Goal: Task Accomplishment & Management: Complete application form

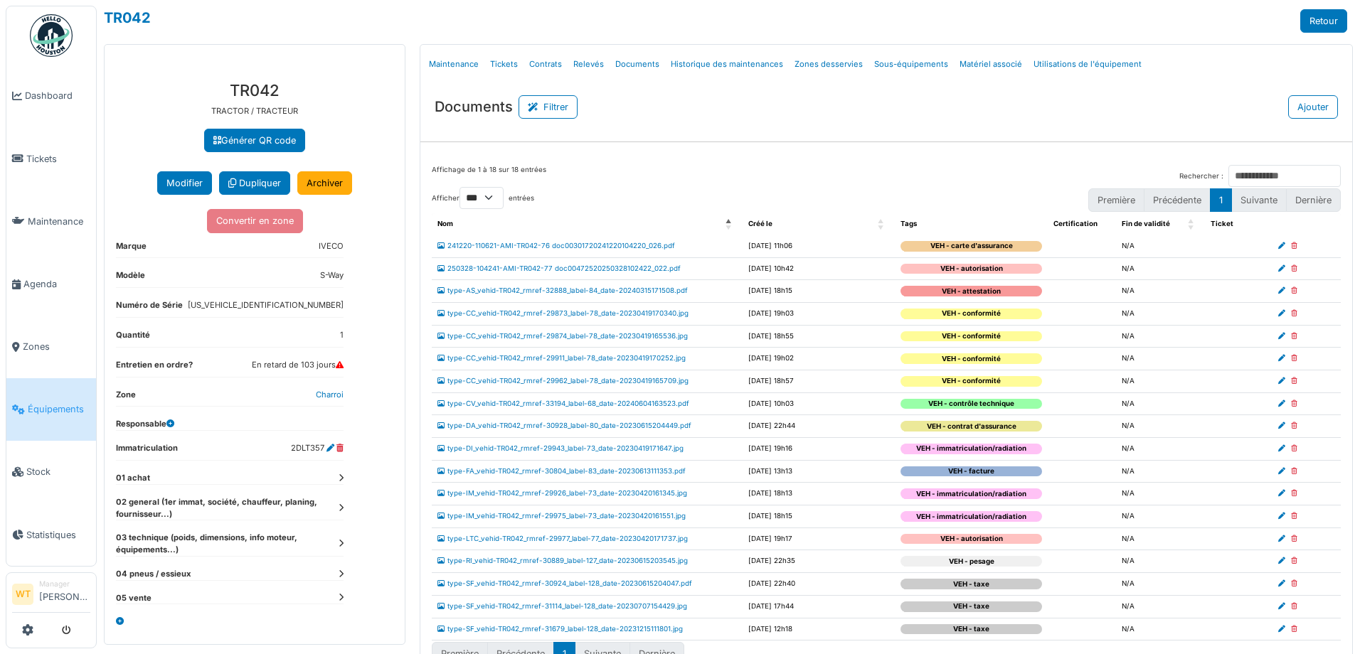
select select "***"
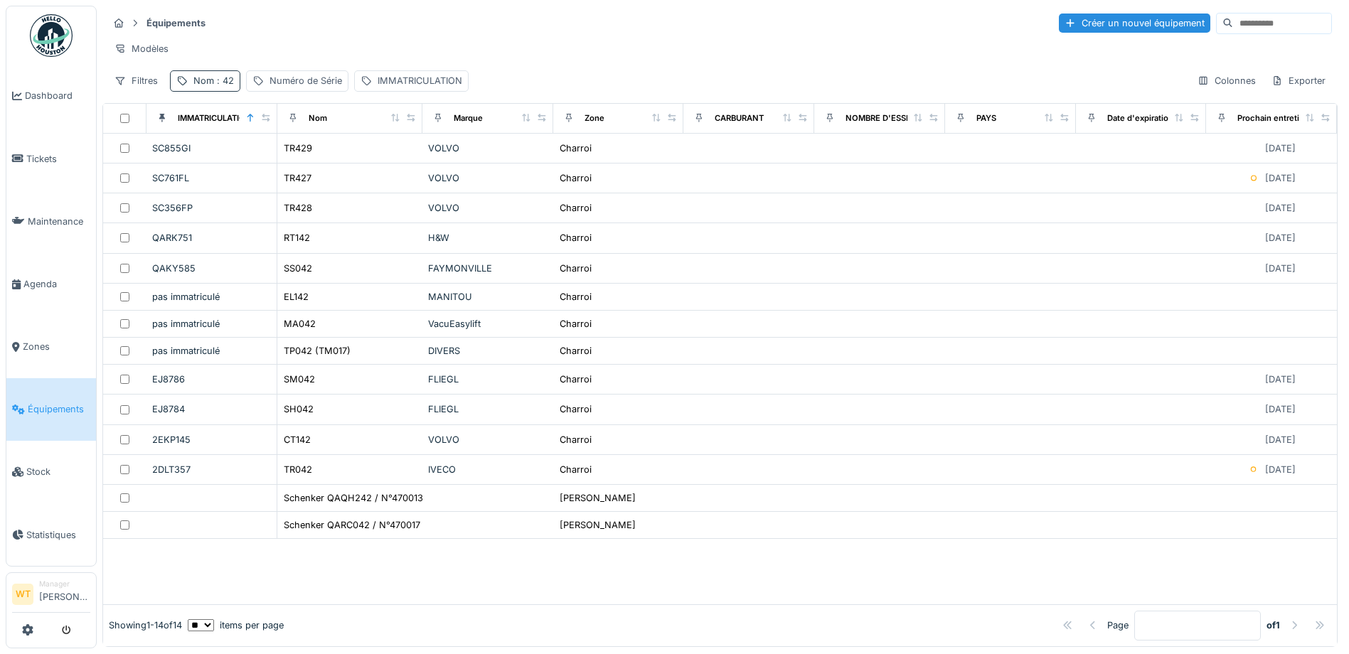
click at [234, 90] on div "Nom : 42" at bounding box center [205, 80] width 70 height 21
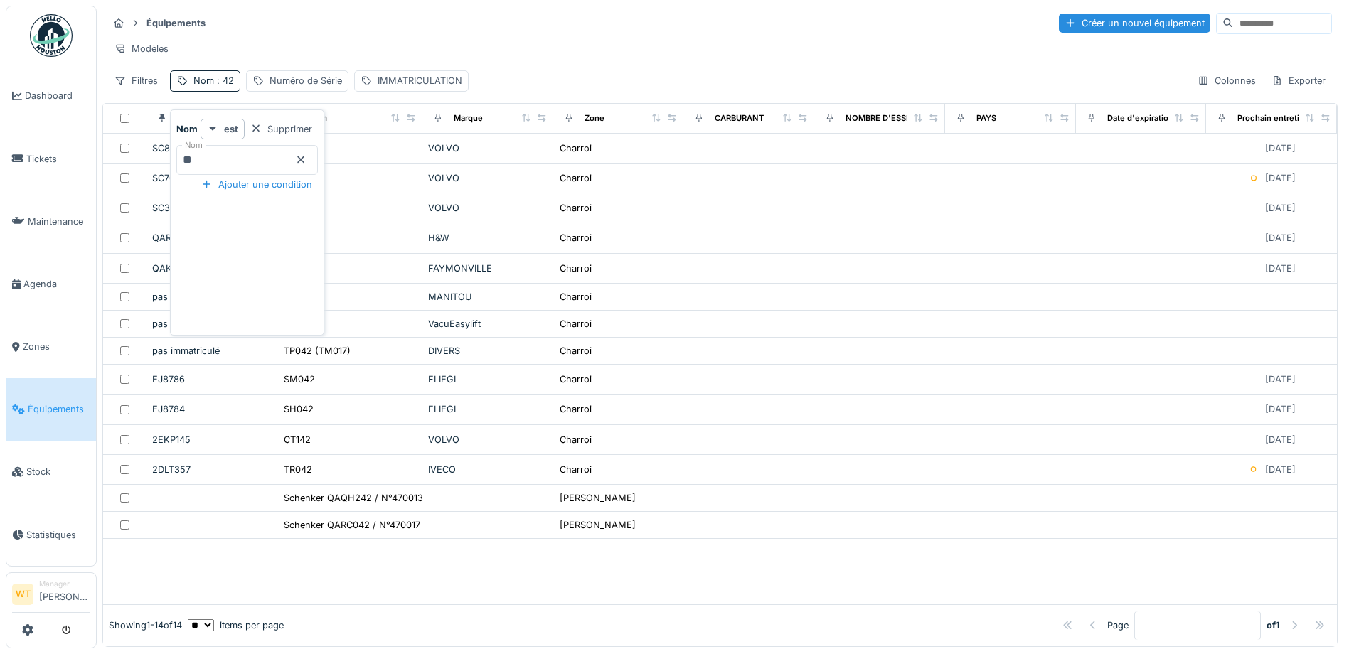
click at [307, 159] on icon at bounding box center [300, 159] width 11 height 9
click at [272, 171] on input "Nom" at bounding box center [247, 160] width 142 height 30
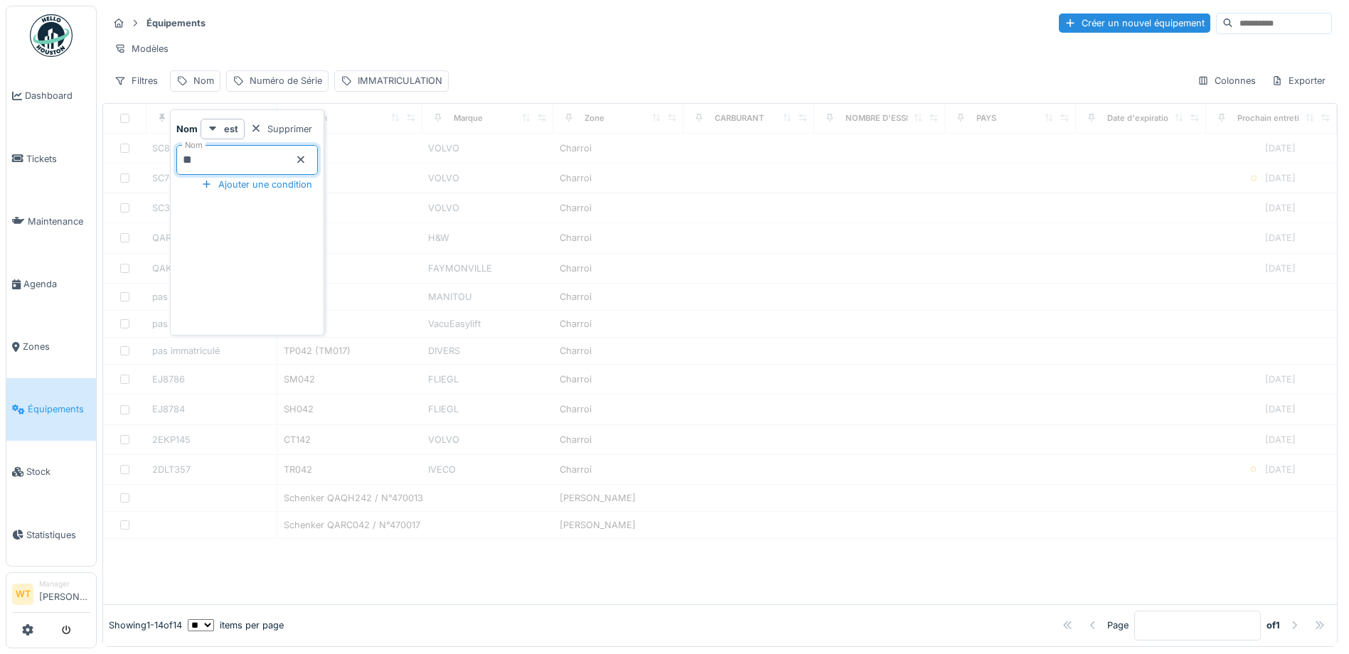
type input "**"
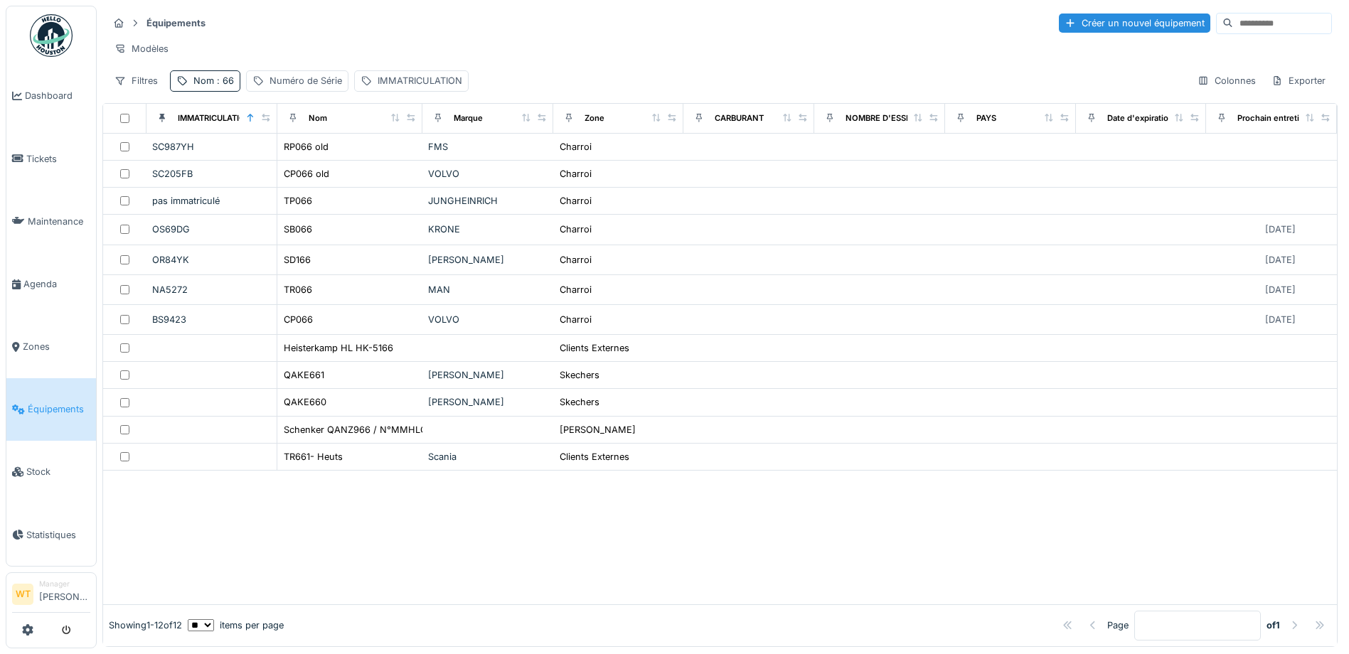
click at [506, 27] on div "Équipements Créer un nouvel équipement" at bounding box center [720, 22] width 1224 height 23
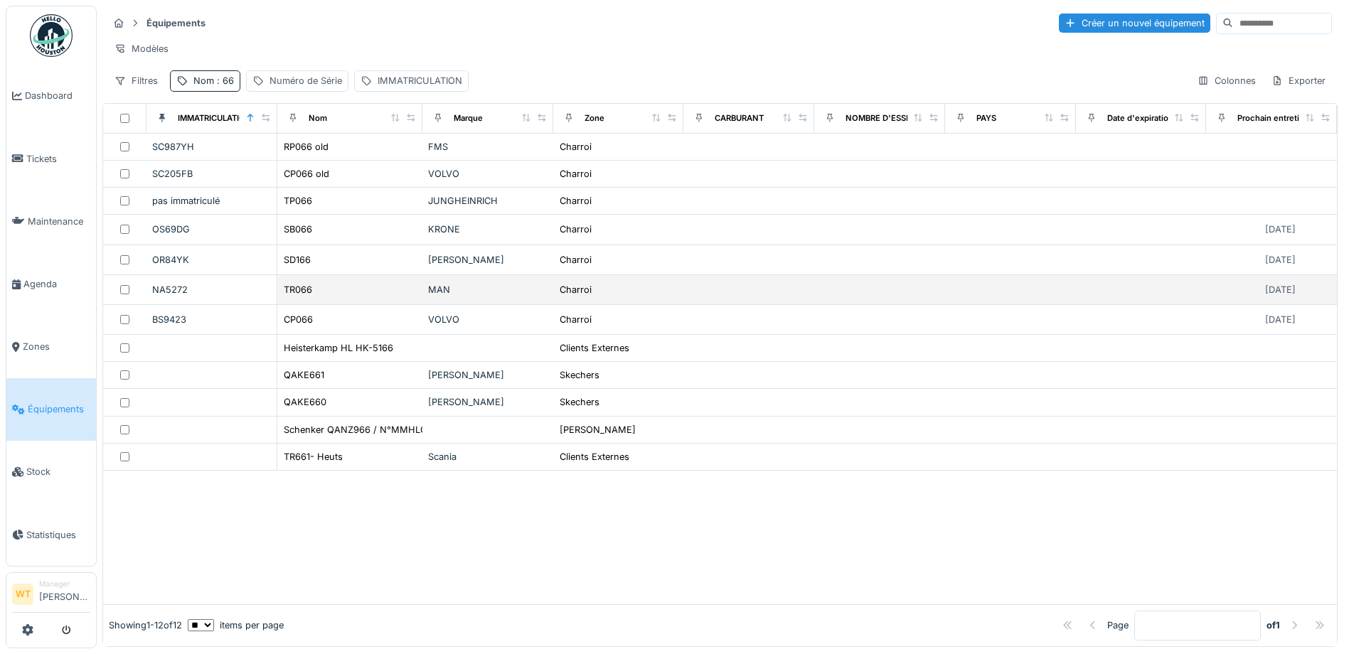
click at [321, 297] on div "TR066" at bounding box center [350, 289] width 134 height 15
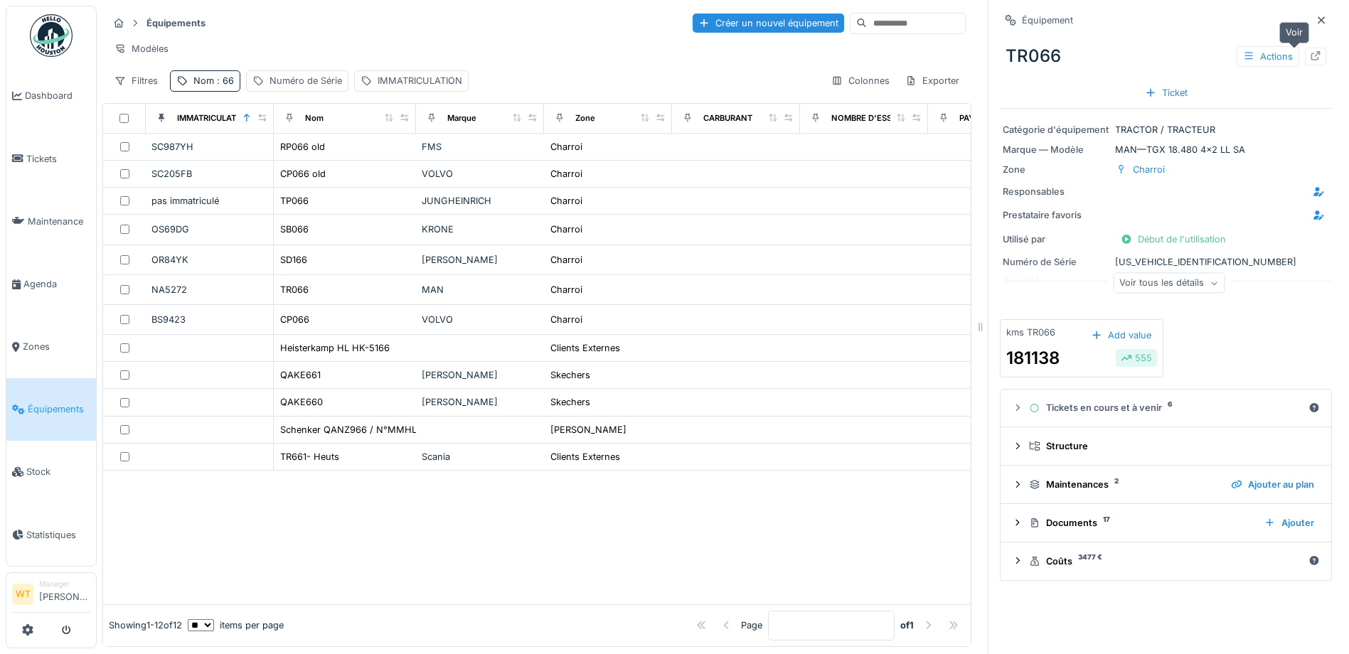
click at [1305, 53] on div at bounding box center [1315, 57] width 21 height 18
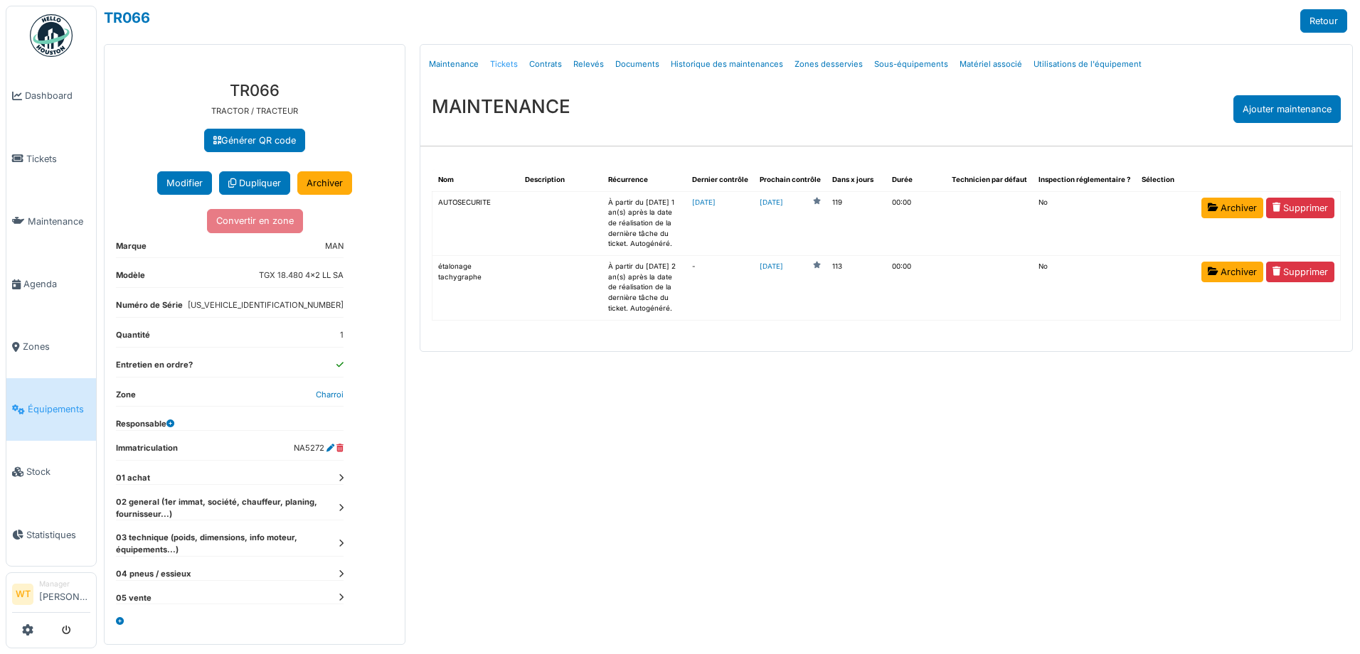
click at [497, 60] on link "Tickets" at bounding box center [503, 64] width 39 height 33
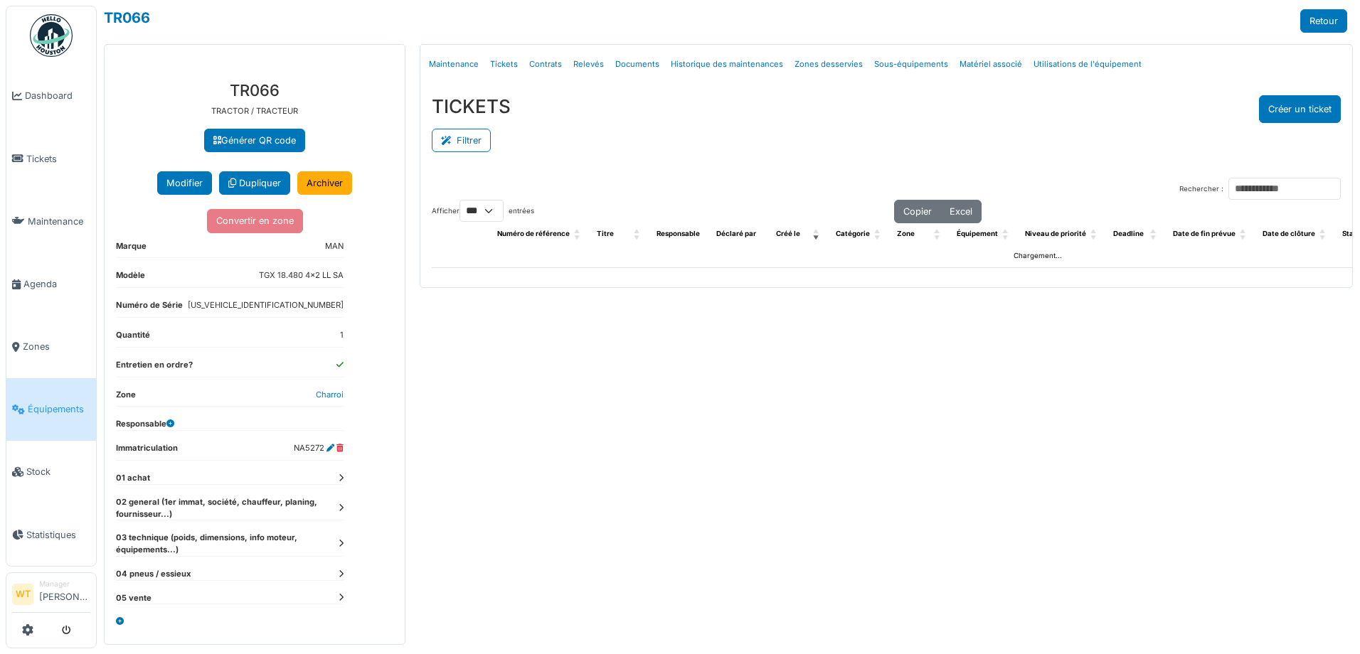
select select "***"
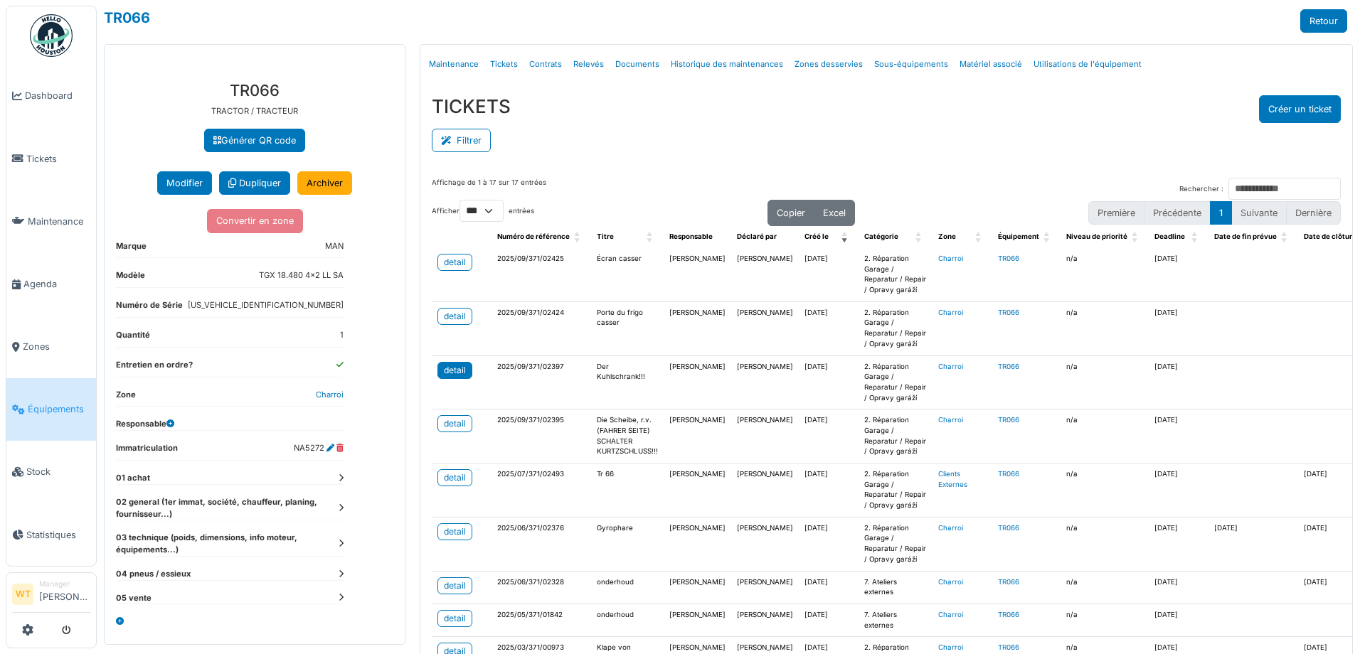
click at [461, 366] on div "detail" at bounding box center [455, 370] width 22 height 13
click at [447, 312] on div "detail" at bounding box center [455, 316] width 22 height 13
click at [452, 264] on div "detail" at bounding box center [455, 262] width 22 height 13
click at [452, 422] on div "detail" at bounding box center [455, 424] width 22 height 13
click at [64, 412] on link "Équipements" at bounding box center [51, 409] width 90 height 63
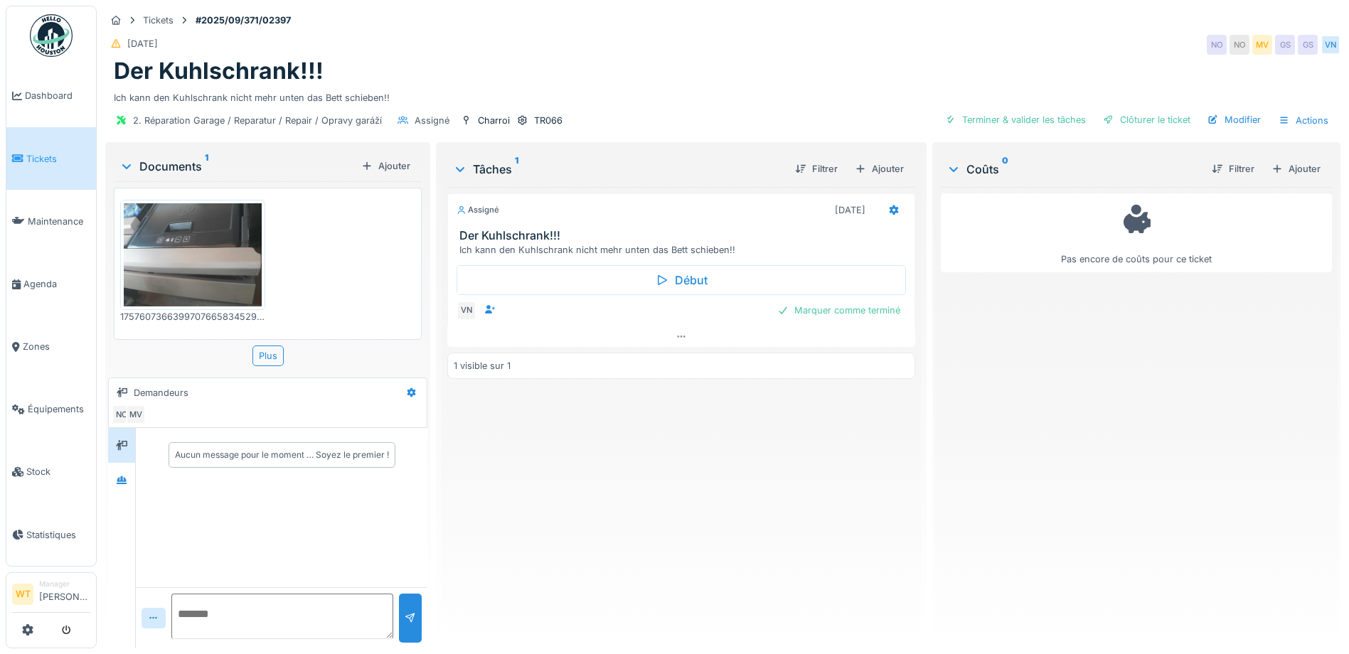
click at [252, 242] on img at bounding box center [193, 254] width 138 height 103
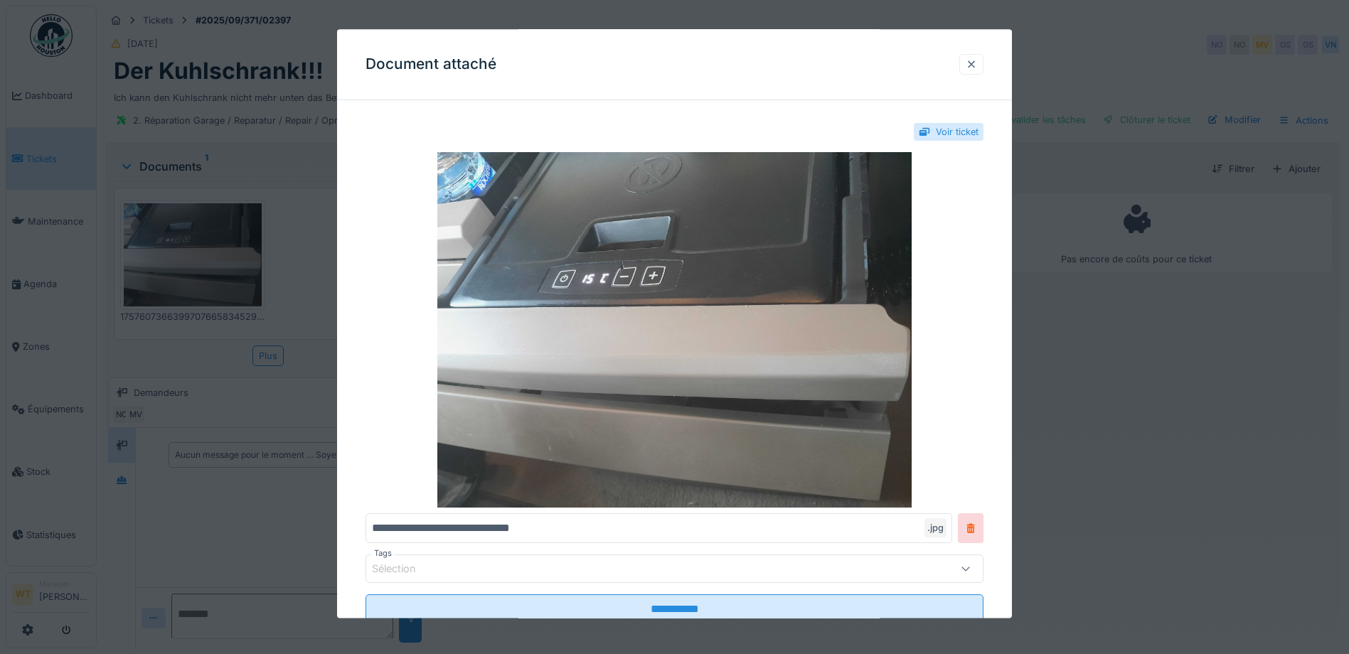
click at [972, 63] on div at bounding box center [971, 65] width 11 height 14
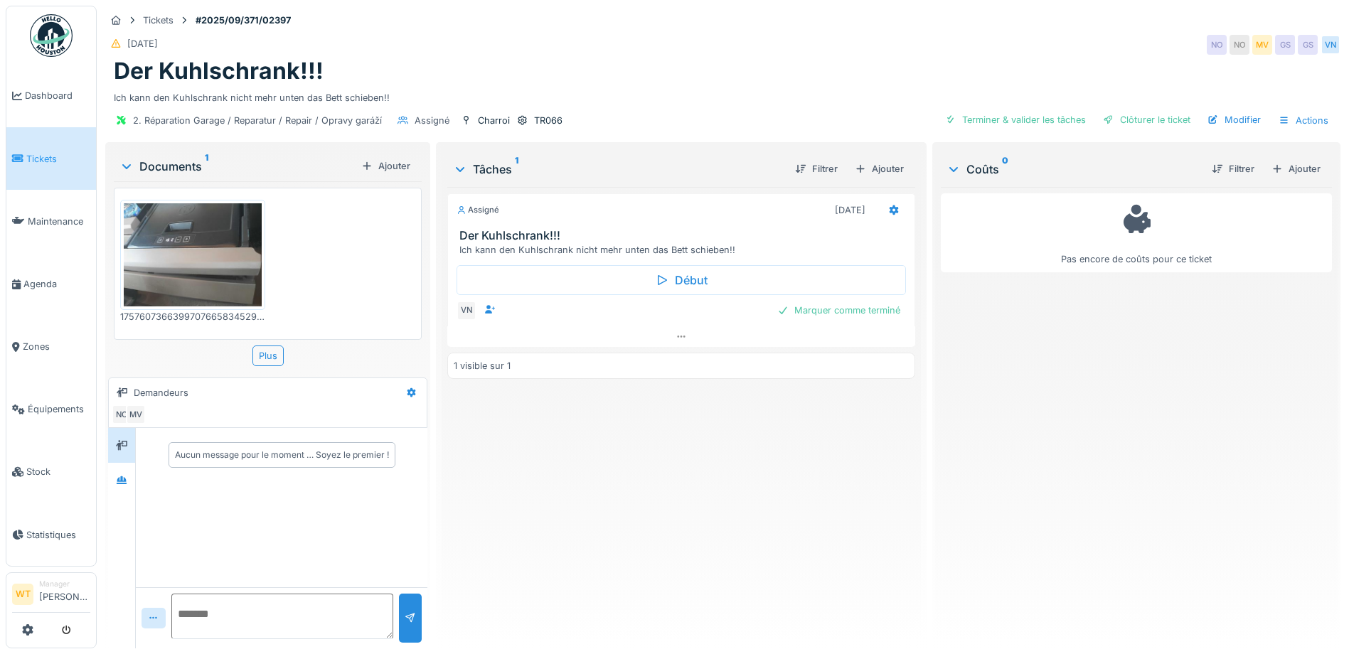
click at [220, 251] on img at bounding box center [193, 254] width 138 height 103
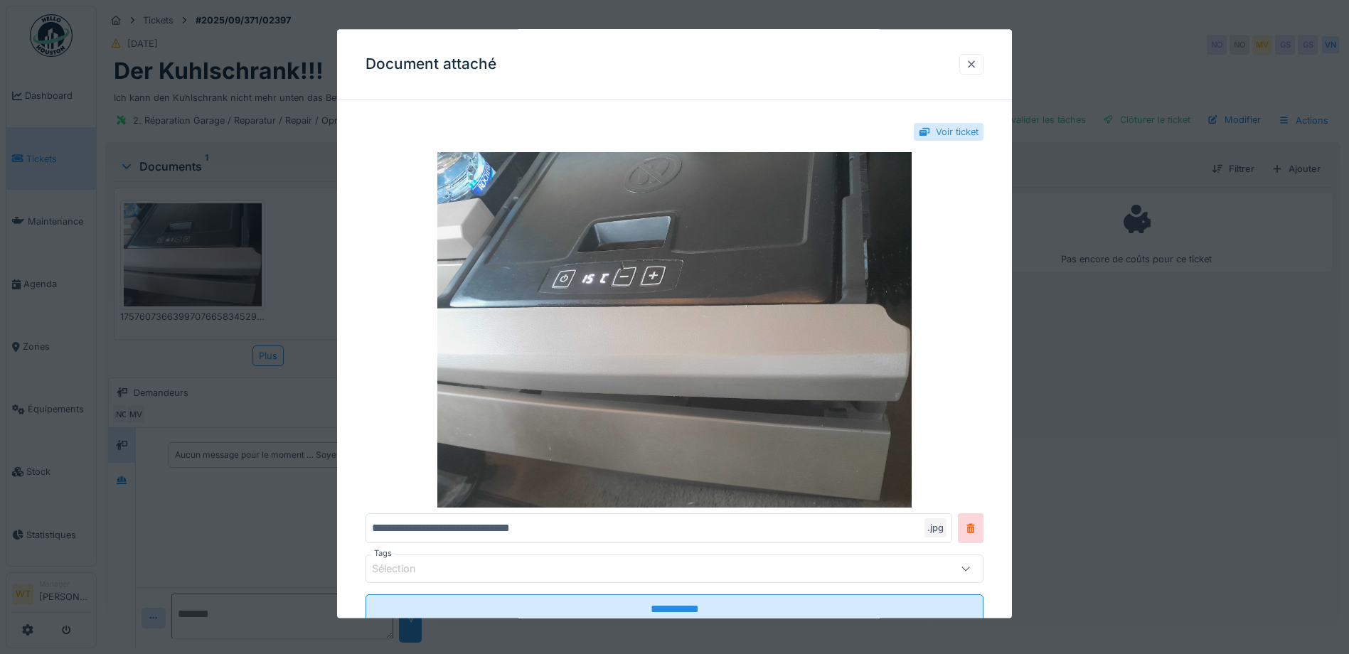
click at [977, 69] on div at bounding box center [971, 65] width 11 height 14
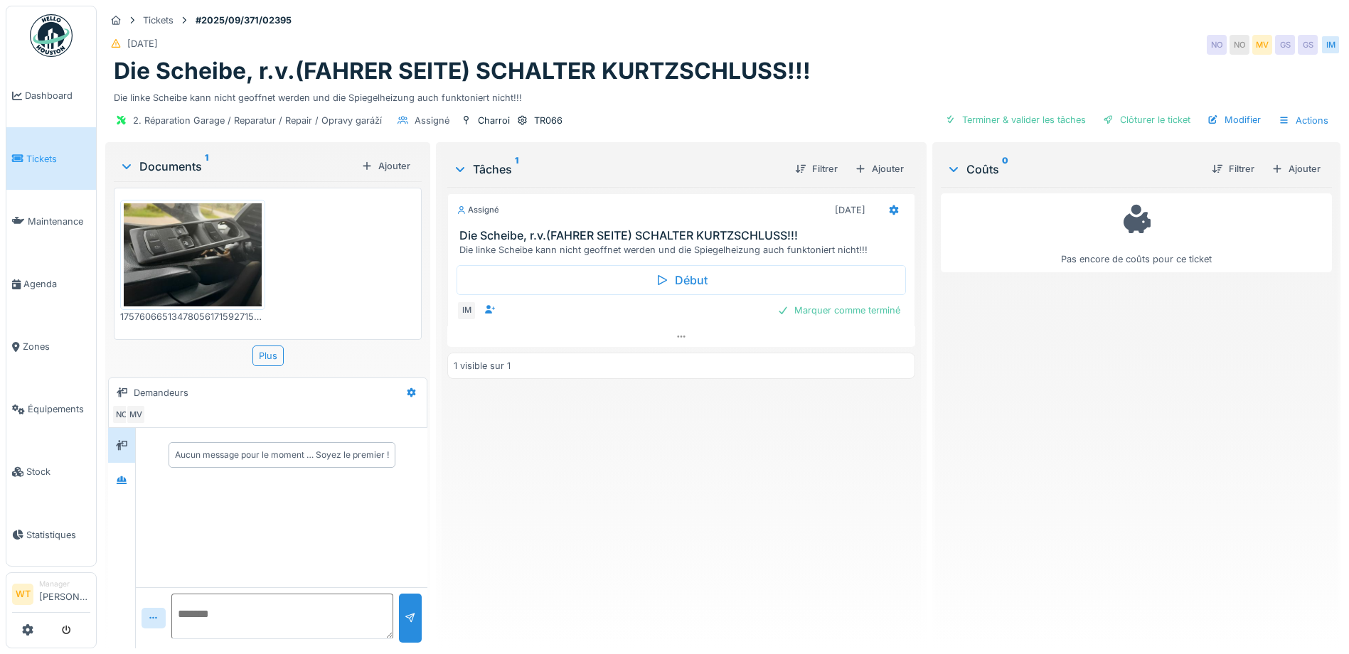
click at [211, 249] on img at bounding box center [193, 254] width 138 height 103
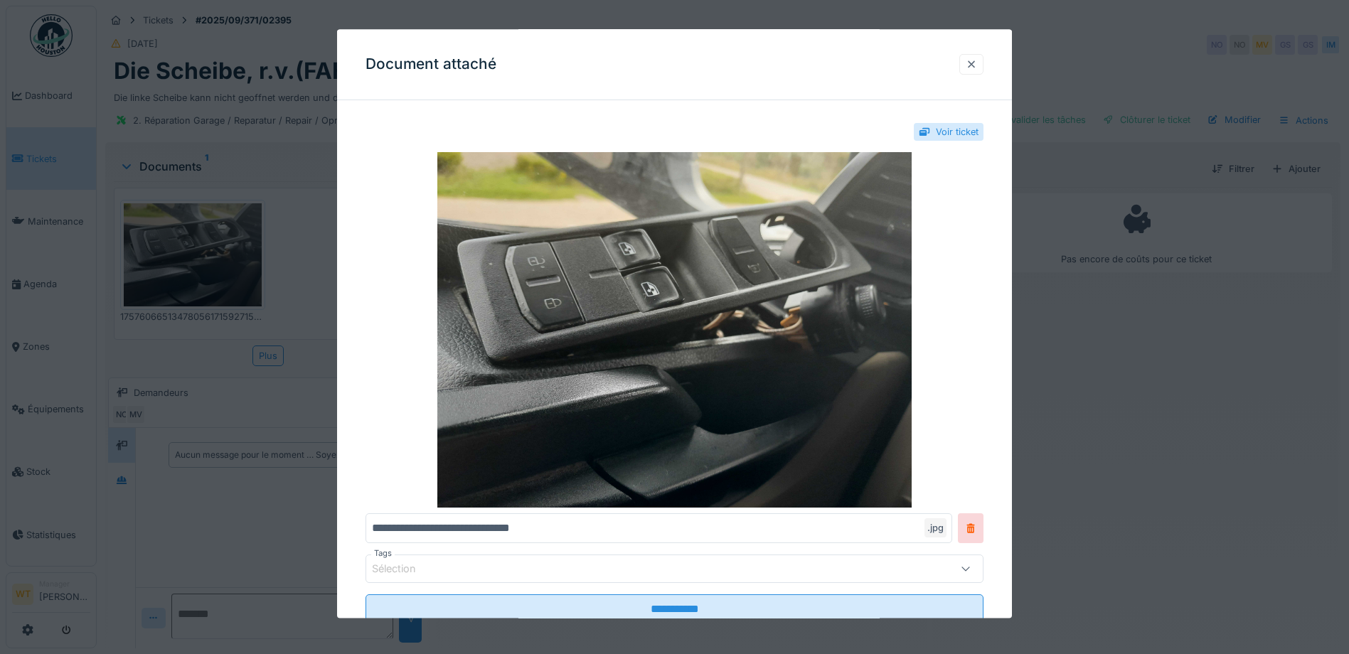
click at [984, 66] on div at bounding box center [972, 64] width 24 height 21
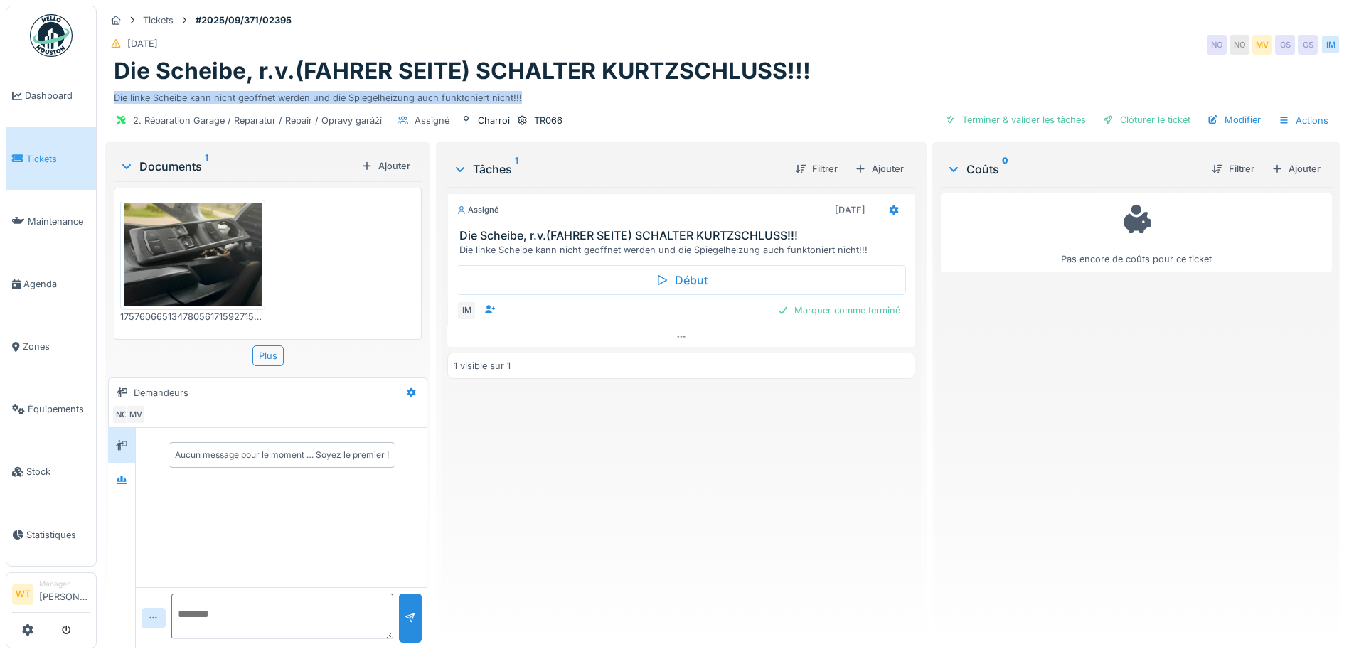
drag, startPoint x: 116, startPoint y: 95, endPoint x: 517, endPoint y: 90, distance: 401.2
click at [517, 90] on div "Die linke Scheibe kann nicht geoffnet werden und die Spiegelheizung auch funkto…" at bounding box center [723, 94] width 1219 height 19
drag, startPoint x: 517, startPoint y: 90, endPoint x: 499, endPoint y: 95, distance: 18.7
copy div "Die linke Scheibe kann nicht geoffnet werden und die Spiegelheizung auch funkto…"
click at [201, 280] on img at bounding box center [193, 254] width 138 height 103
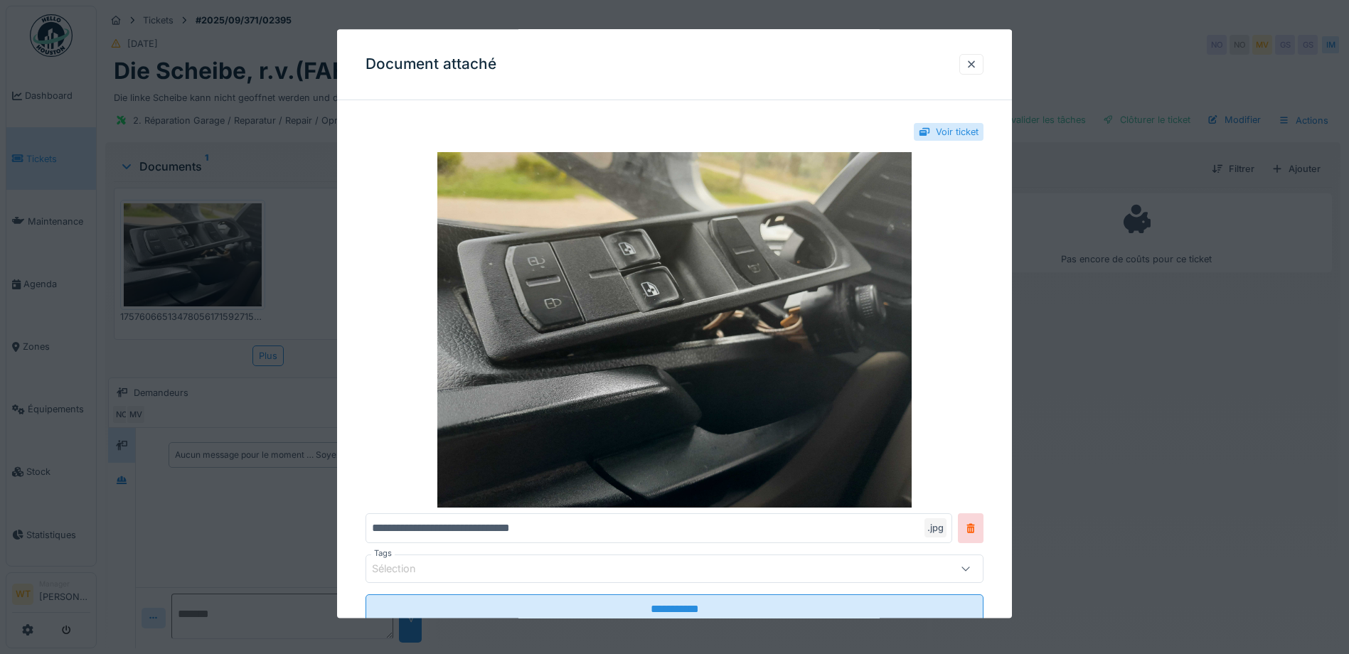
click at [921, 18] on div at bounding box center [674, 327] width 1349 height 654
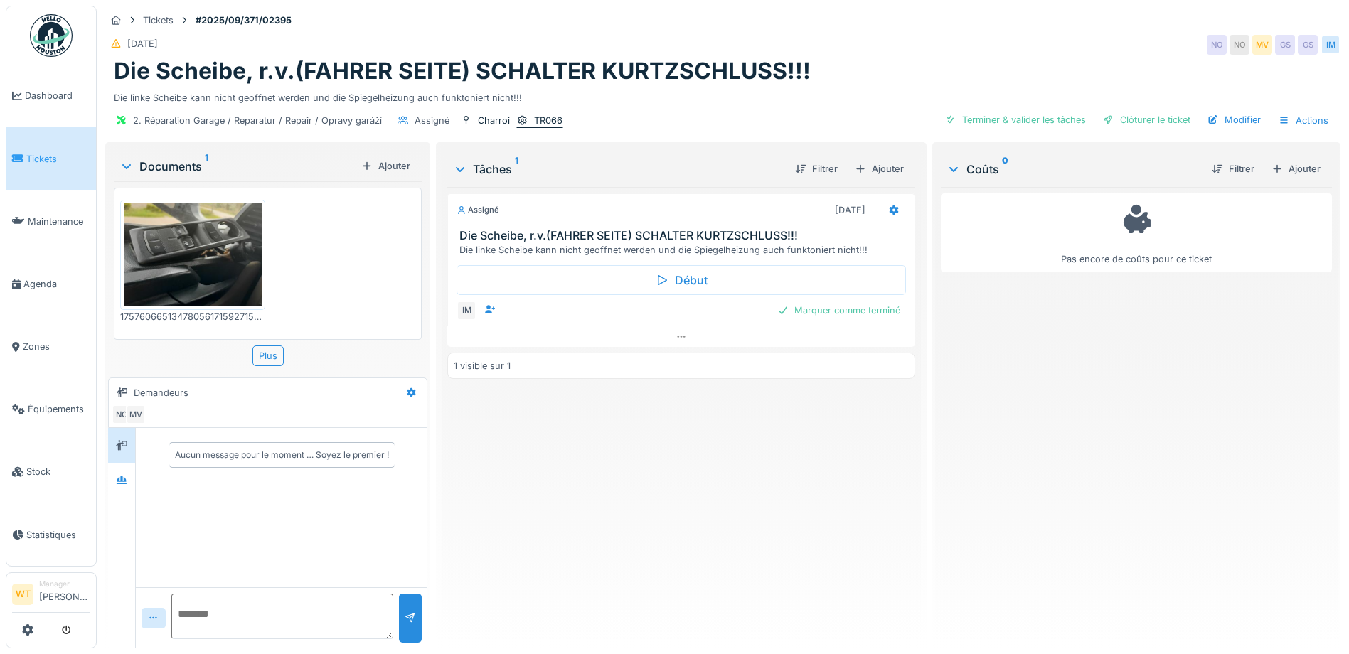
click at [542, 127] on div "TR066" at bounding box center [548, 121] width 28 height 14
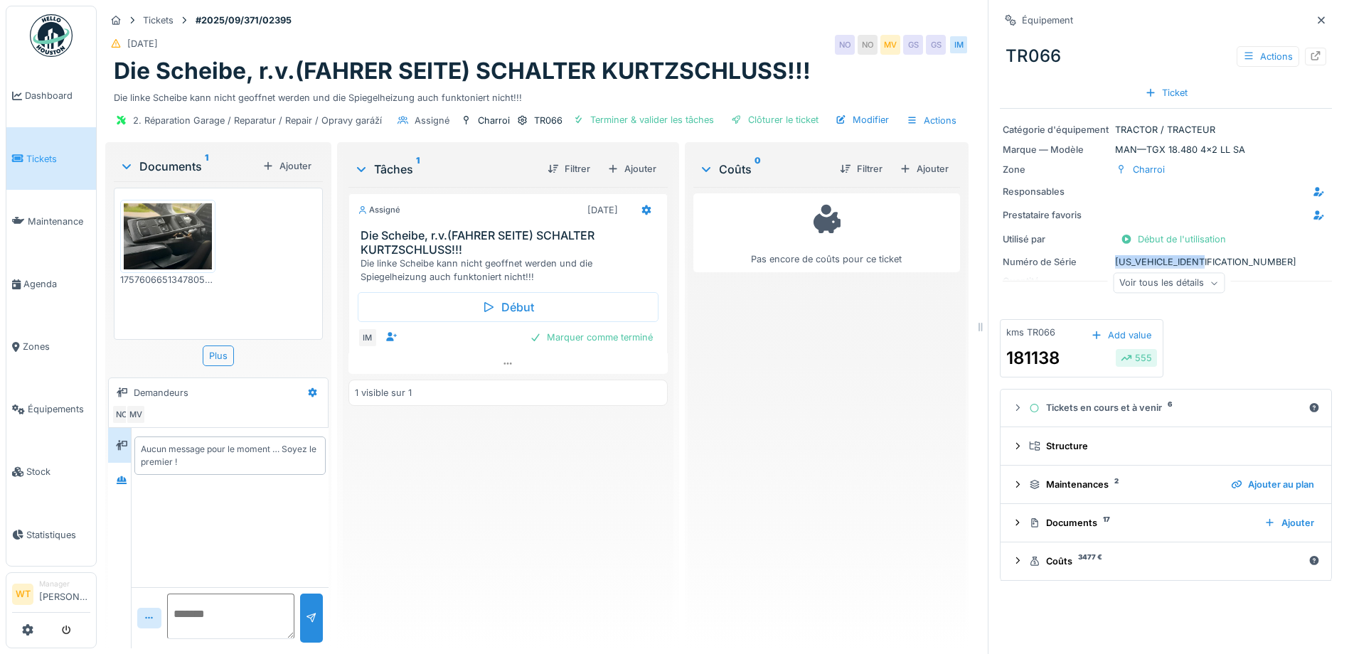
drag, startPoint x: 1105, startPoint y: 258, endPoint x: 1204, endPoint y: 263, distance: 99.7
click at [1204, 263] on div "Numéro de Série WMA13KZZ8RP253793" at bounding box center [1166, 262] width 327 height 14
drag, startPoint x: 1204, startPoint y: 263, endPoint x: 1194, endPoint y: 262, distance: 10.7
copy div "WMA13KZZ8RP253793"
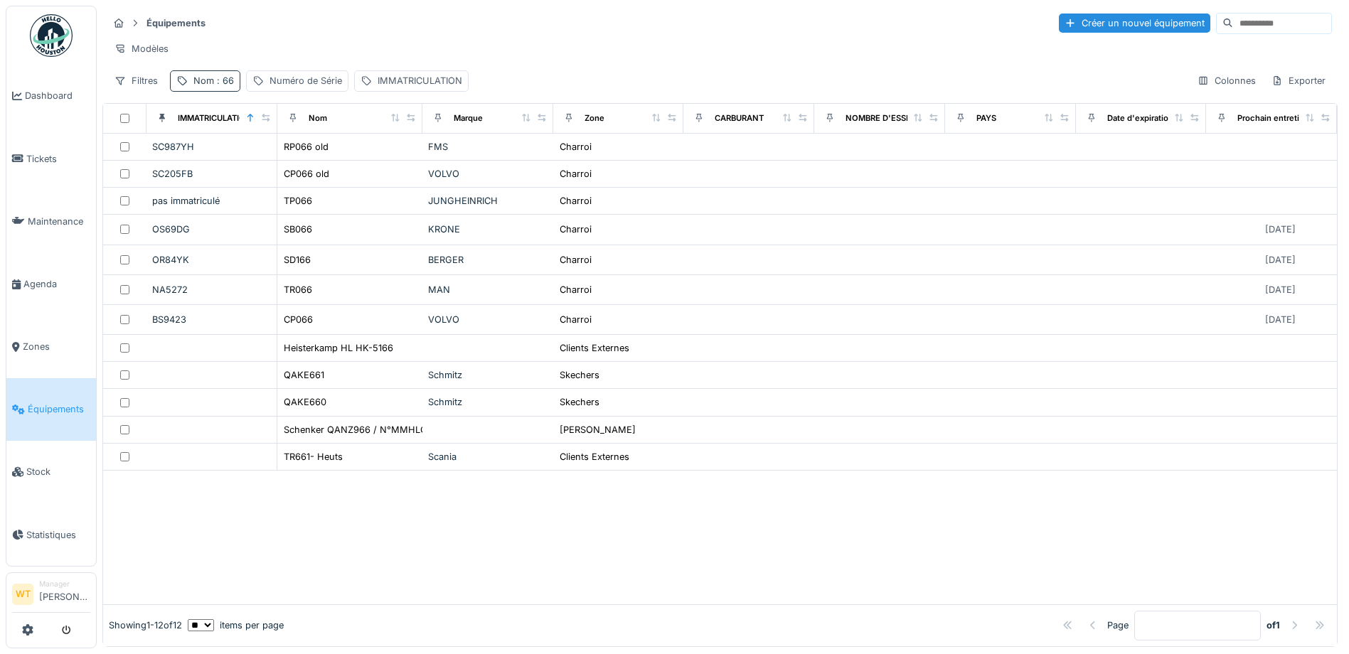
click at [225, 91] on div "Nom : 66" at bounding box center [205, 80] width 70 height 21
drag, startPoint x: 321, startPoint y: 155, endPoint x: 306, endPoint y: 156, distance: 15.0
click at [307, 155] on icon at bounding box center [300, 159] width 11 height 9
click at [271, 159] on input "Nom" at bounding box center [247, 160] width 142 height 30
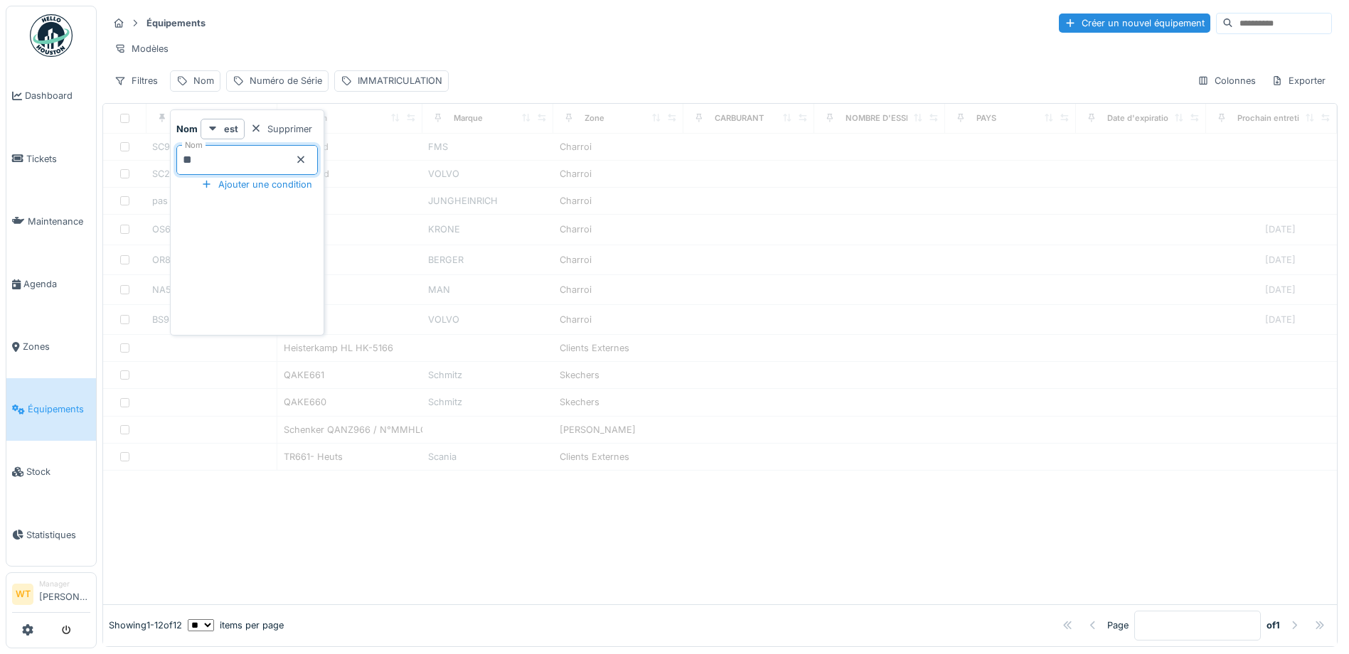
type input "**"
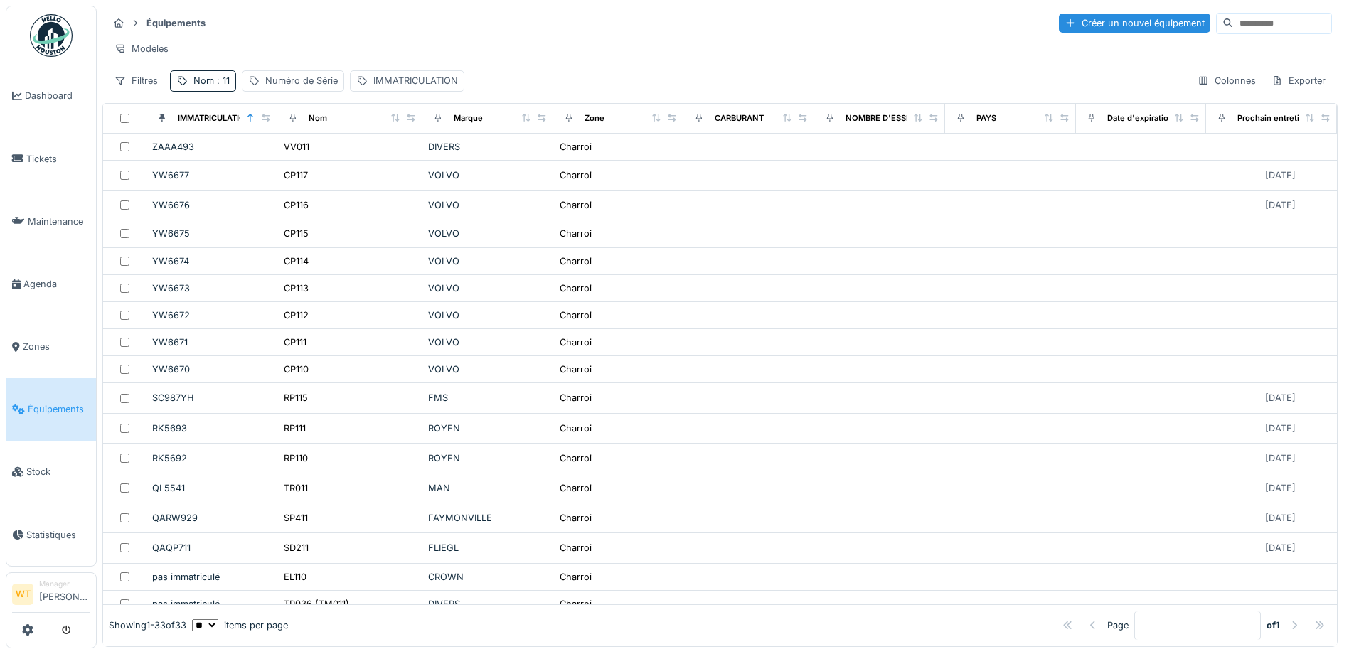
click at [382, 40] on div "Modèles" at bounding box center [720, 48] width 1224 height 21
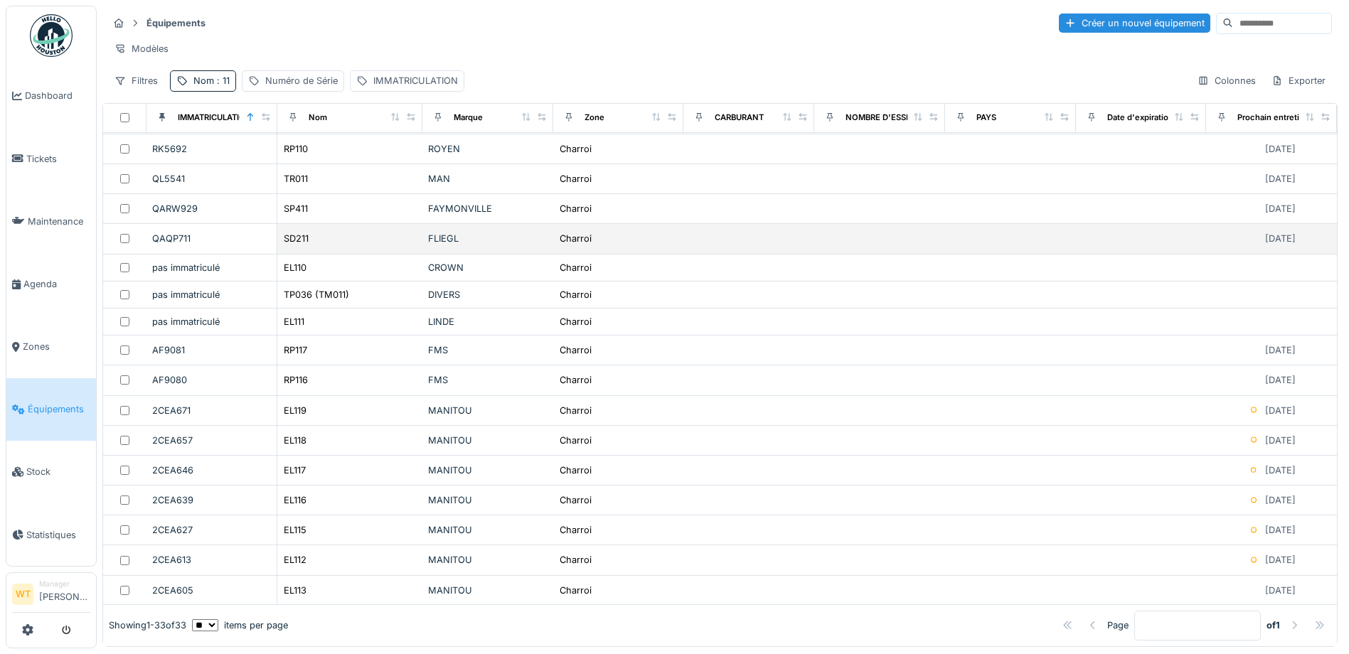
scroll to position [285, 0]
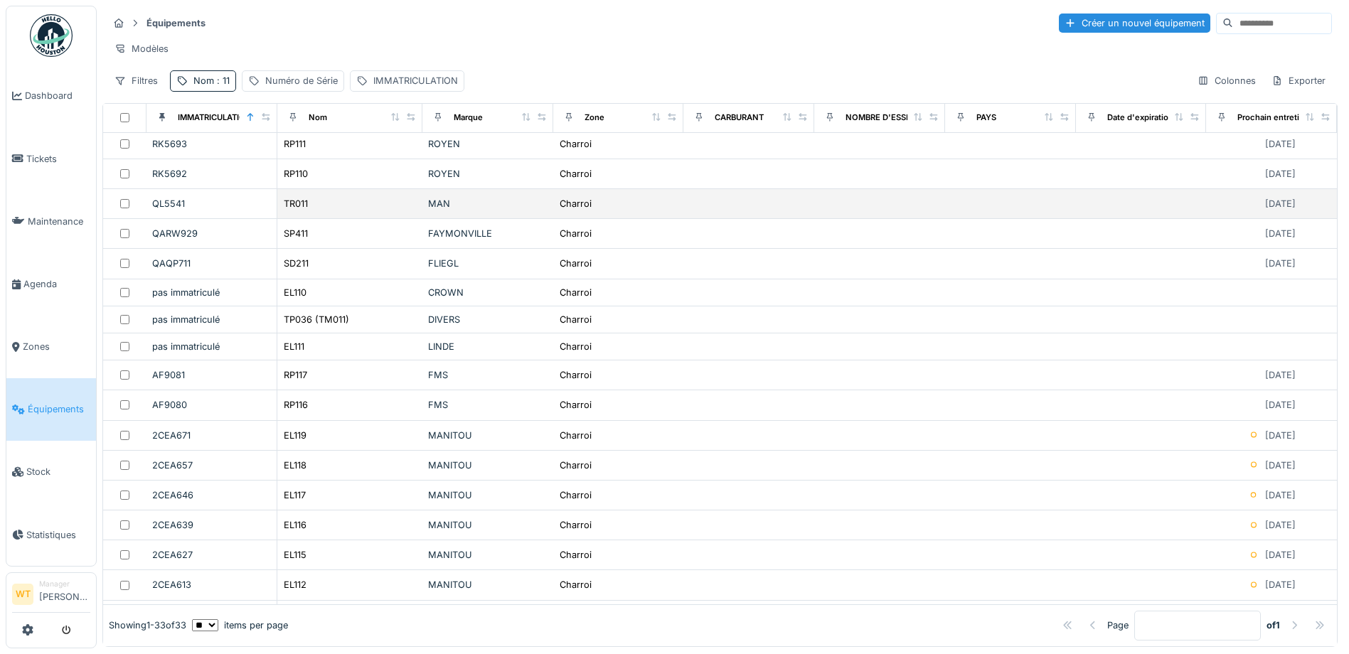
click at [312, 211] on div "TR011" at bounding box center [350, 203] width 134 height 15
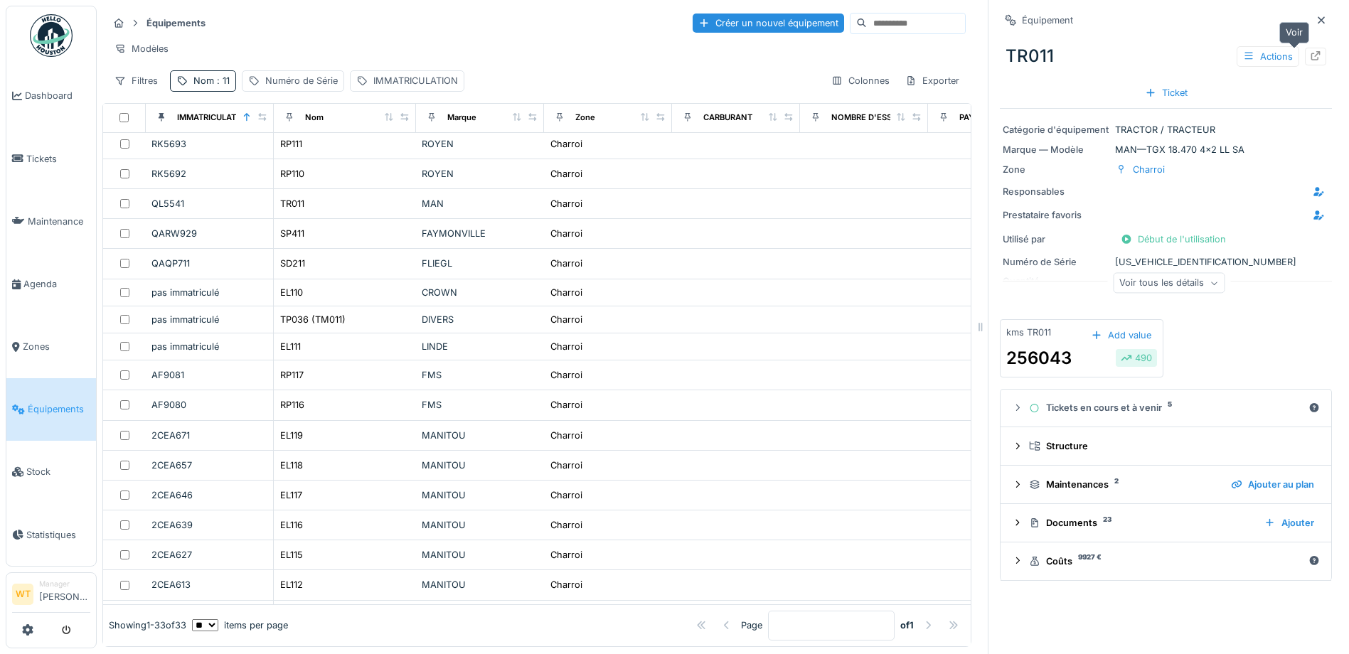
click at [1312, 54] on icon at bounding box center [1316, 55] width 9 height 9
click at [48, 277] on span "Agenda" at bounding box center [56, 284] width 67 height 14
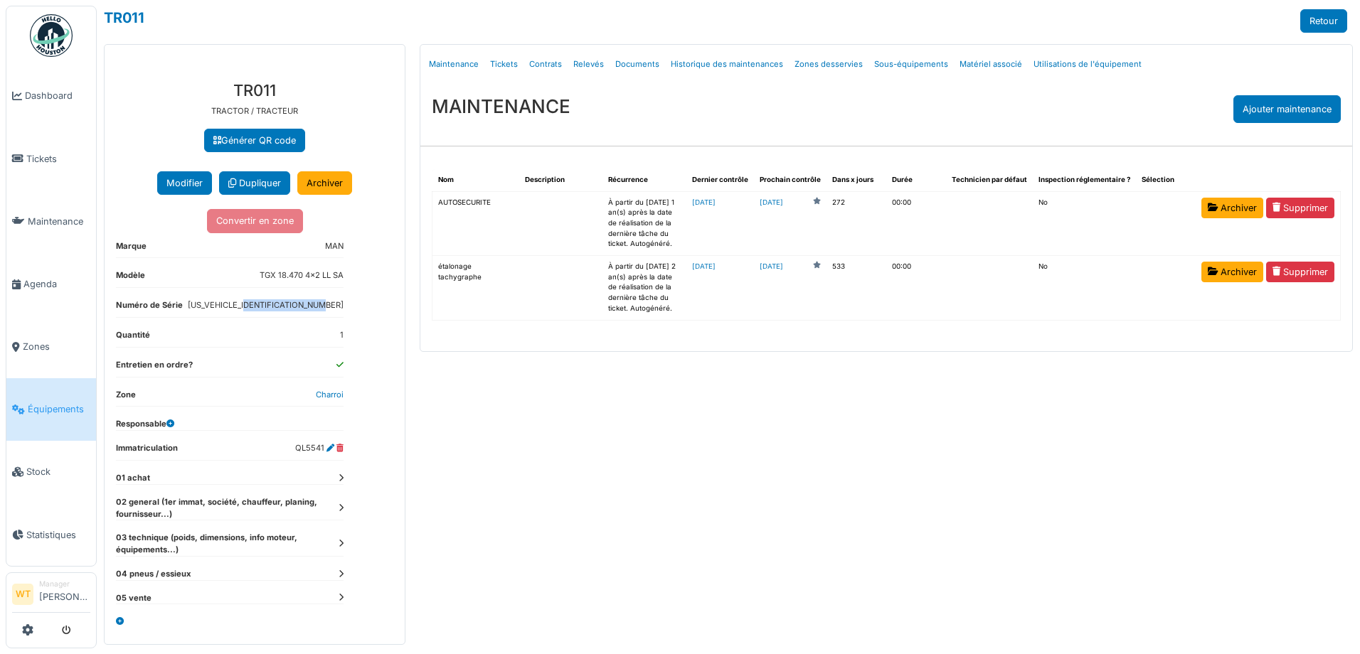
drag, startPoint x: 255, startPoint y: 301, endPoint x: 345, endPoint y: 301, distance: 89.6
click at [345, 301] on div "**********" at bounding box center [255, 357] width 300 height 575
drag, startPoint x: 345, startPoint y: 301, endPoint x: 337, endPoint y: 304, distance: 8.3
copy dd "WMA13KZZ4PP220903"
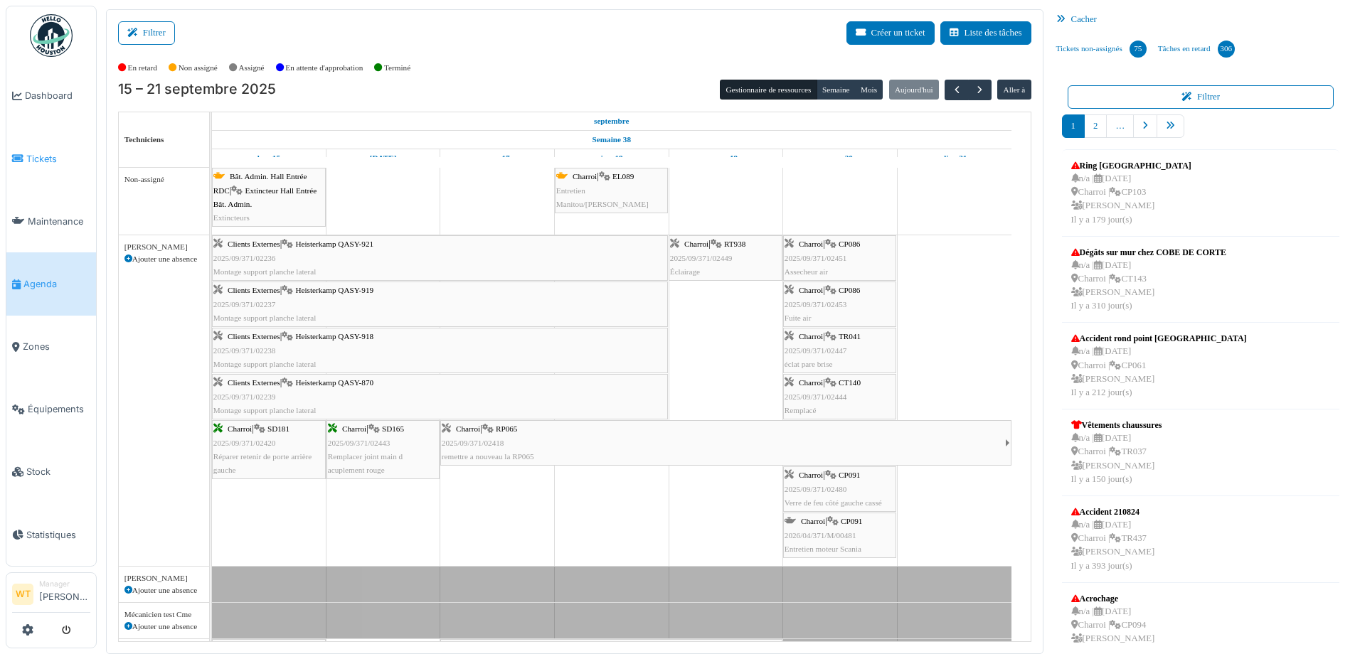
click at [26, 165] on link "Tickets" at bounding box center [51, 158] width 90 height 63
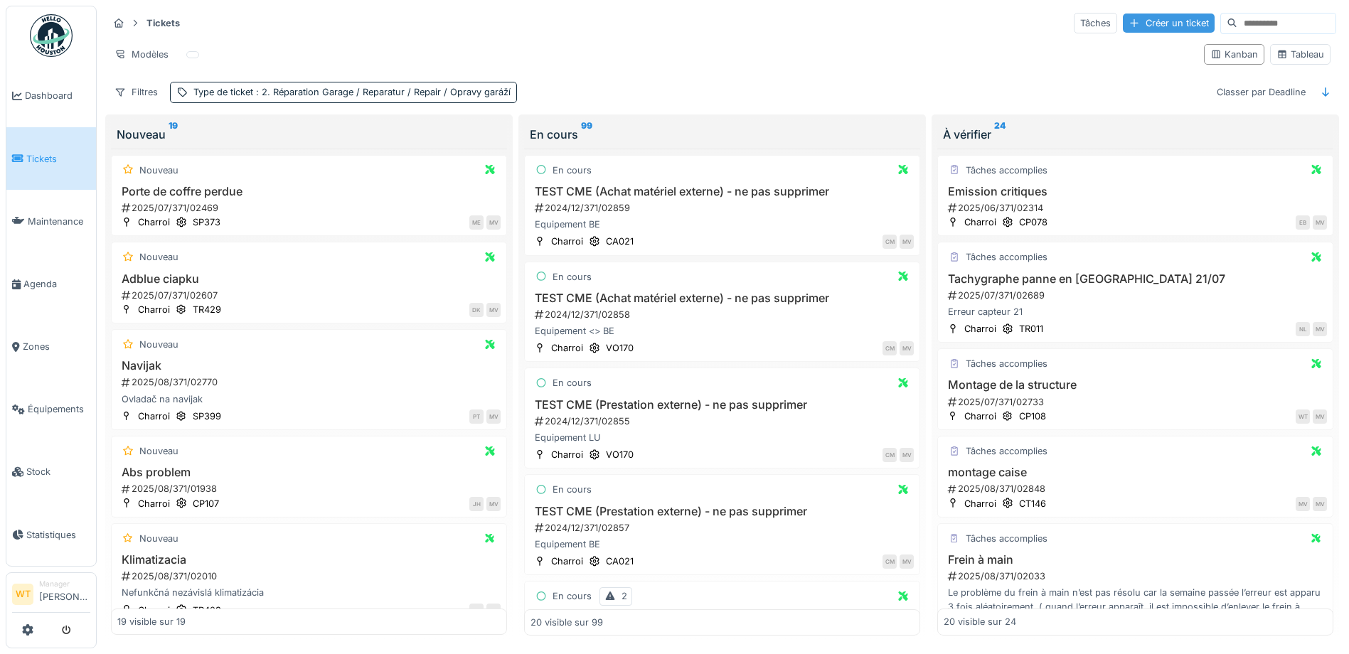
click at [1123, 23] on div "Créer un ticket" at bounding box center [1169, 23] width 92 height 19
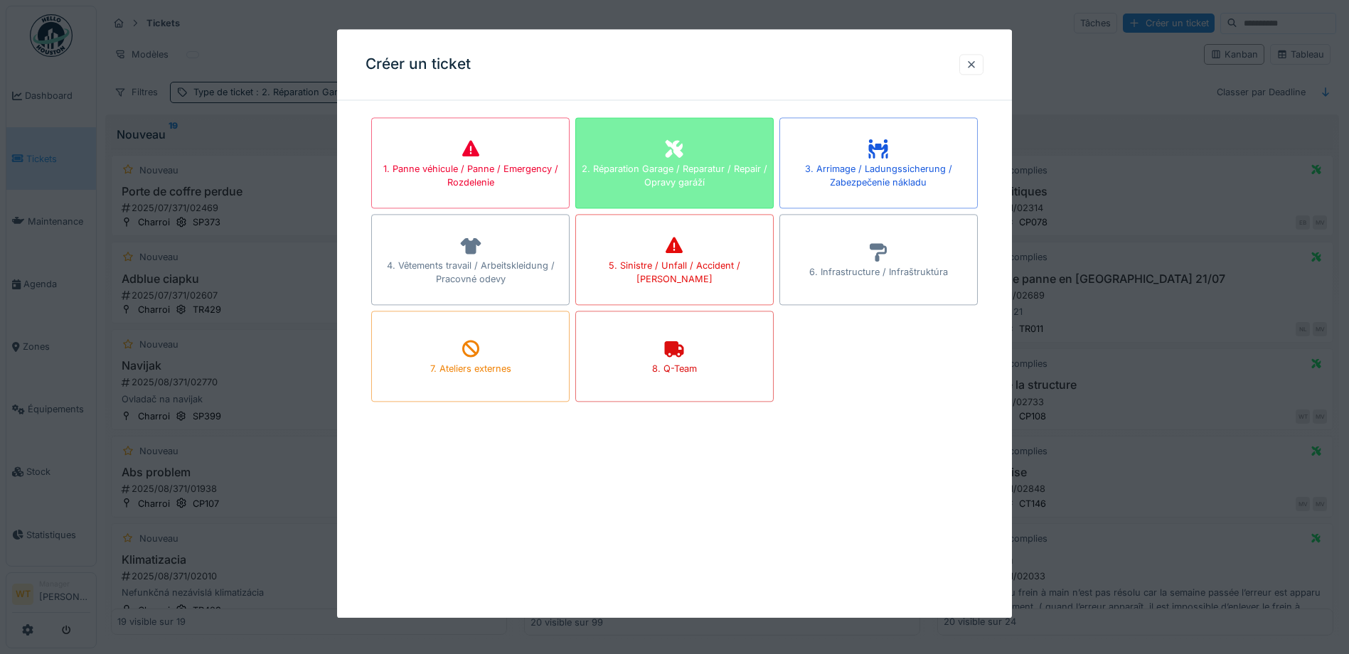
click at [702, 166] on div "2. Réparation Garage / Reparatur / Repair / Opravy garáží" at bounding box center [674, 175] width 197 height 27
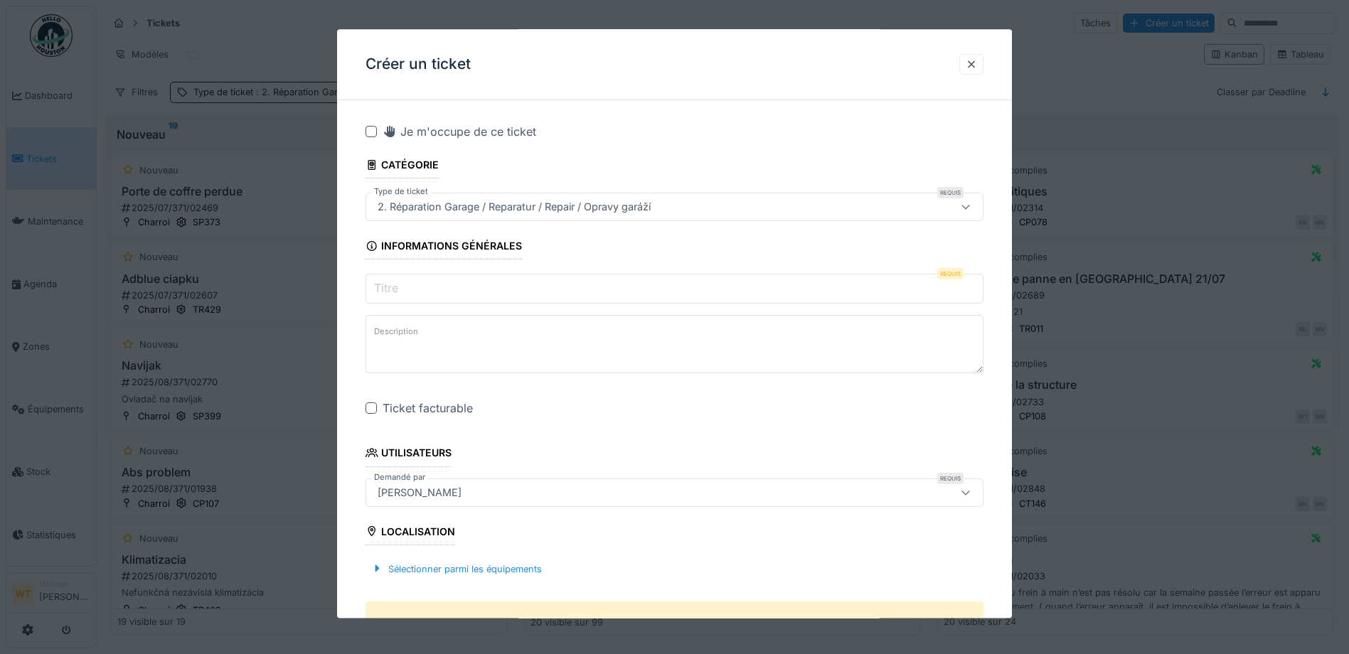
click at [588, 280] on input "Titre" at bounding box center [675, 290] width 618 height 30
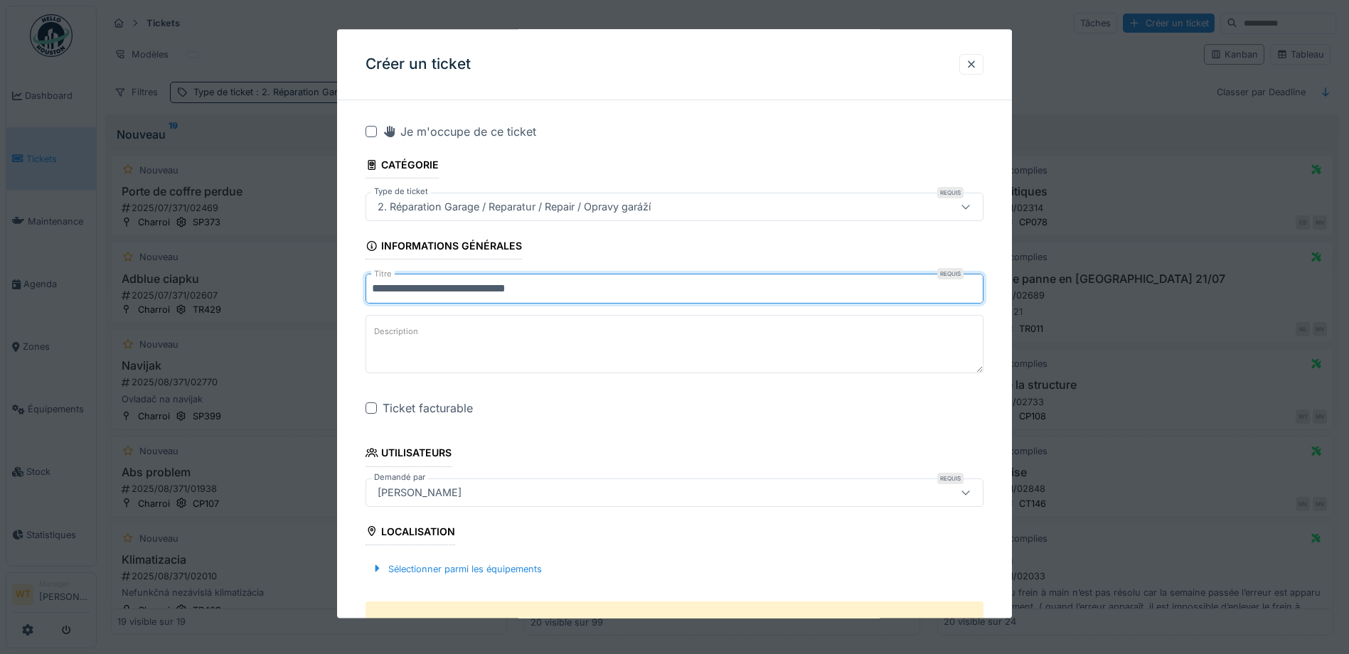
click at [488, 288] on input "**********" at bounding box center [675, 290] width 618 height 30
click at [556, 290] on input "**********" at bounding box center [675, 290] width 618 height 30
click at [487, 290] on input "**********" at bounding box center [675, 290] width 618 height 30
click at [601, 297] on input "**********" at bounding box center [675, 290] width 618 height 30
click at [476, 292] on input "**********" at bounding box center [675, 290] width 618 height 30
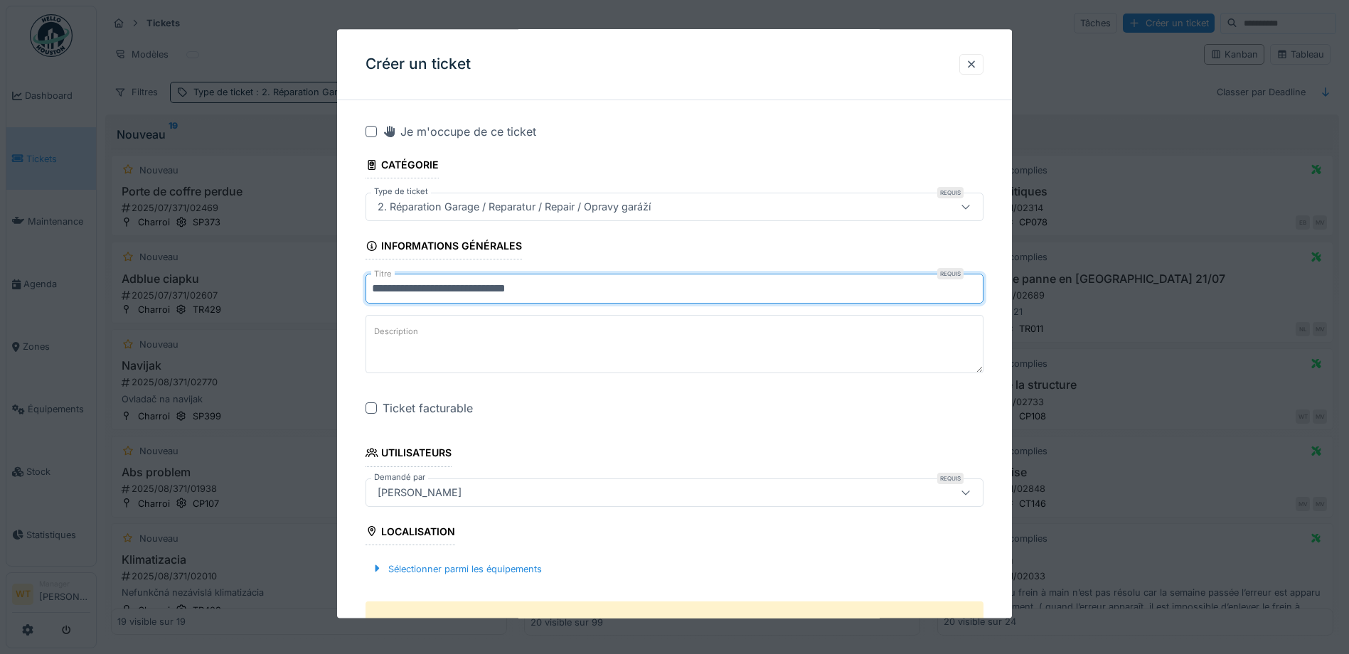
type input "**********"
click at [373, 408] on div at bounding box center [371, 408] width 11 height 11
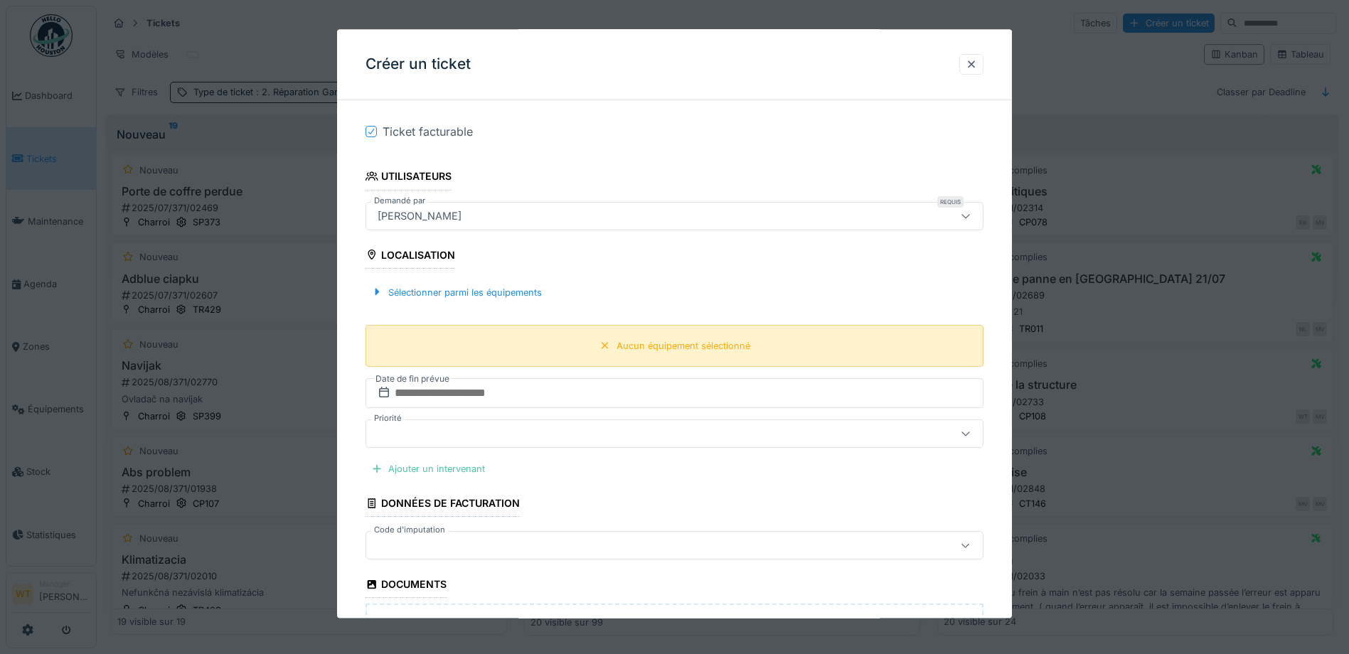
scroll to position [285, 0]
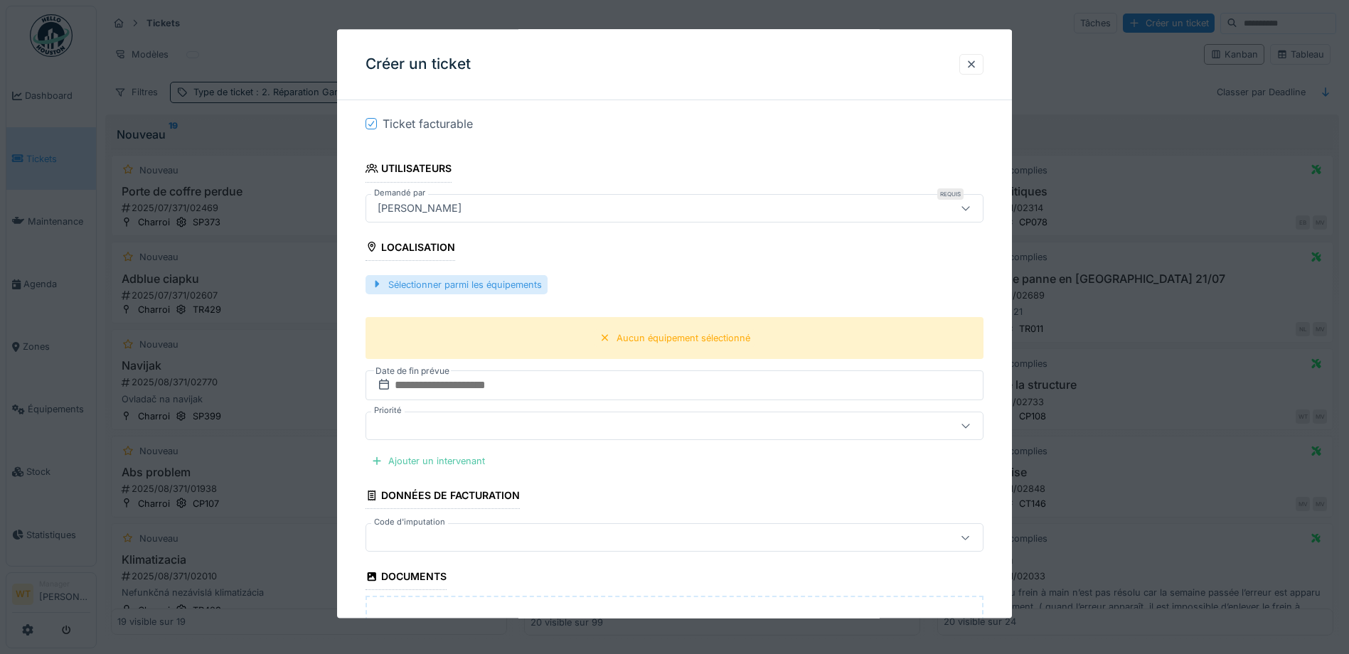
click at [456, 284] on div "Sélectionner parmi les équipements" at bounding box center [457, 284] width 182 height 19
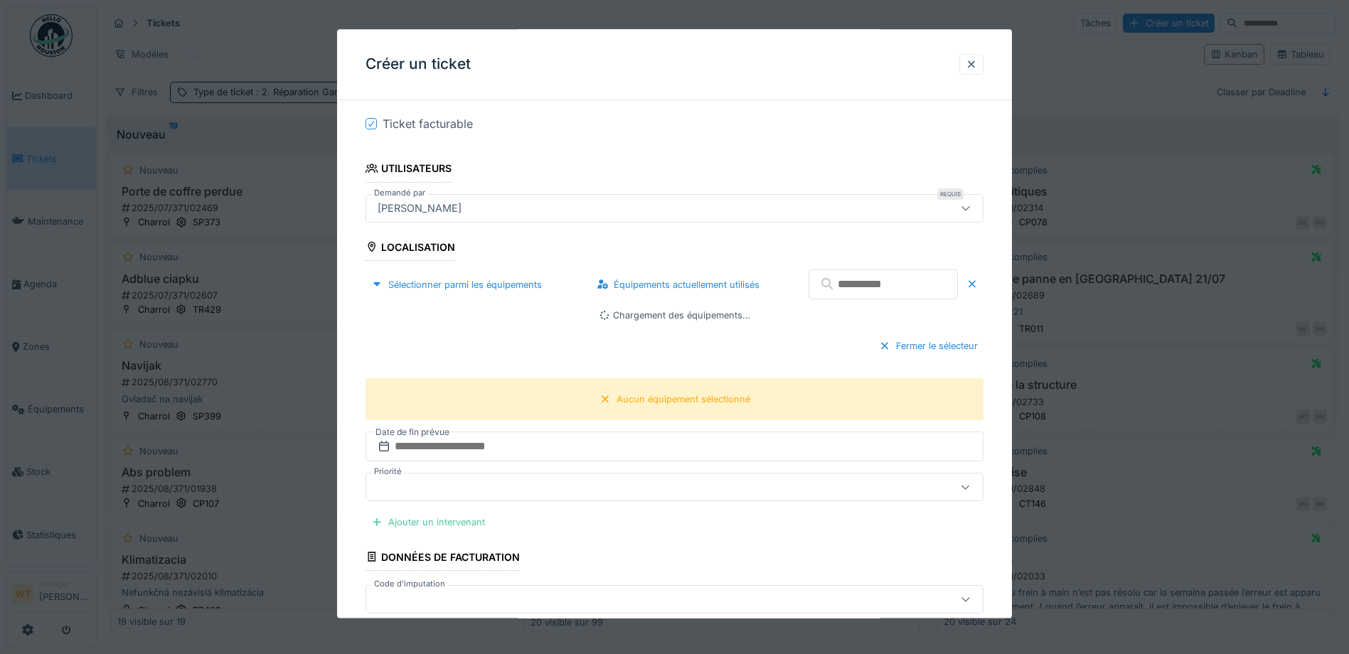
click at [815, 293] on input "text" at bounding box center [883, 285] width 149 height 30
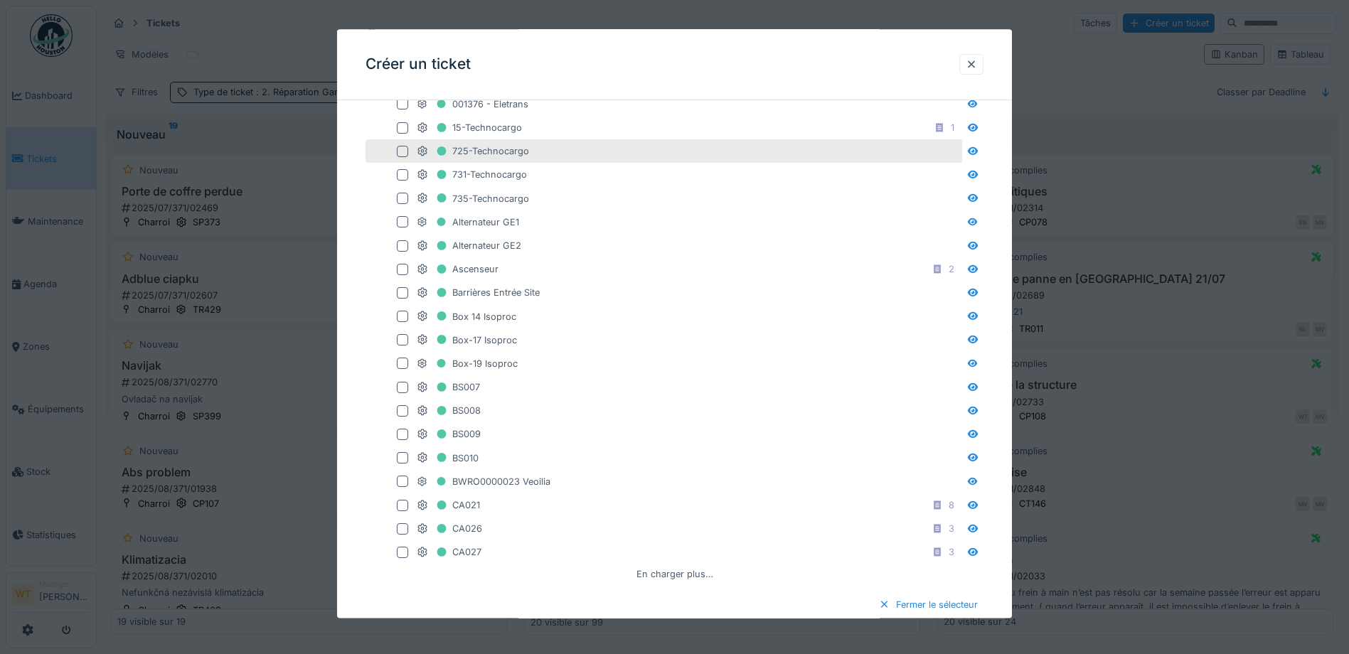
scroll to position [427, 0]
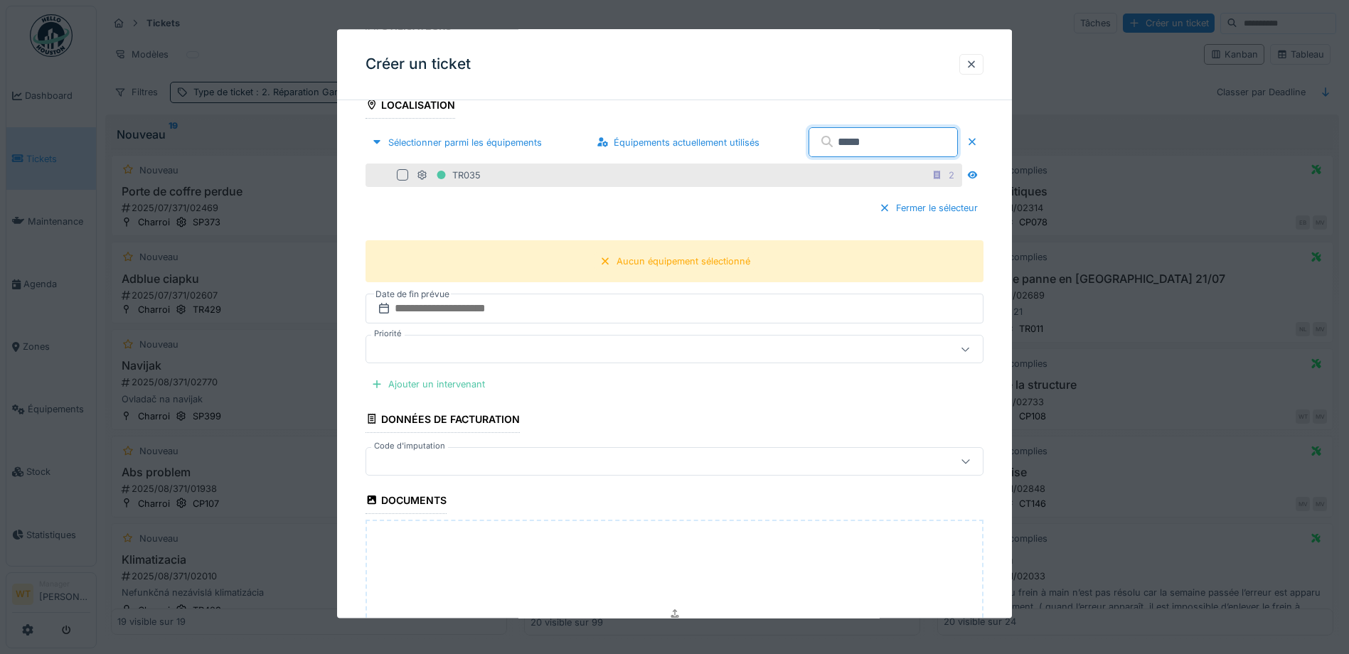
type input "*****"
click at [489, 183] on div "TR035 2" at bounding box center [688, 175] width 543 height 18
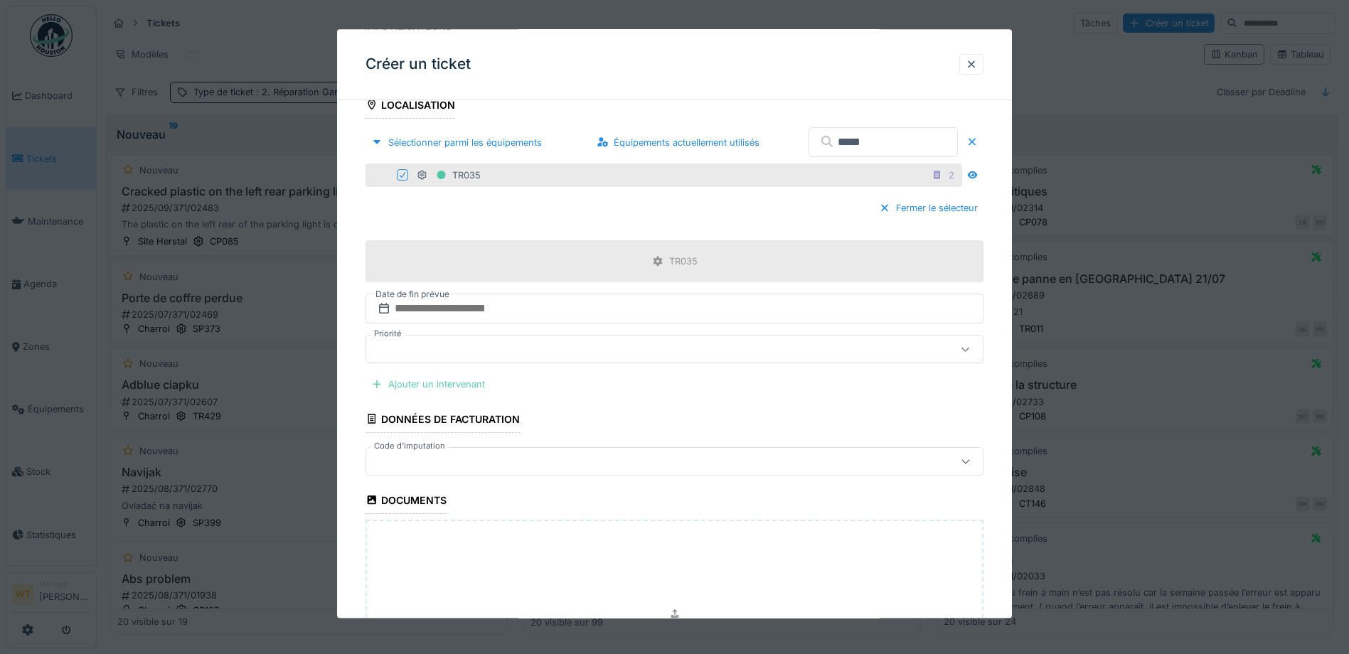
click at [467, 382] on div "Ajouter un intervenant" at bounding box center [428, 385] width 125 height 19
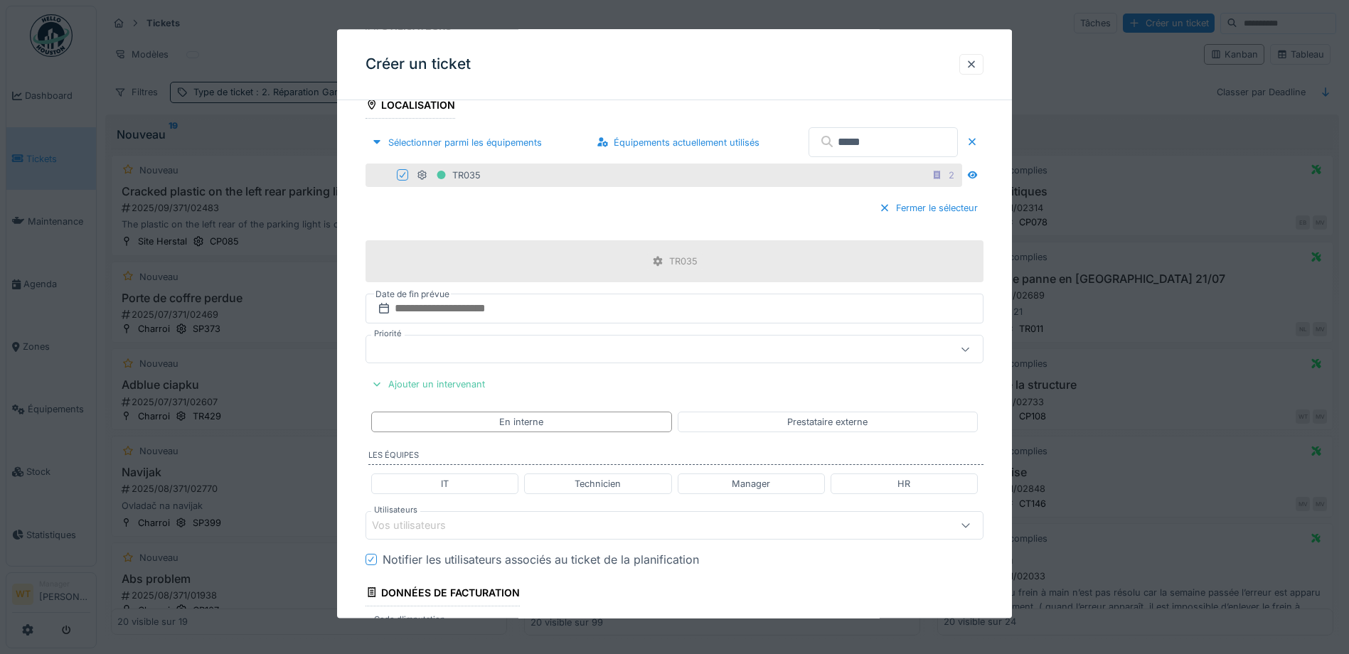
click at [544, 517] on div "Vos utilisateurs" at bounding box center [675, 525] width 618 height 28
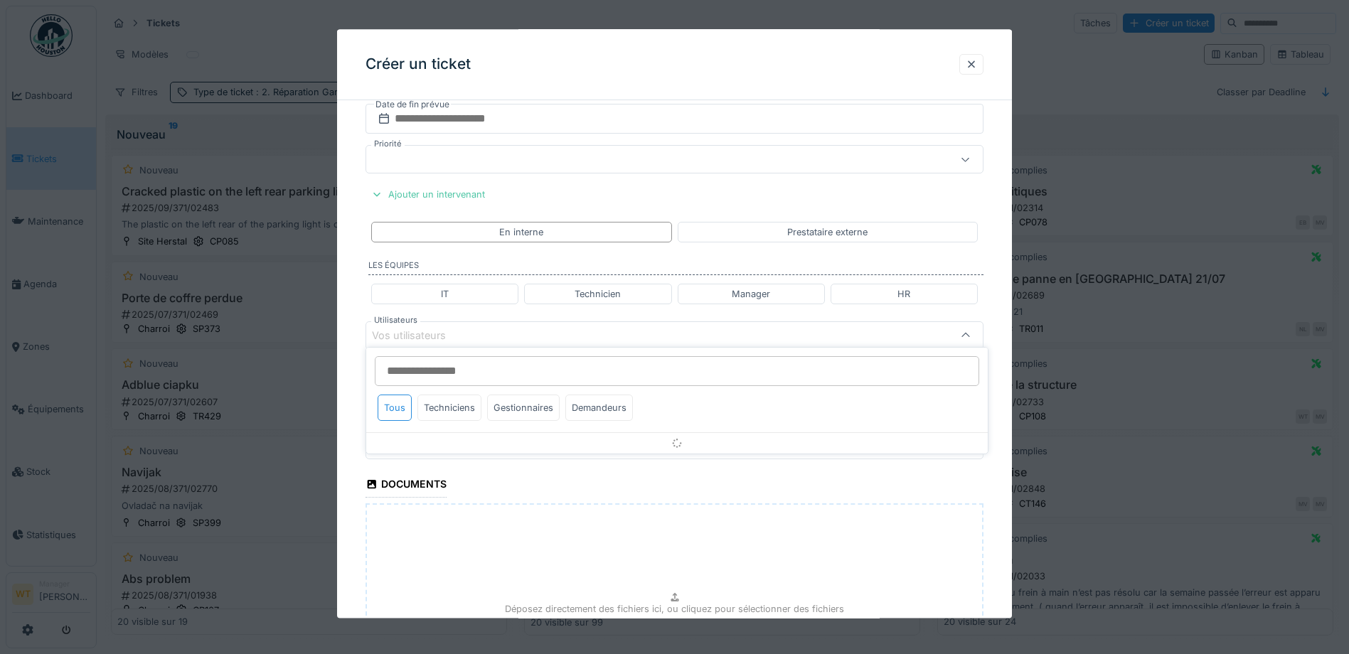
scroll to position [629, 0]
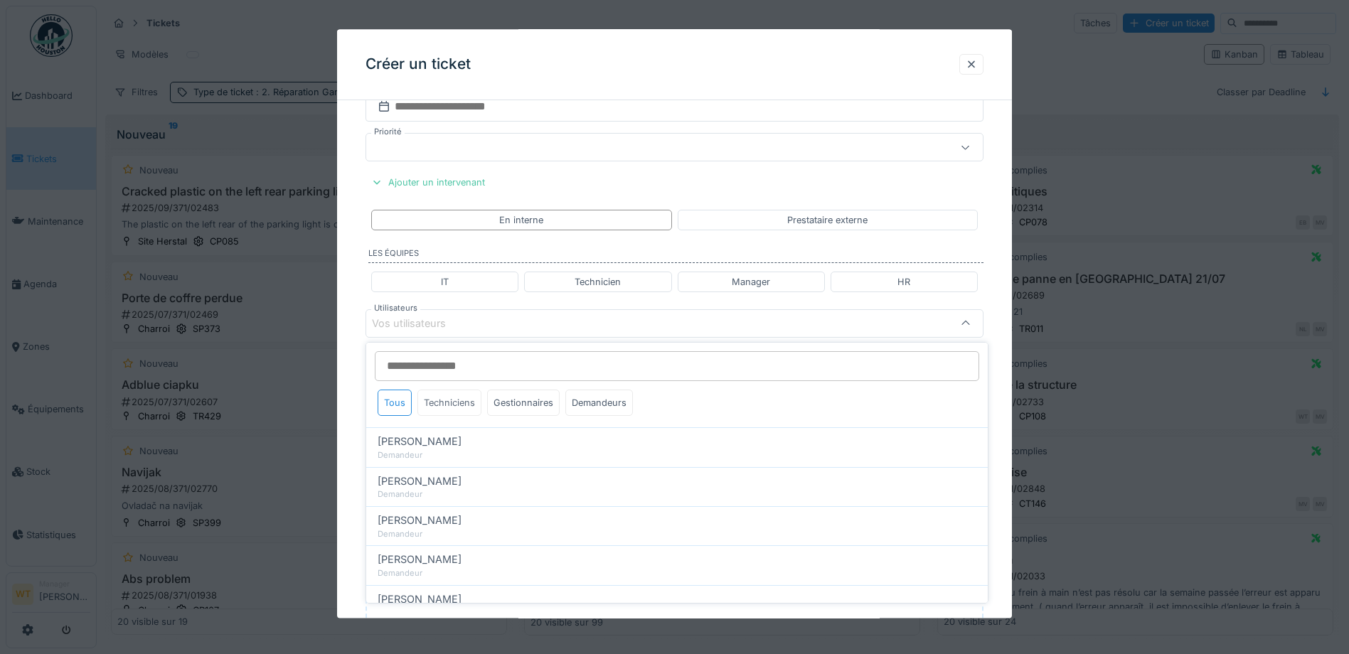
click at [459, 404] on div "Techniciens" at bounding box center [450, 403] width 64 height 26
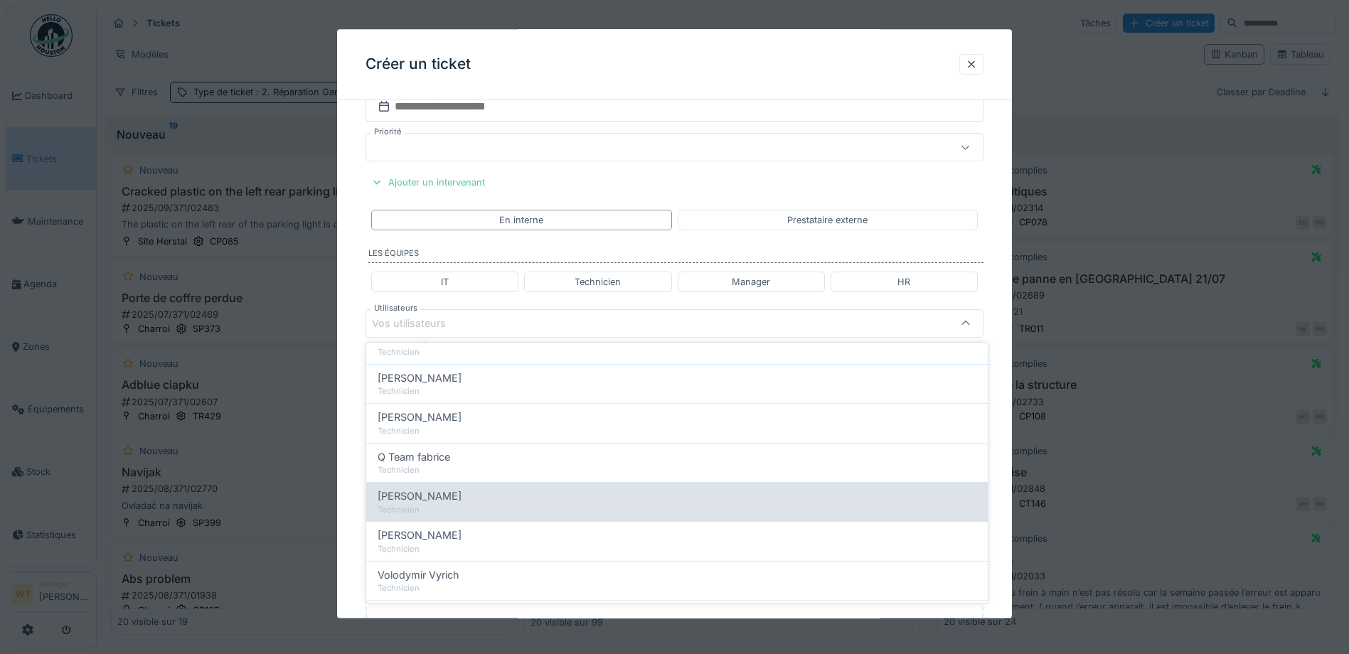
scroll to position [244, 0]
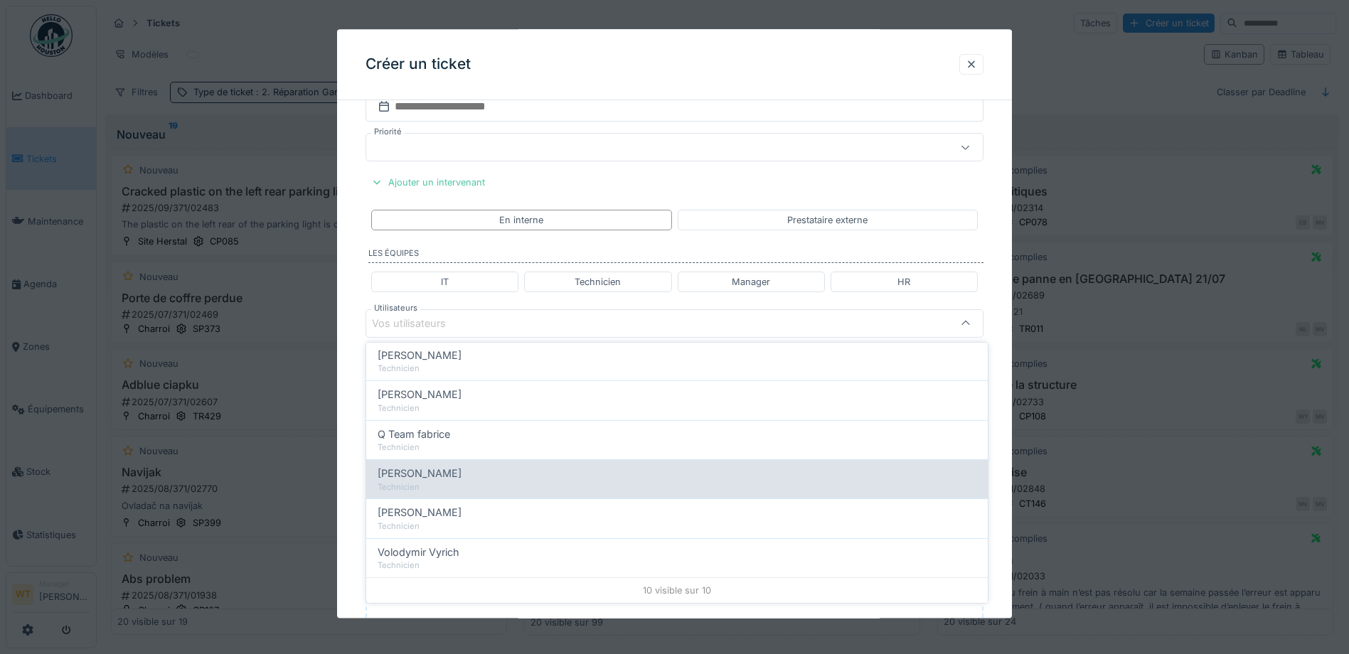
click at [463, 486] on div "Technicien" at bounding box center [677, 488] width 599 height 12
type input "****"
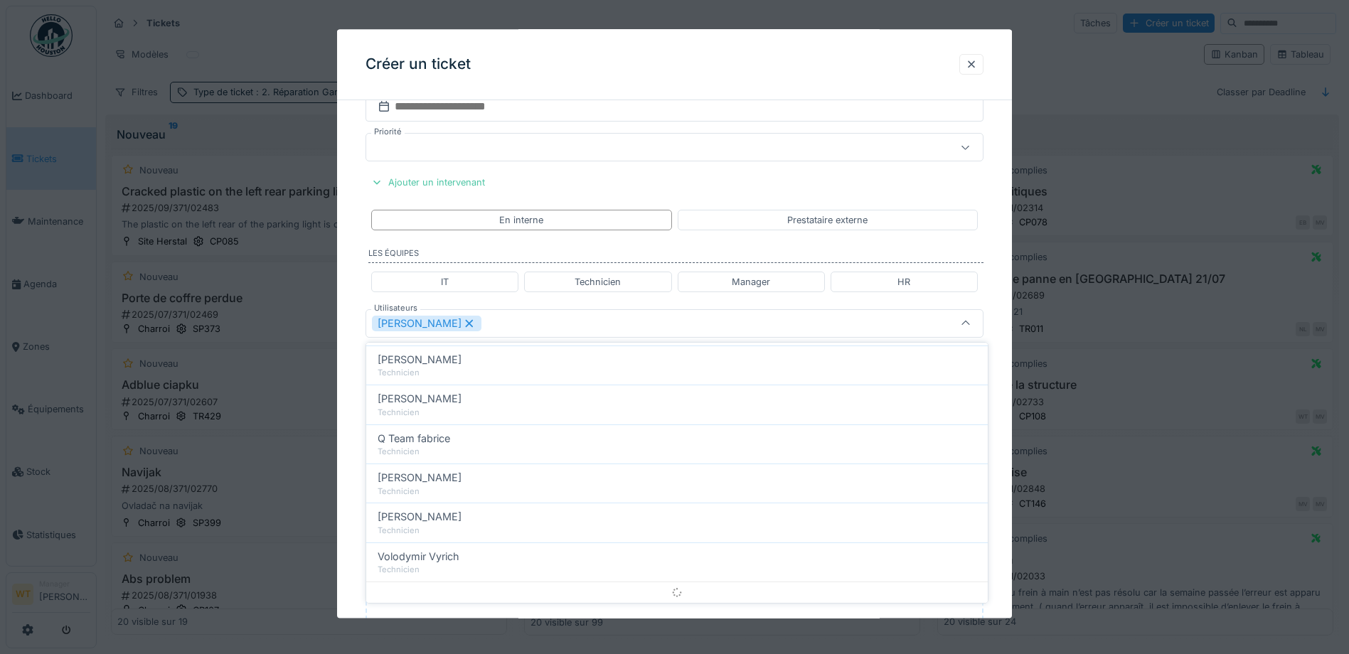
scroll to position [0, 0]
click at [553, 324] on div "Sergej Mandzjuk" at bounding box center [638, 324] width 533 height 16
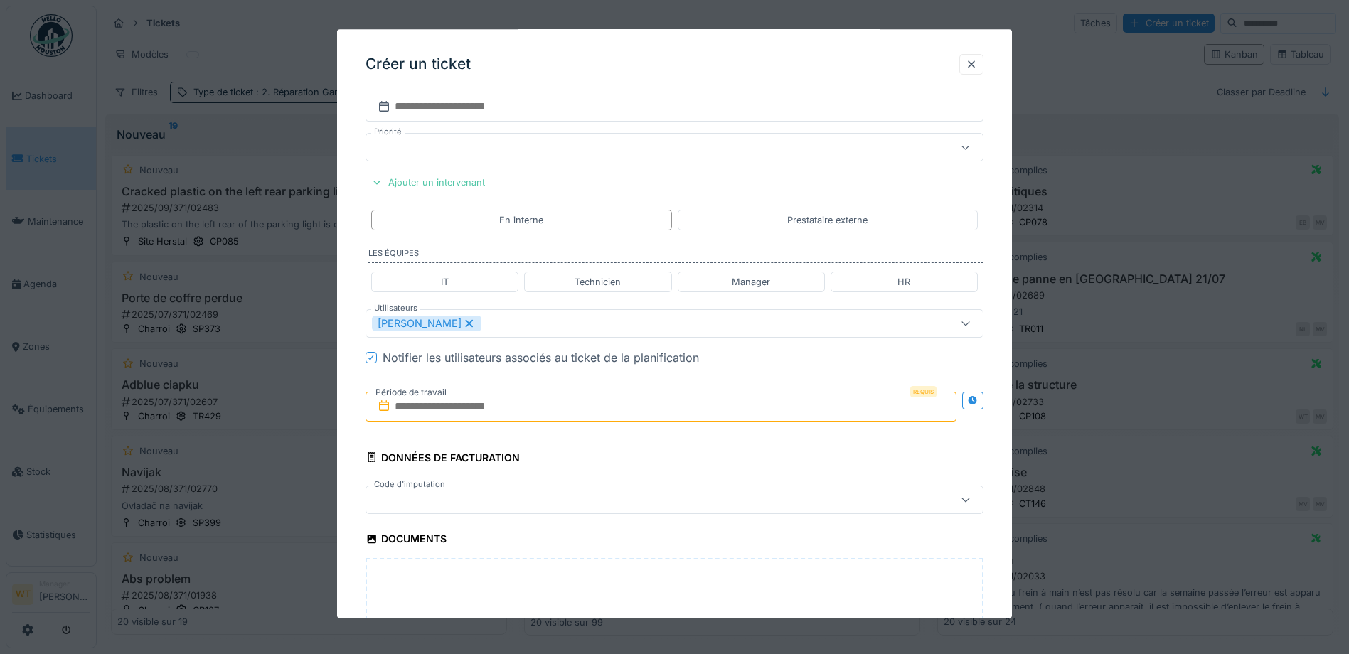
click at [508, 415] on input "text" at bounding box center [661, 407] width 591 height 30
click at [705, 539] on div "20" at bounding box center [710, 546] width 19 height 19
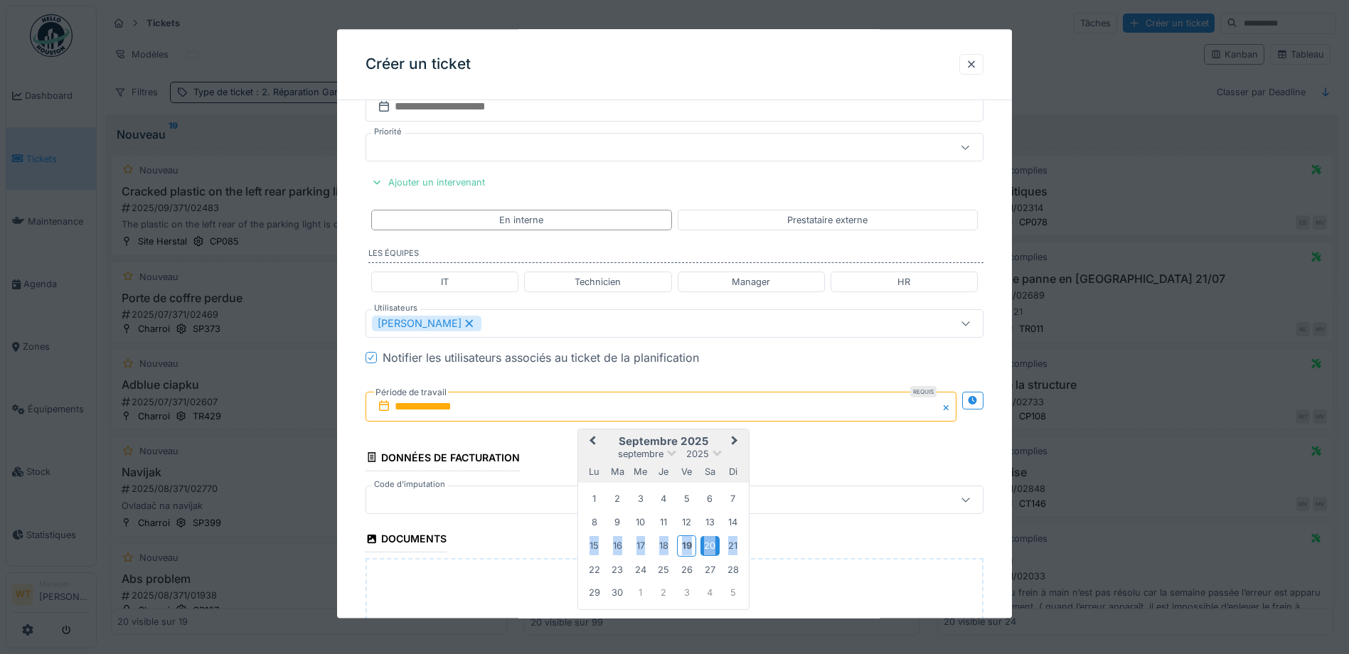
click at [705, 539] on div "20" at bounding box center [710, 546] width 19 height 19
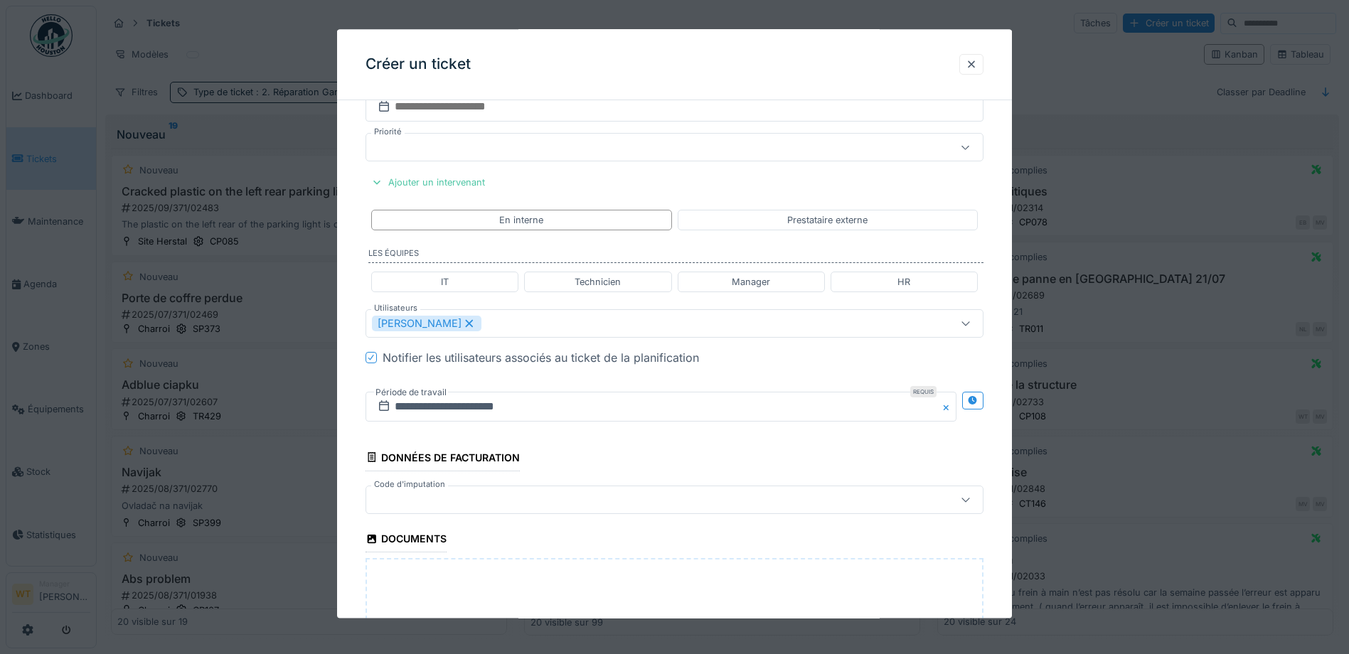
click at [558, 512] on div at bounding box center [675, 500] width 618 height 28
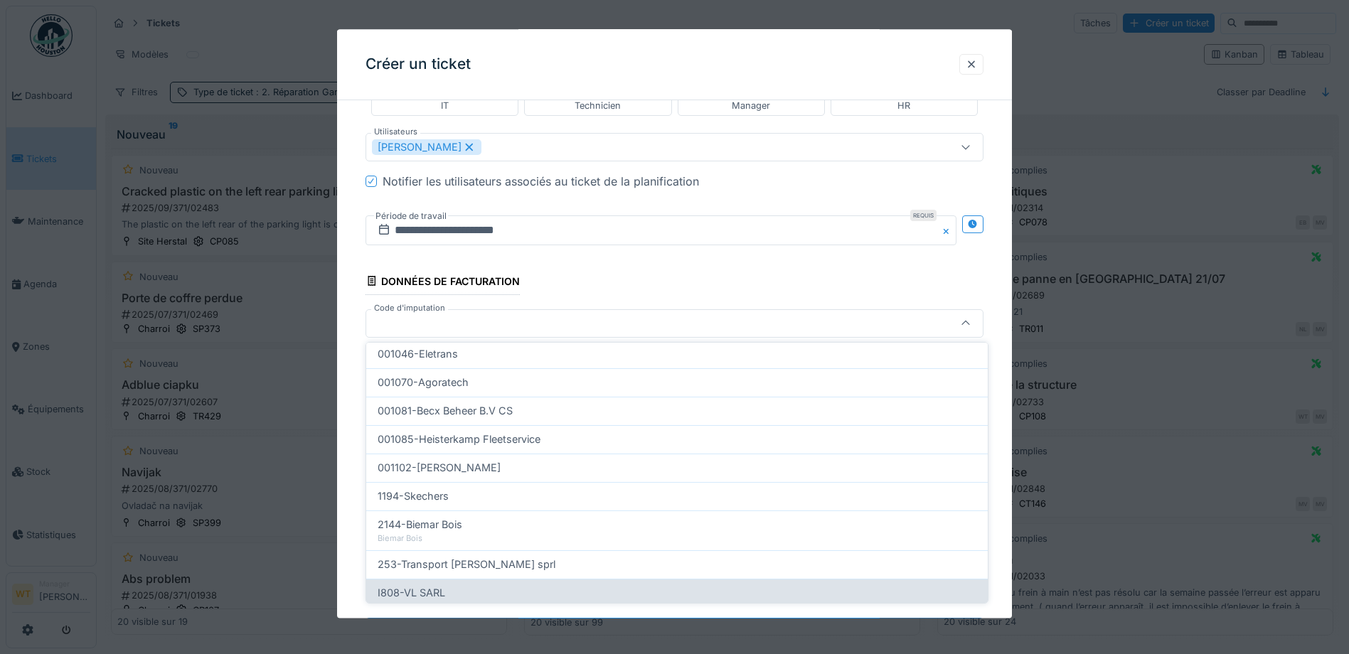
scroll to position [455, 0]
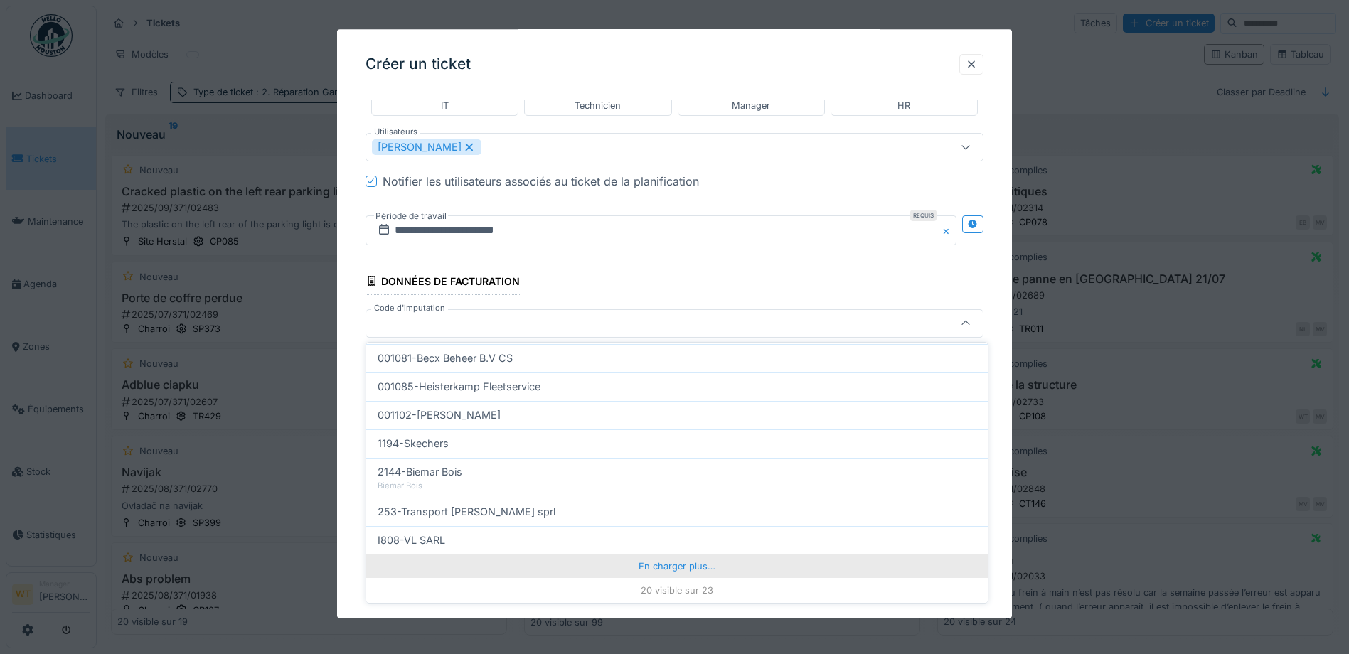
click at [648, 575] on div "En charger plus…" at bounding box center [677, 566] width 622 height 23
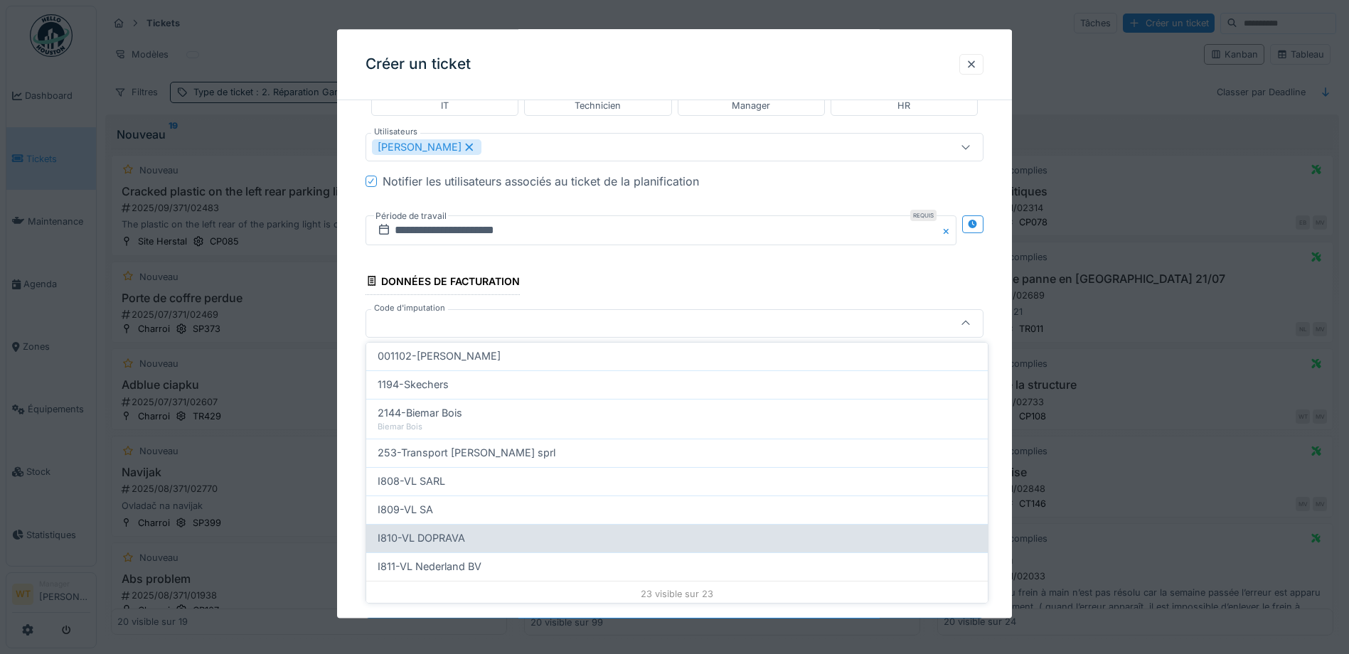
scroll to position [517, 0]
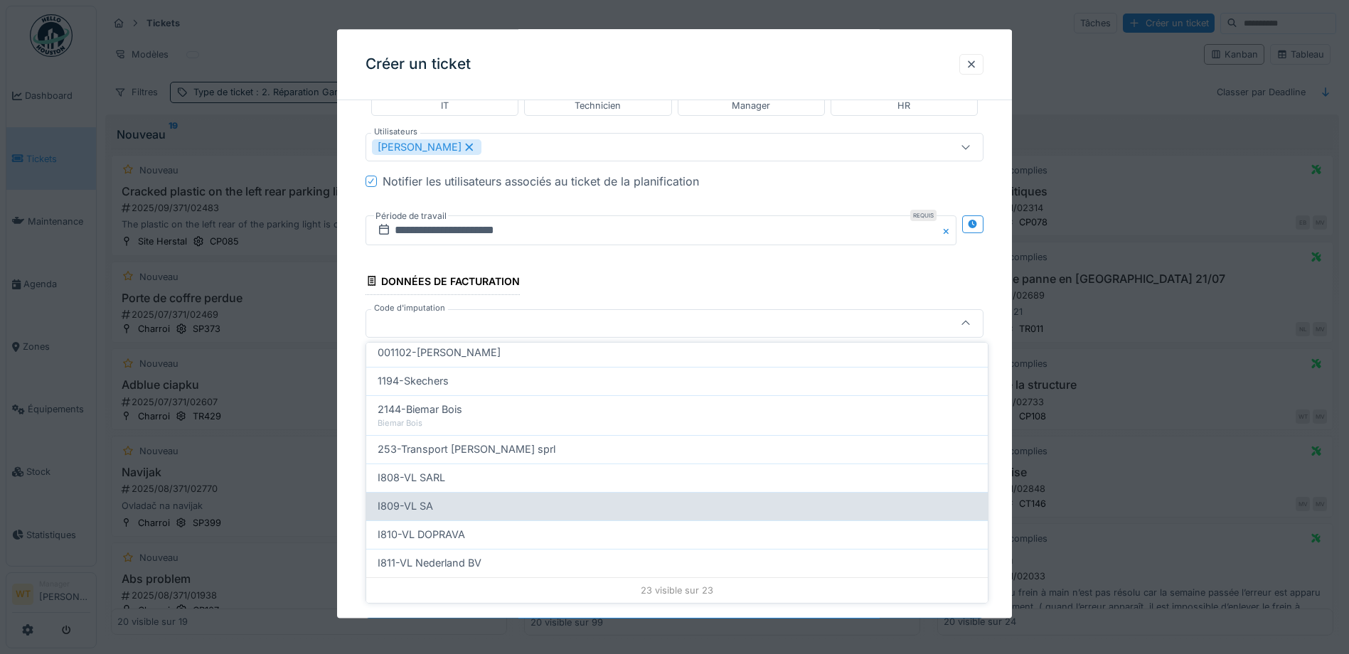
click at [445, 513] on div "I809-VL SA" at bounding box center [677, 507] width 599 height 16
type input "***"
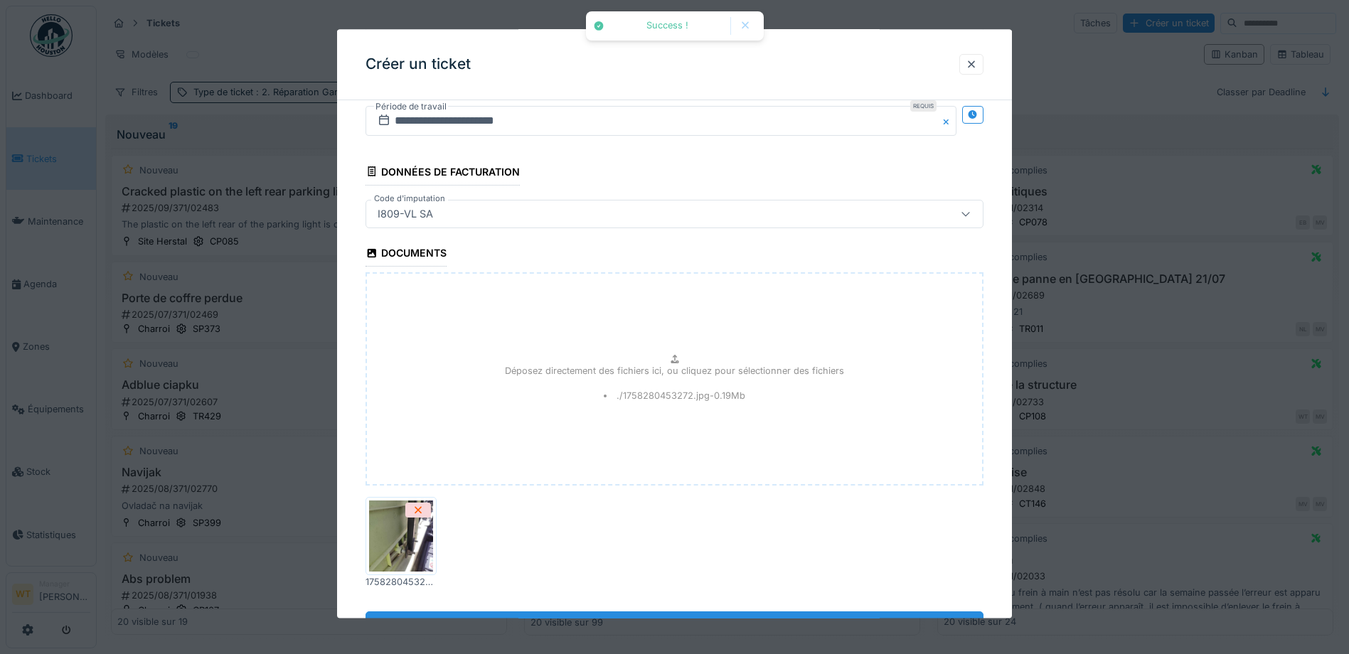
scroll to position [978, 0]
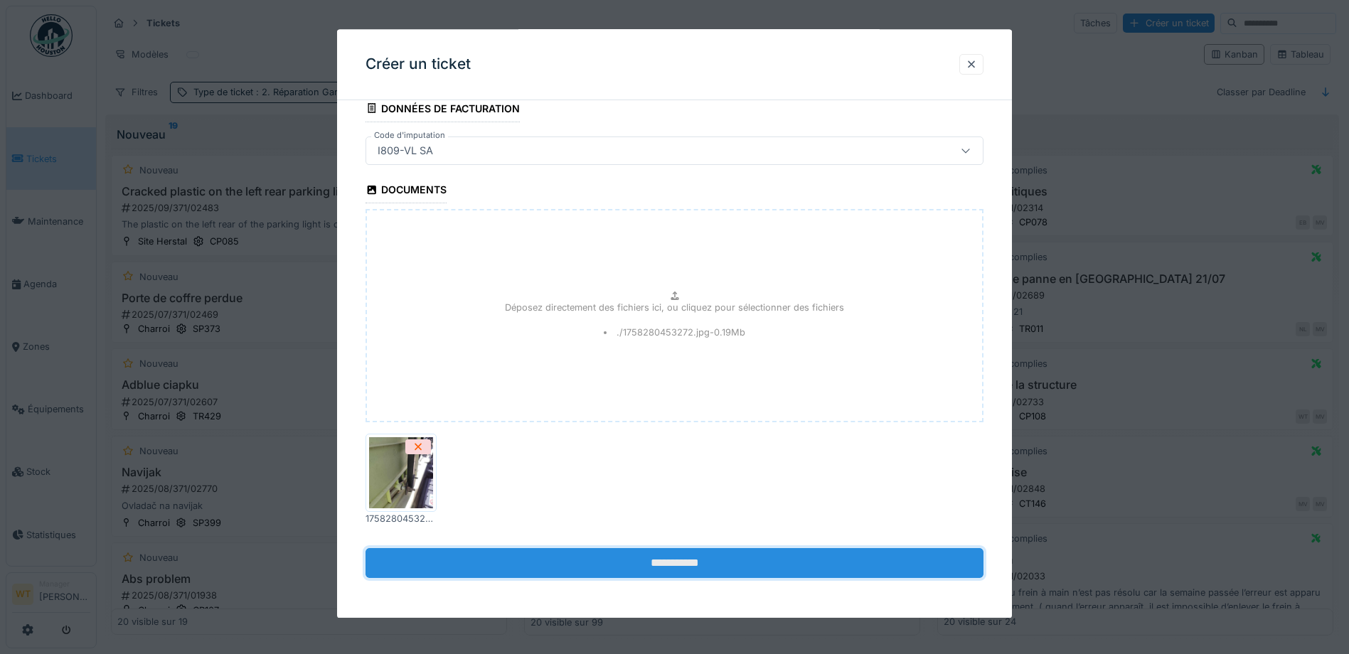
click at [521, 562] on input "**********" at bounding box center [675, 564] width 618 height 30
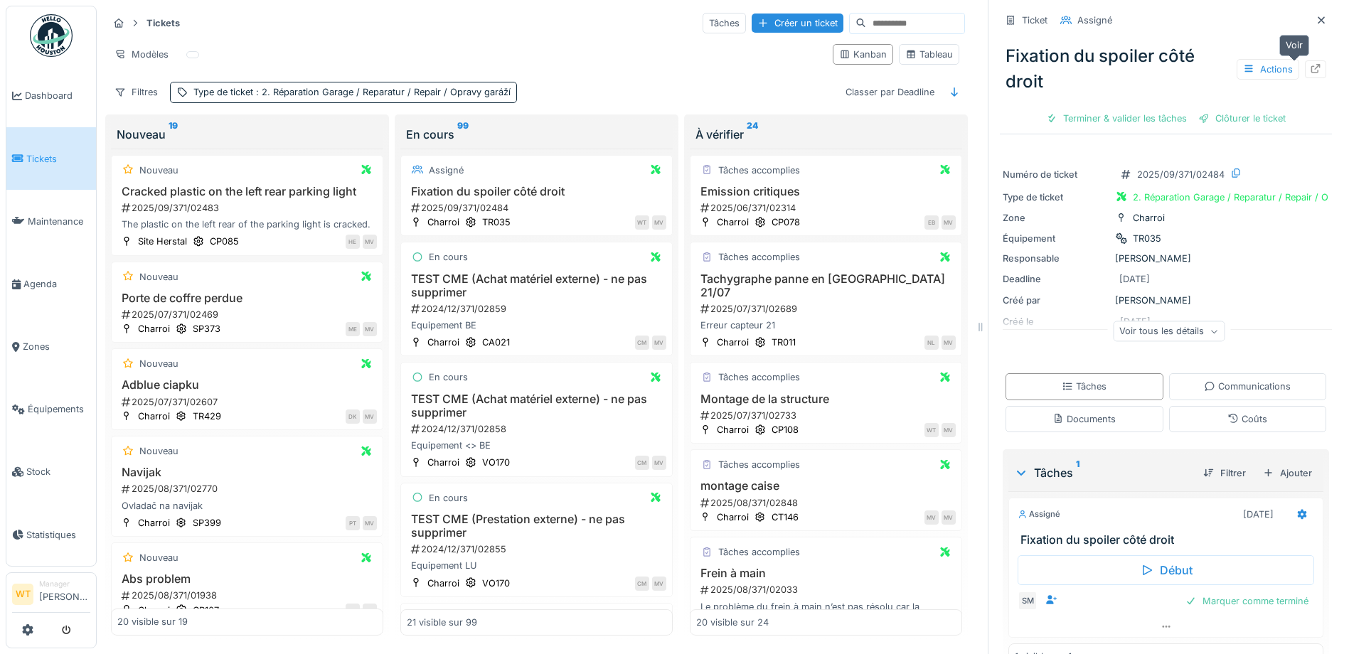
click at [1305, 69] on div at bounding box center [1315, 69] width 21 height 18
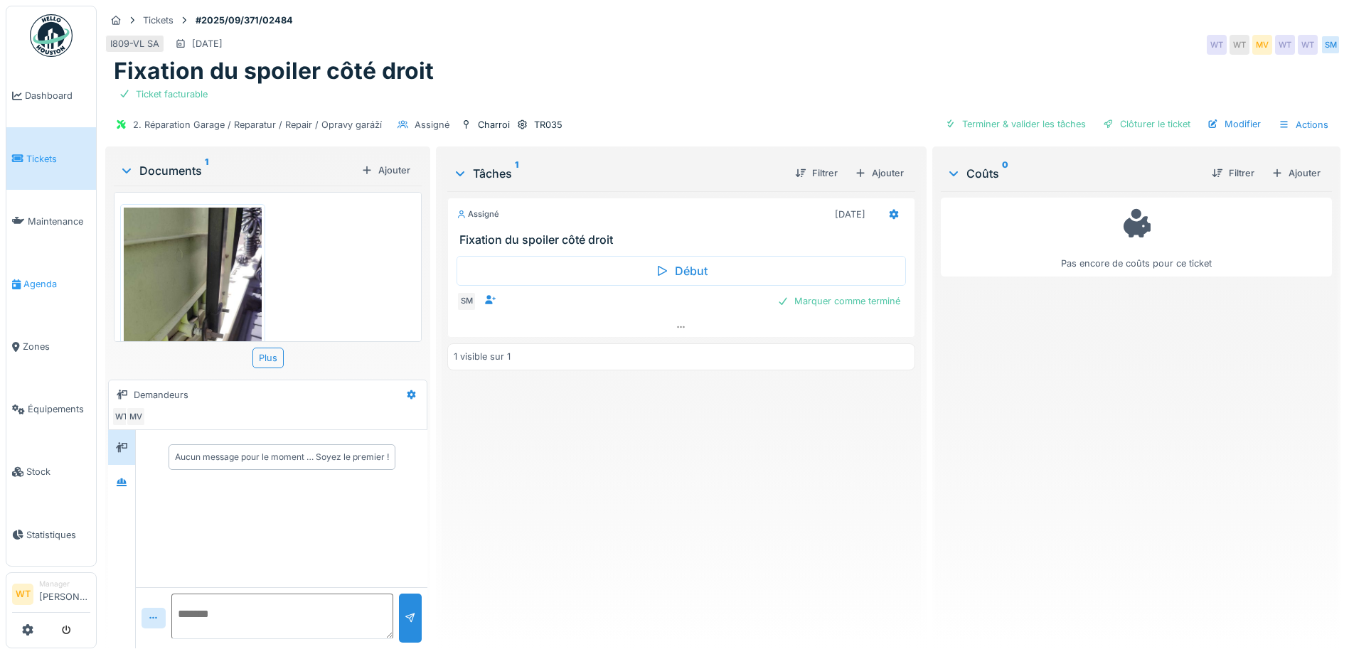
click at [56, 277] on span "Agenda" at bounding box center [56, 284] width 67 height 14
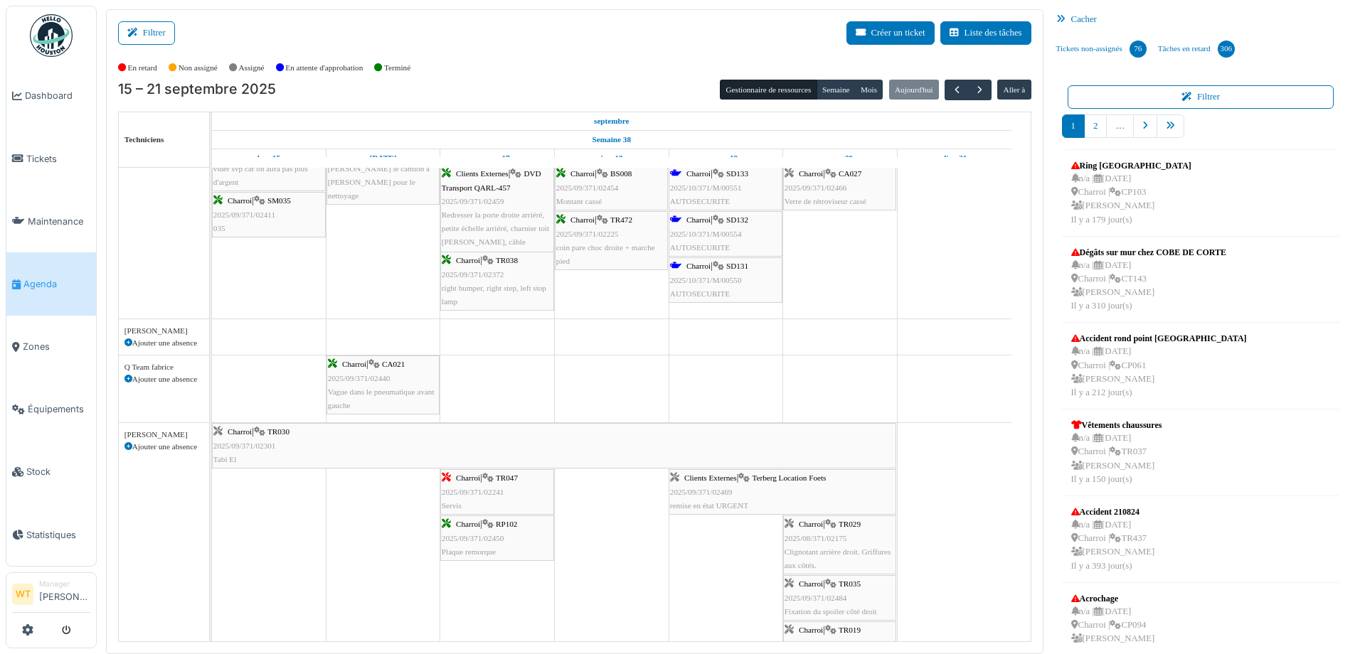
scroll to position [854, 0]
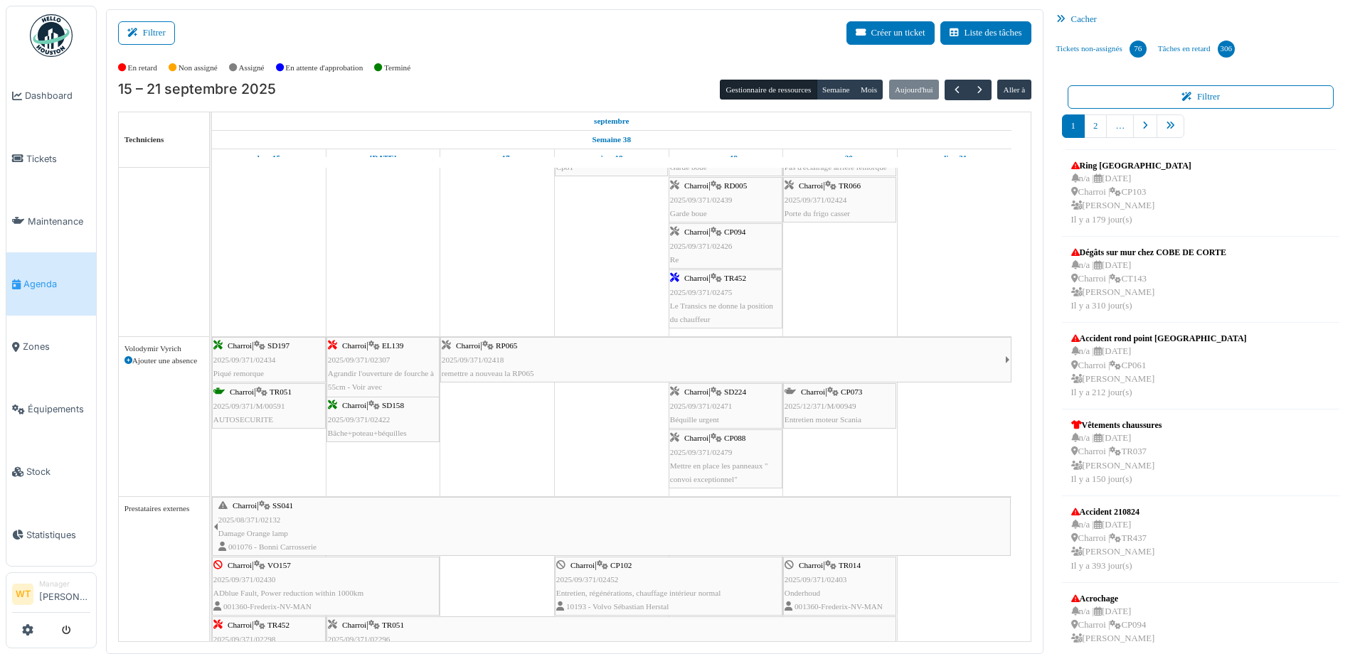
click at [745, 472] on div "Charroi | CP088 2025/09/371/02479 Mettre en place les panneaux " convoi excepti…" at bounding box center [725, 459] width 111 height 55
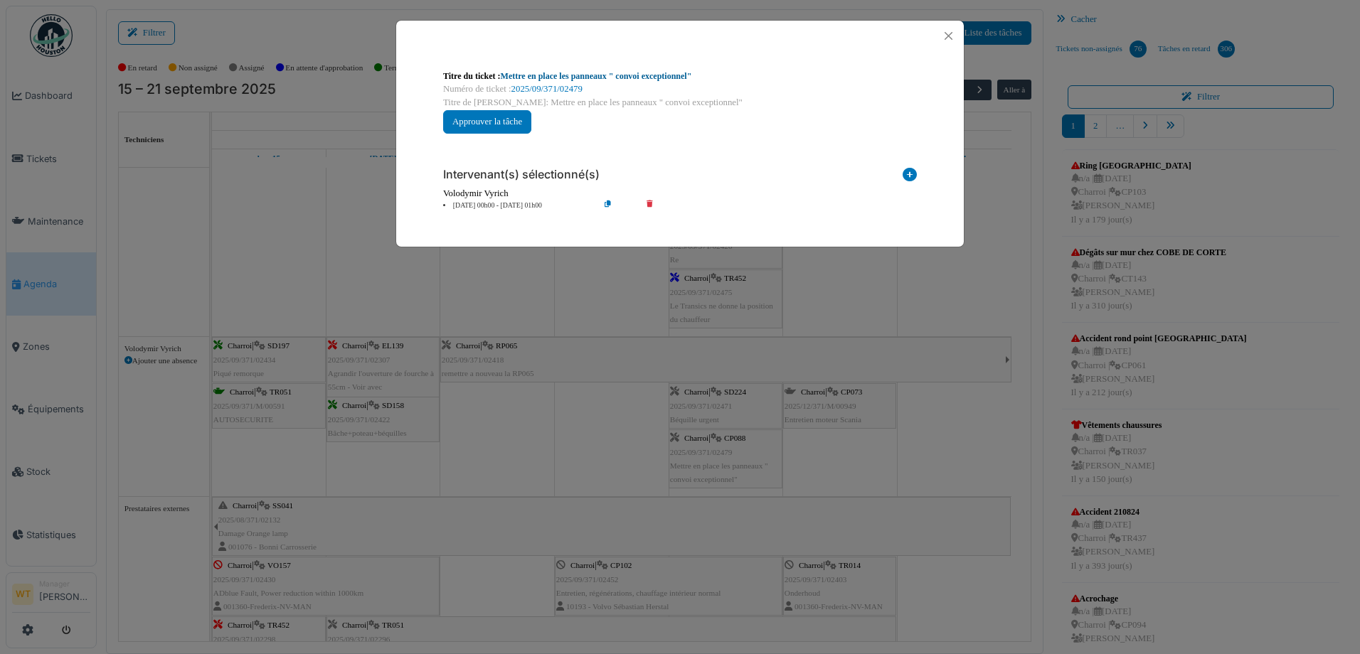
click at [541, 73] on link "Mettre en place les panneaux " convoi exceptionnel"" at bounding box center [596, 76] width 191 height 10
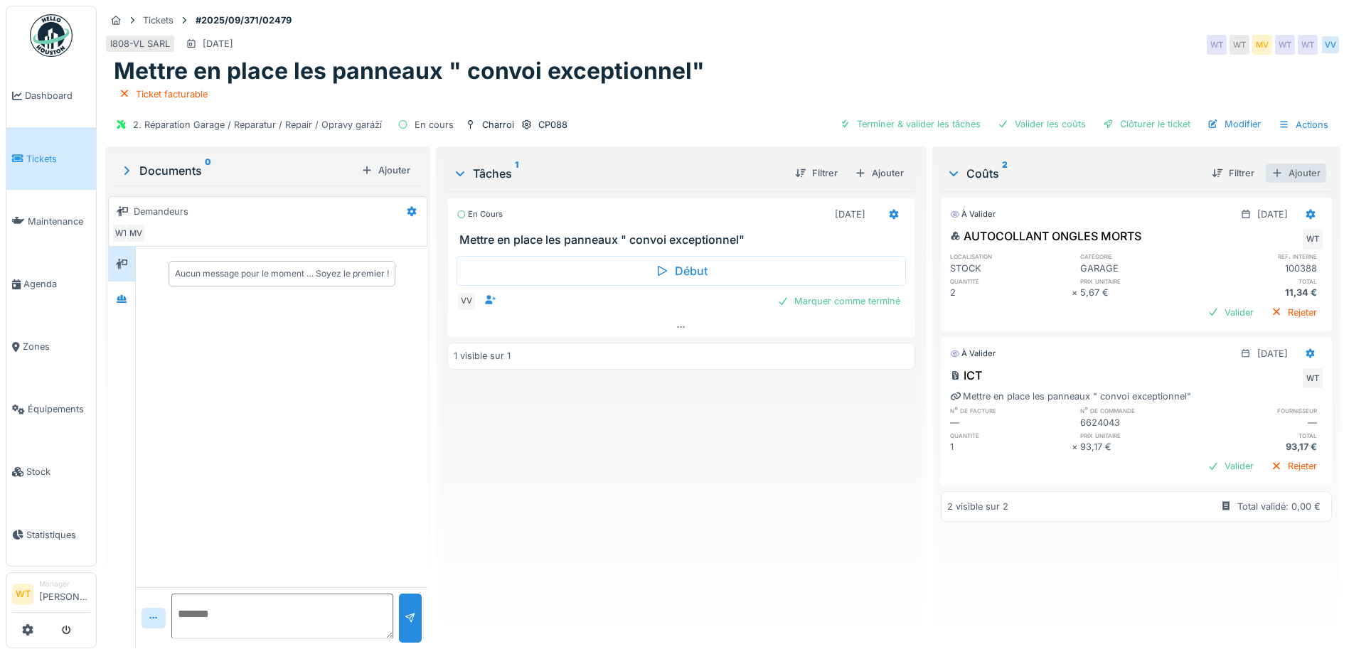
click at [1283, 167] on div "Ajouter" at bounding box center [1296, 173] width 60 height 19
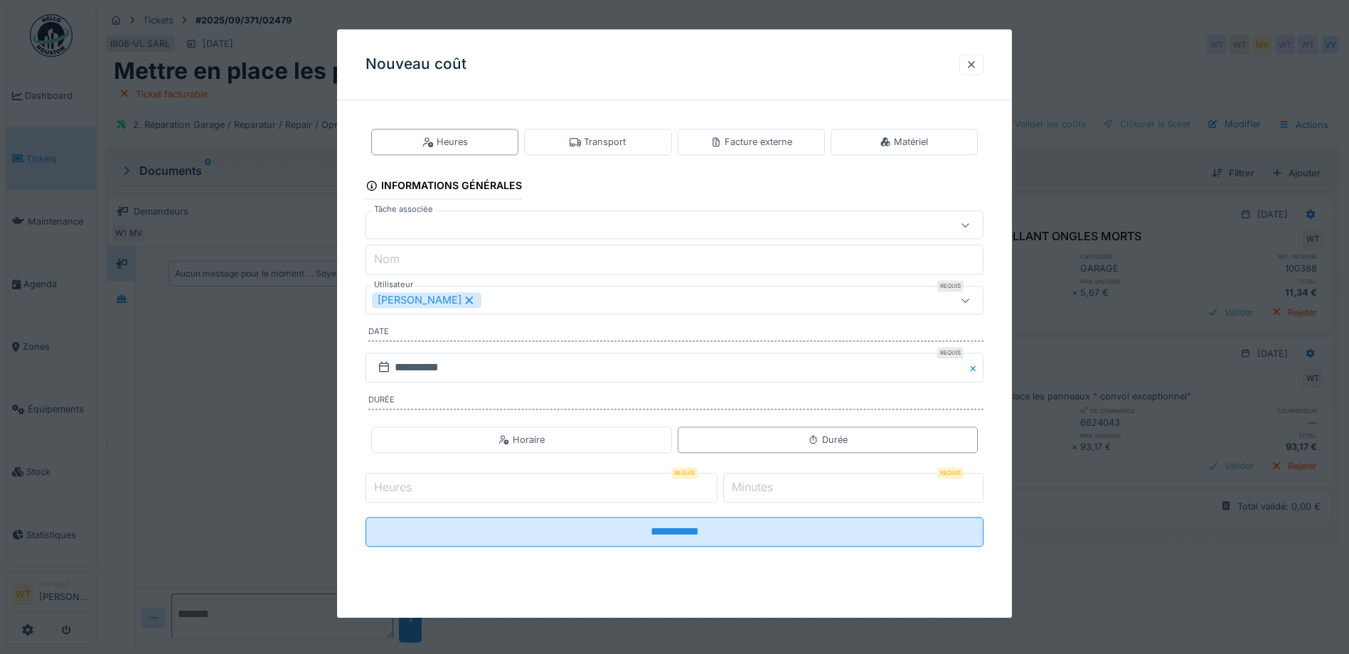
click at [451, 296] on div "[PERSON_NAME]" at bounding box center [427, 301] width 110 height 16
click at [465, 303] on div "Utilisateurs" at bounding box center [638, 301] width 533 height 16
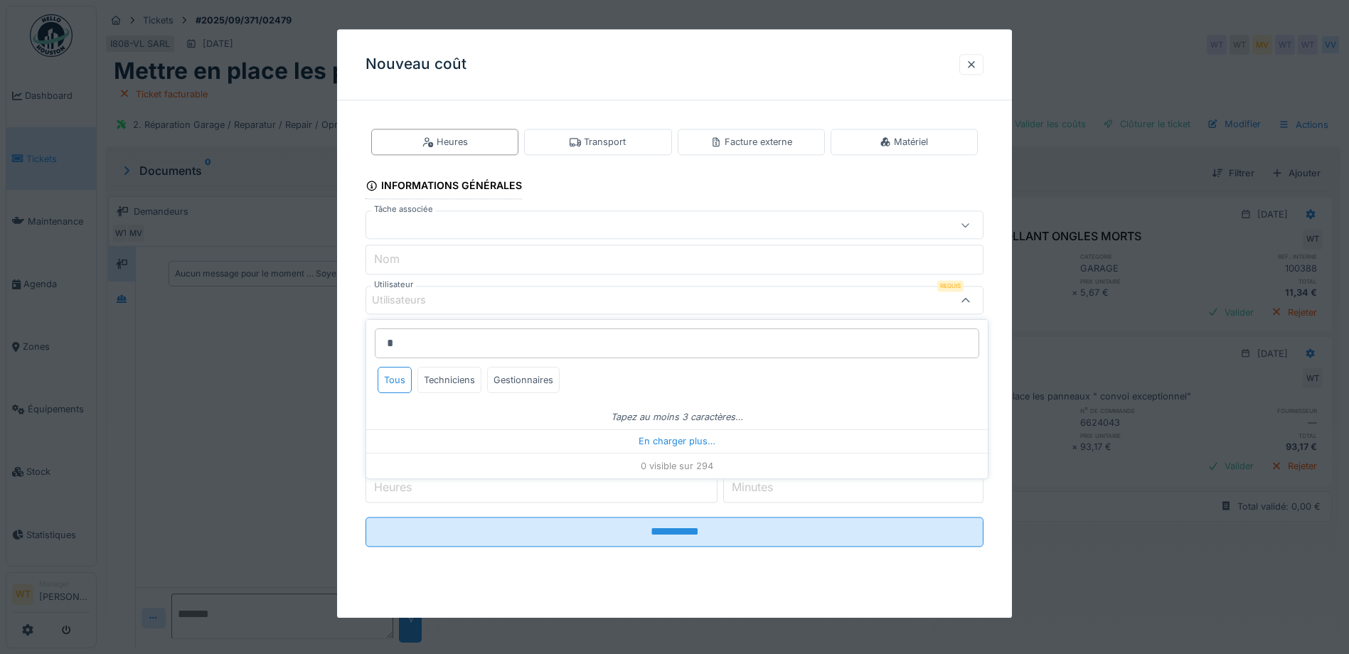
type input "**"
click at [976, 66] on div at bounding box center [971, 65] width 11 height 14
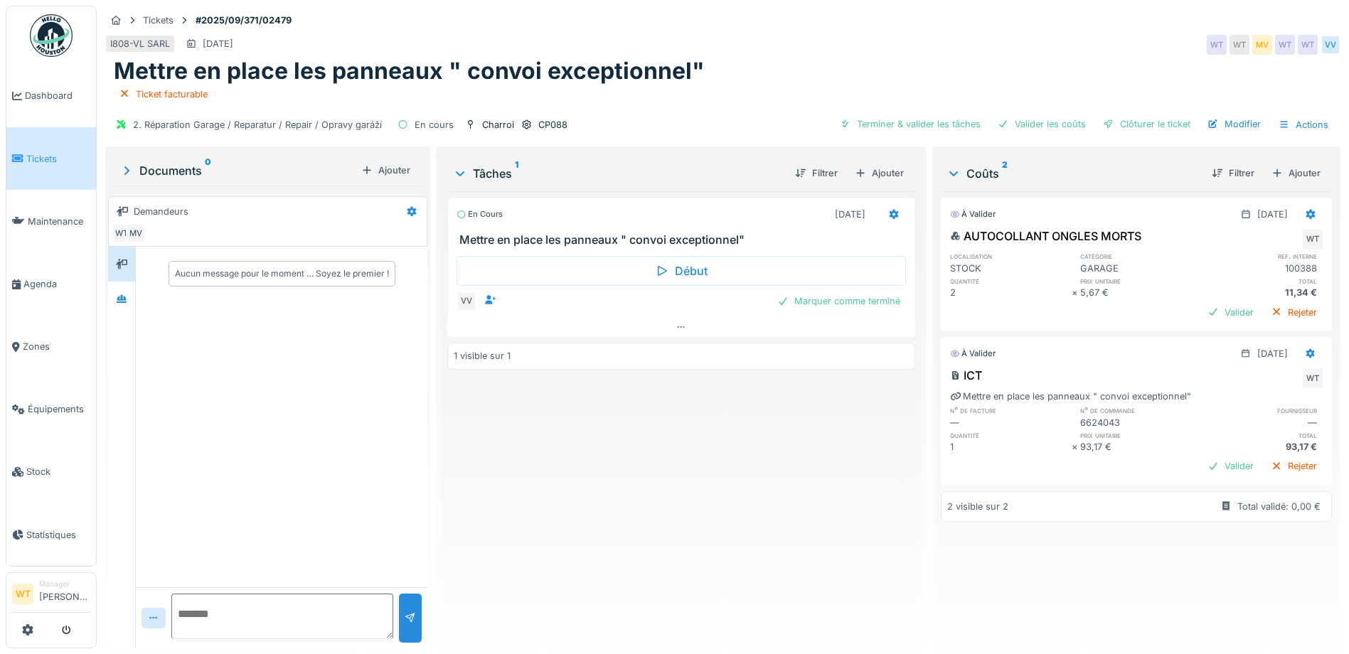
click at [58, 171] on link "Tickets" at bounding box center [51, 158] width 90 height 63
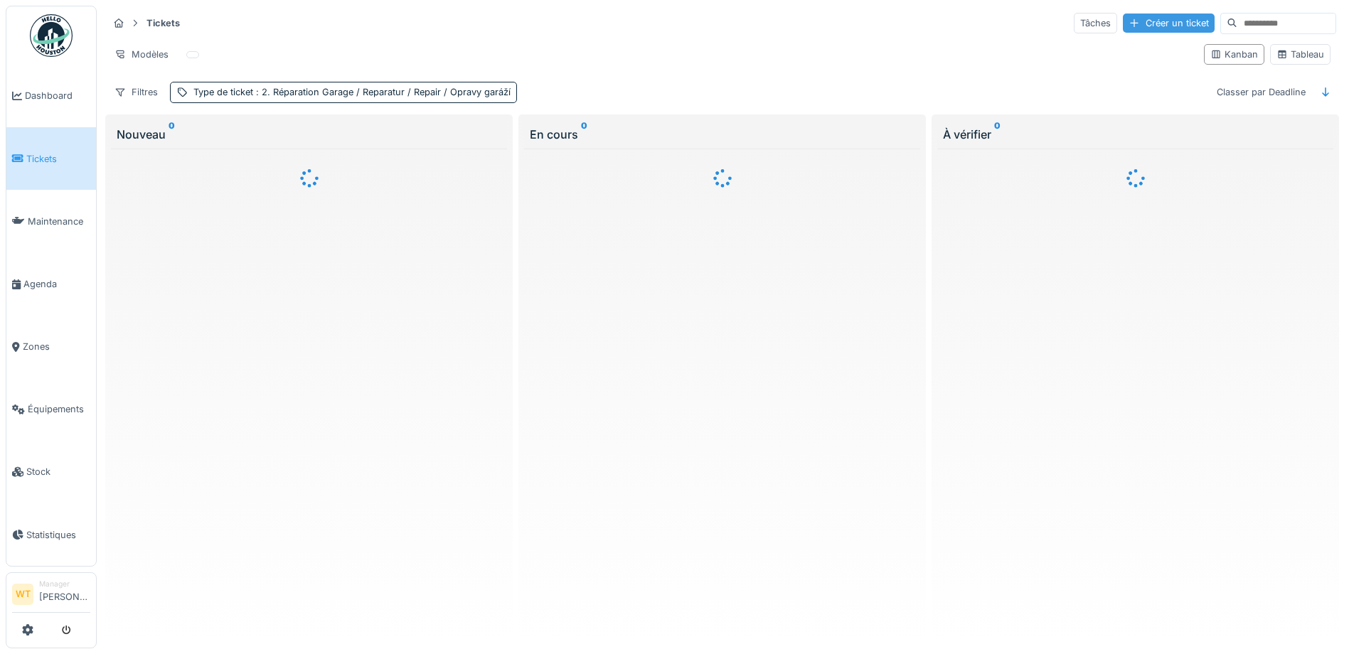
click at [1137, 22] on div "Créer un ticket" at bounding box center [1169, 23] width 92 height 19
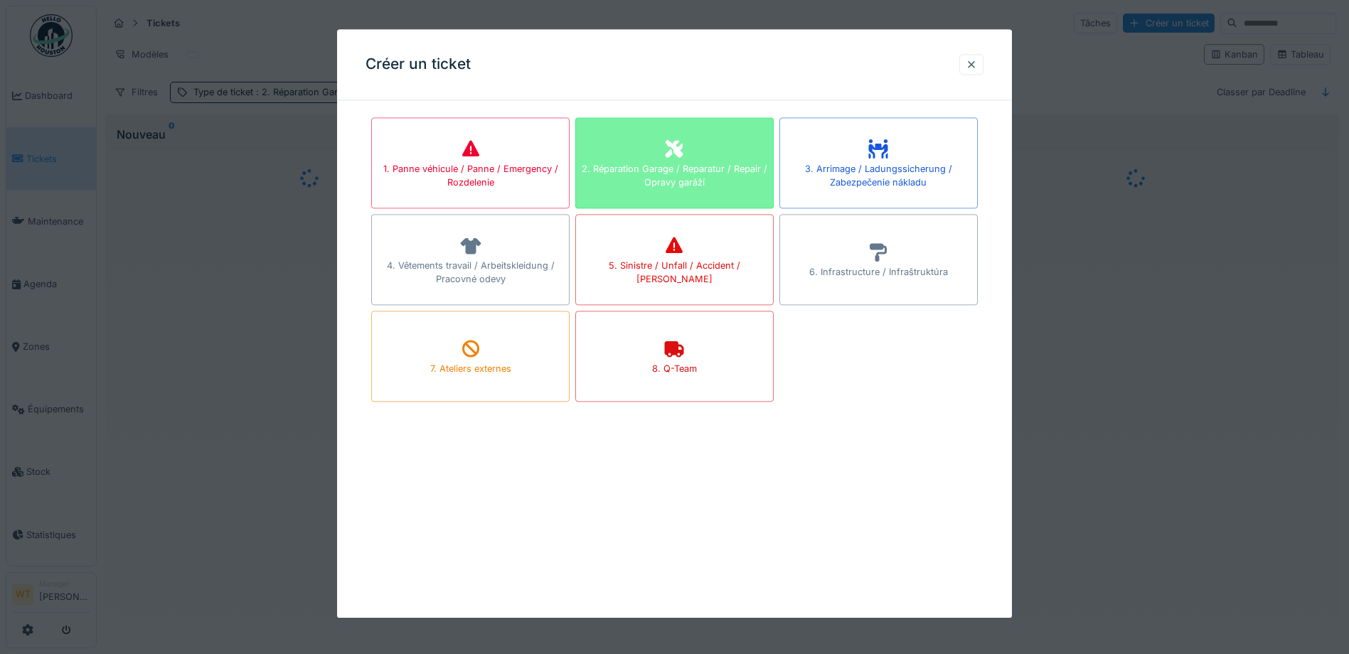
click at [706, 154] on div "2. Réparation Garage / Reparatur / Repair / Opravy garáží" at bounding box center [674, 162] width 198 height 91
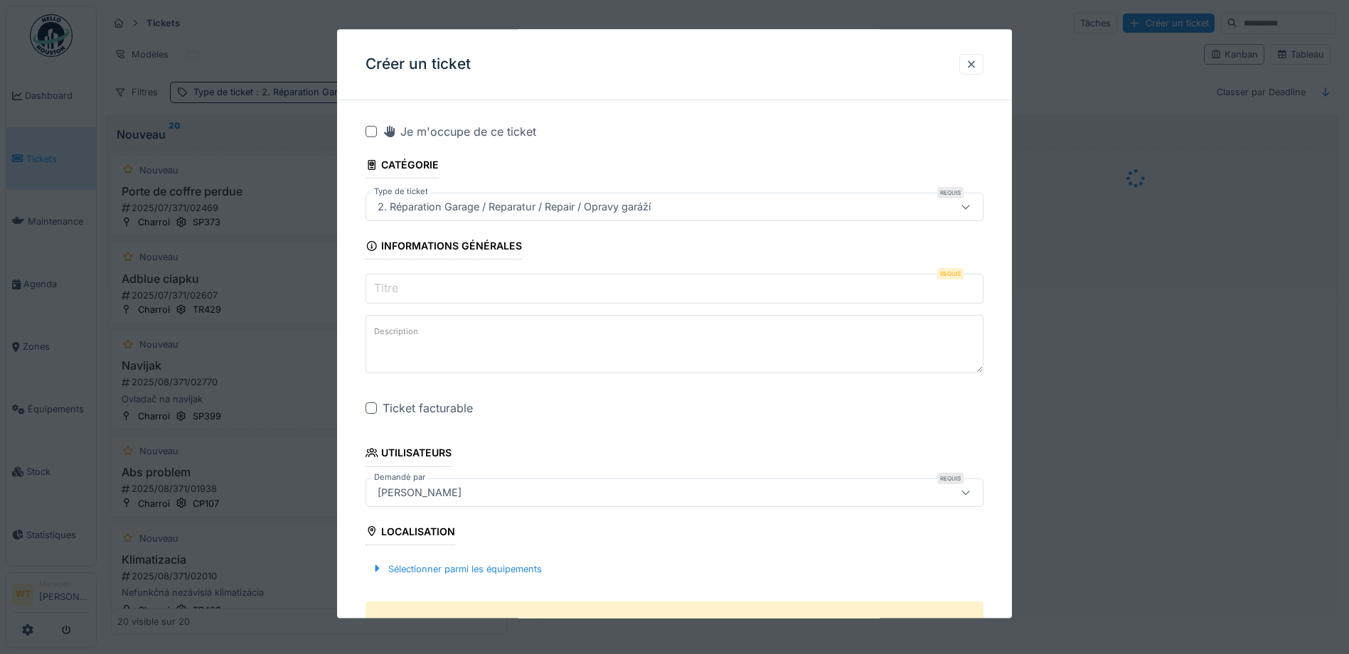
click at [502, 290] on input "Titre" at bounding box center [675, 290] width 618 height 30
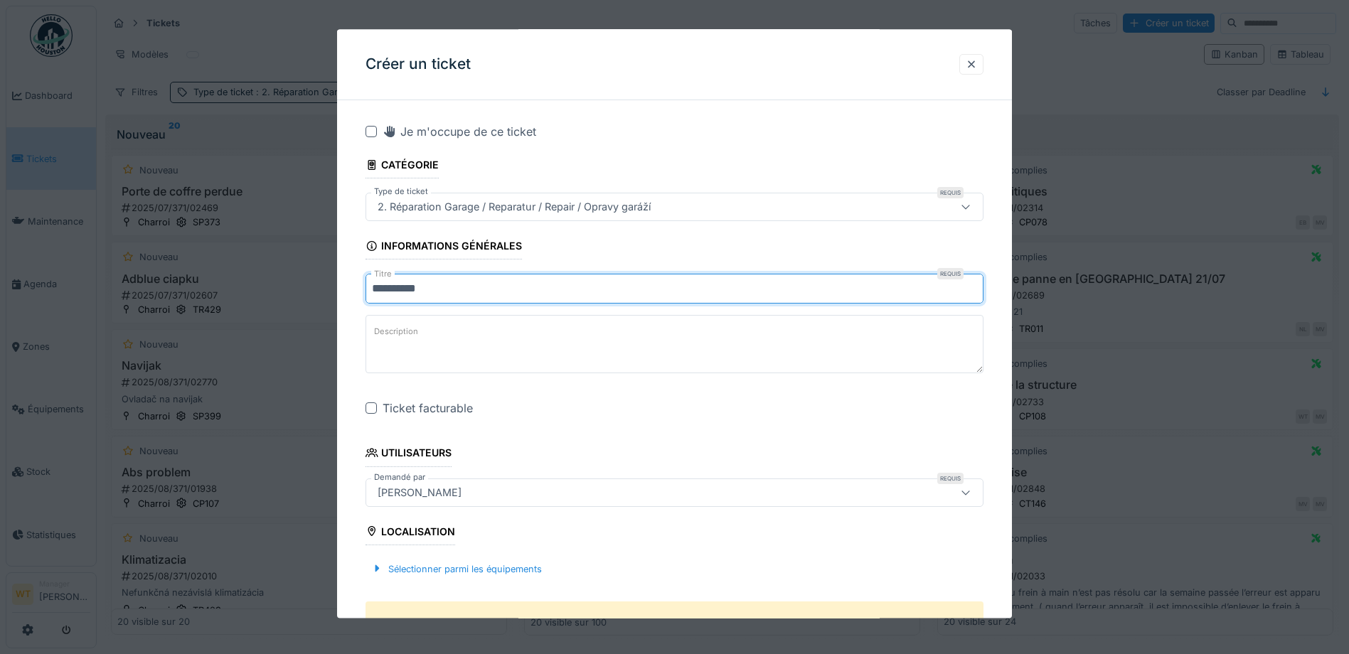
type input "**********"
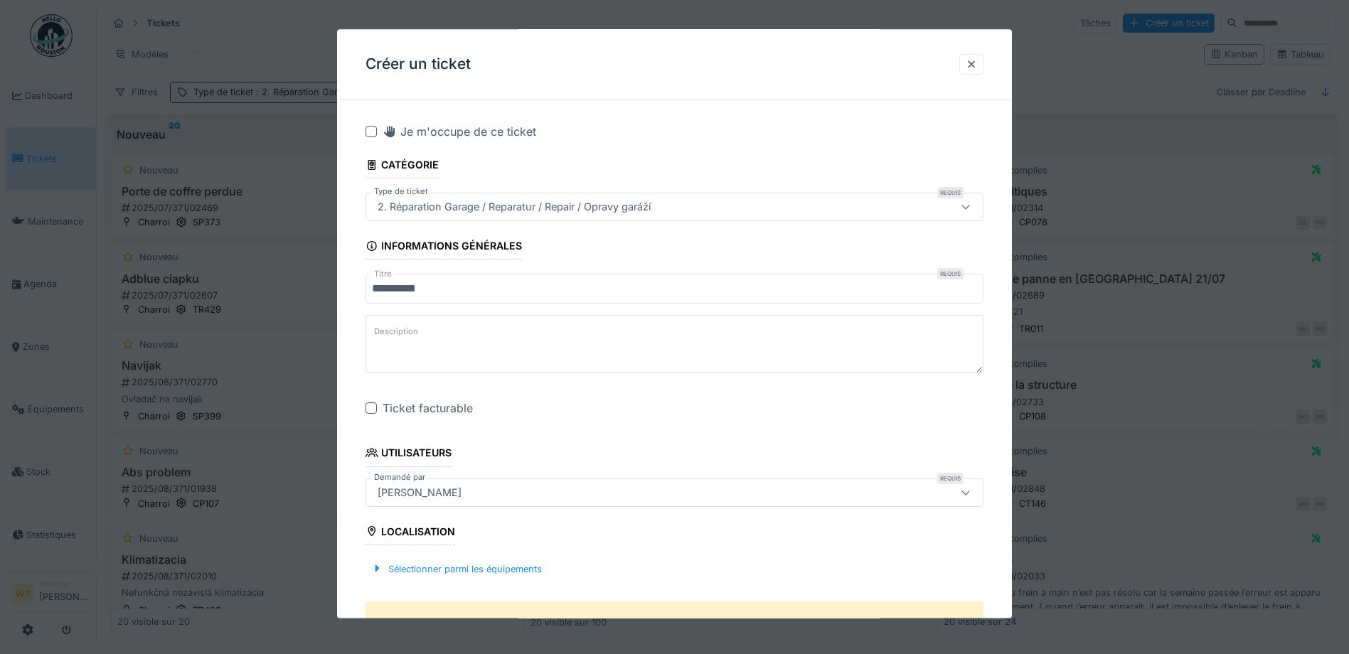
click at [373, 407] on div at bounding box center [371, 408] width 11 height 11
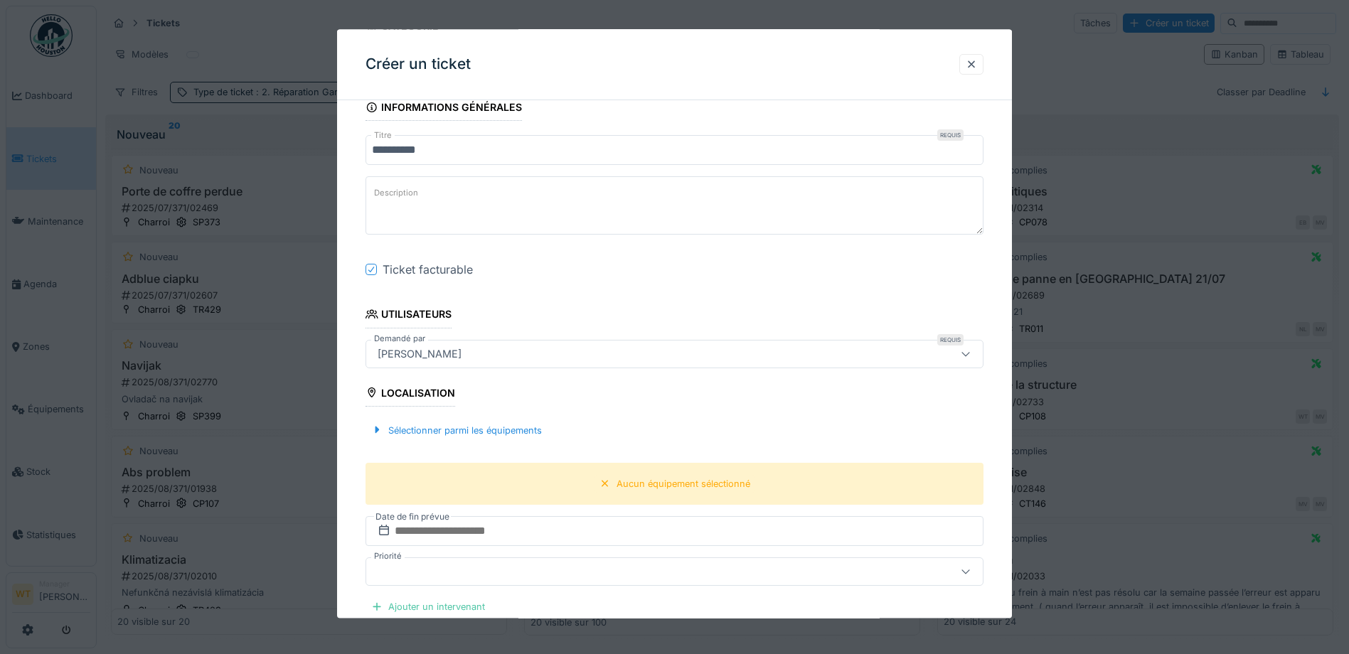
scroll to position [142, 0]
drag, startPoint x: 470, startPoint y: 422, endPoint x: 486, endPoint y: 420, distance: 15.8
click at [471, 422] on div "Sélectionner parmi les équipements" at bounding box center [457, 427] width 182 height 19
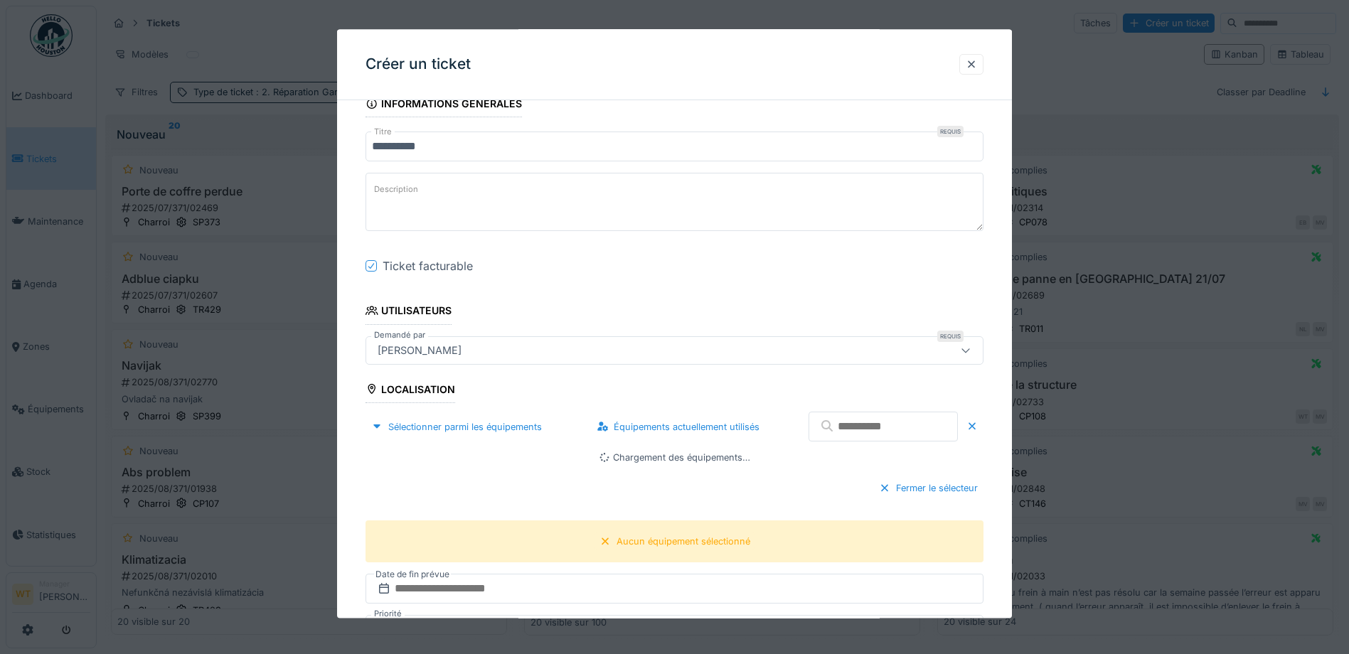
click at [818, 426] on input "text" at bounding box center [883, 428] width 149 height 30
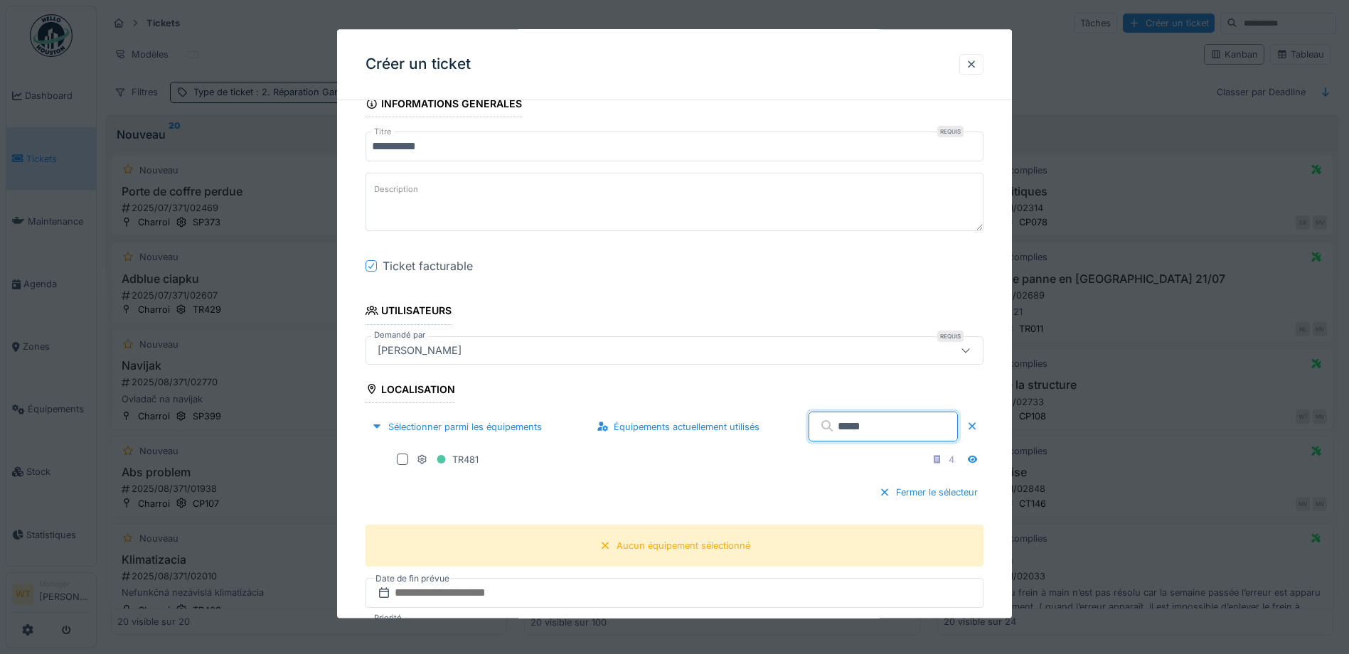
type input "*****"
click at [527, 472] on div "Fermer le sélecteur" at bounding box center [675, 493] width 618 height 42
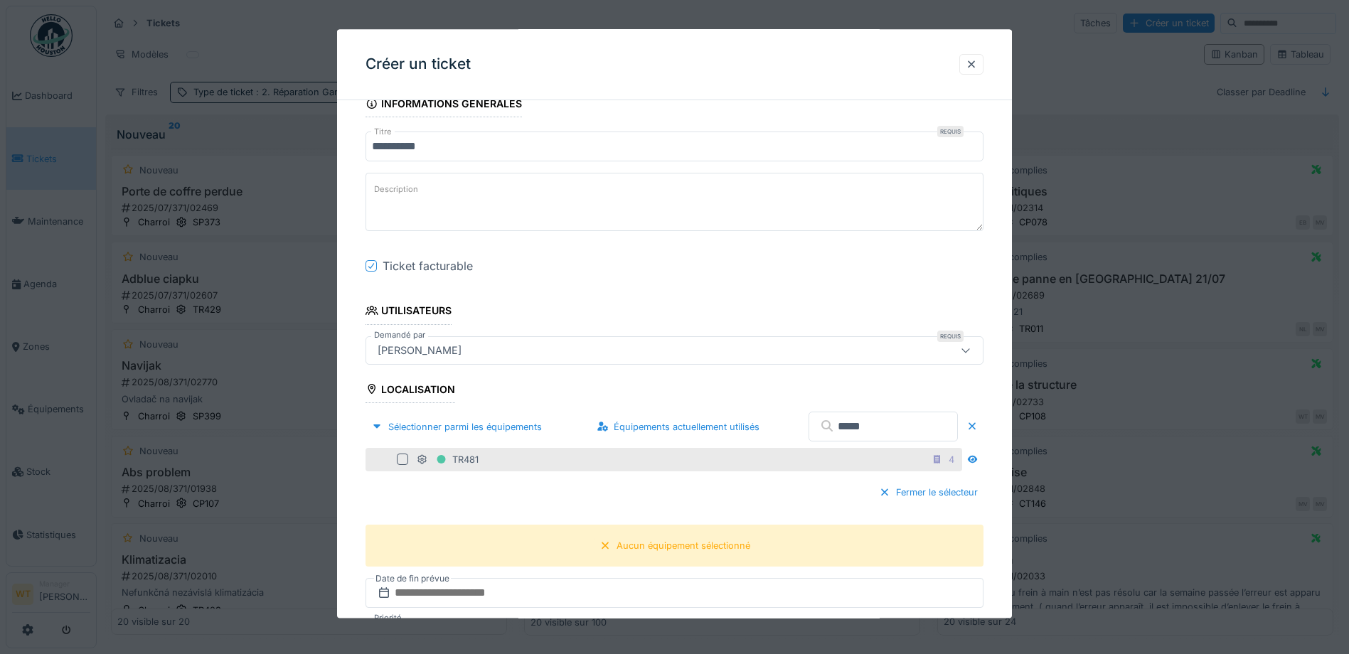
click at [408, 456] on div at bounding box center [402, 460] width 11 height 11
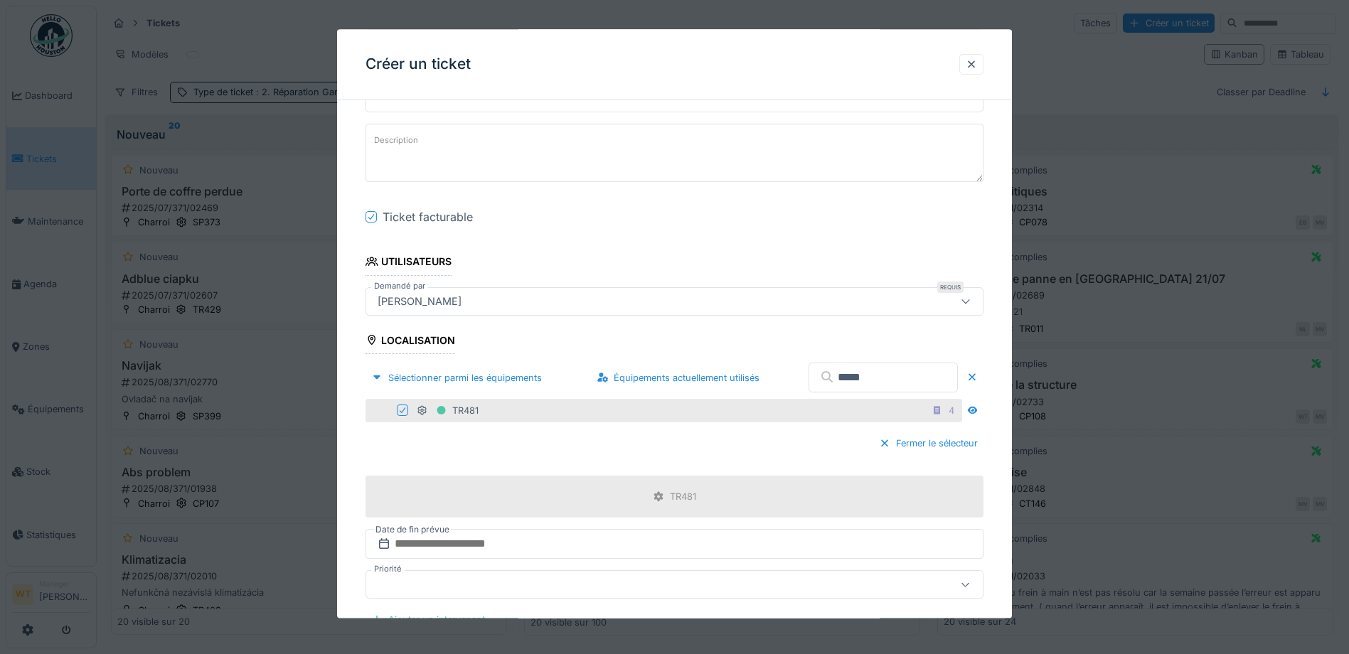
scroll to position [356, 0]
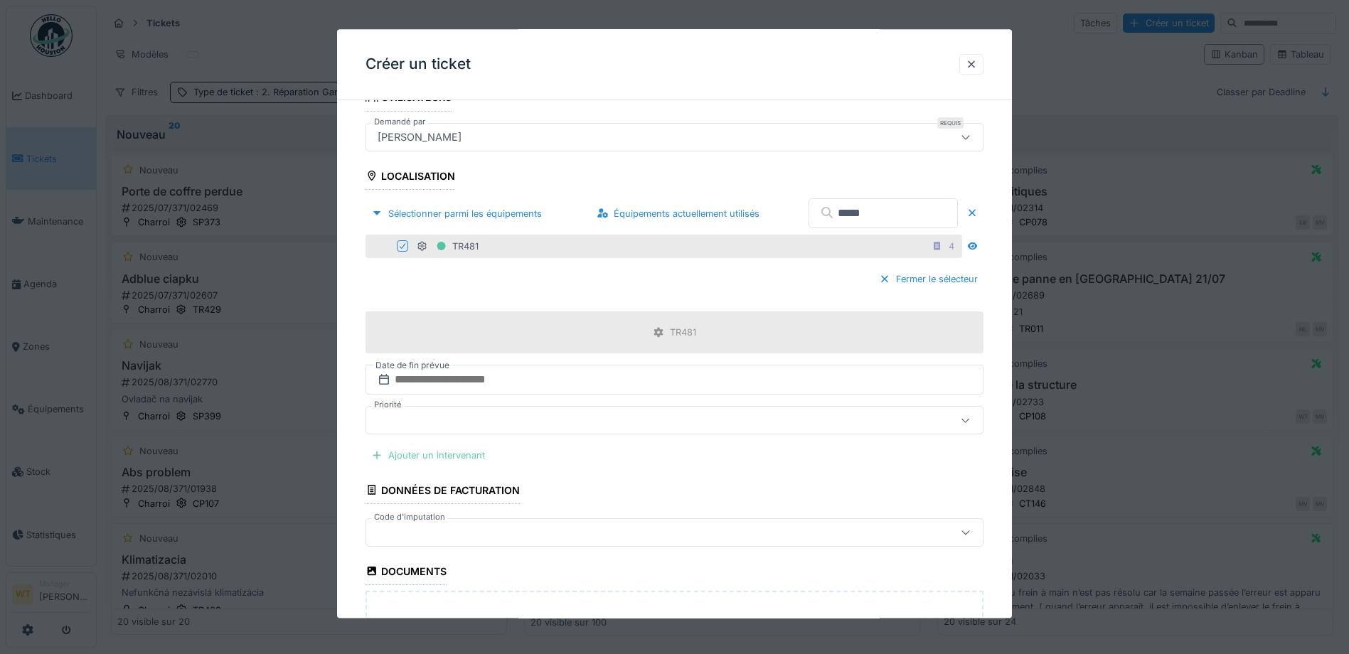
click at [448, 463] on div "Ajouter un intervenant" at bounding box center [428, 456] width 125 height 19
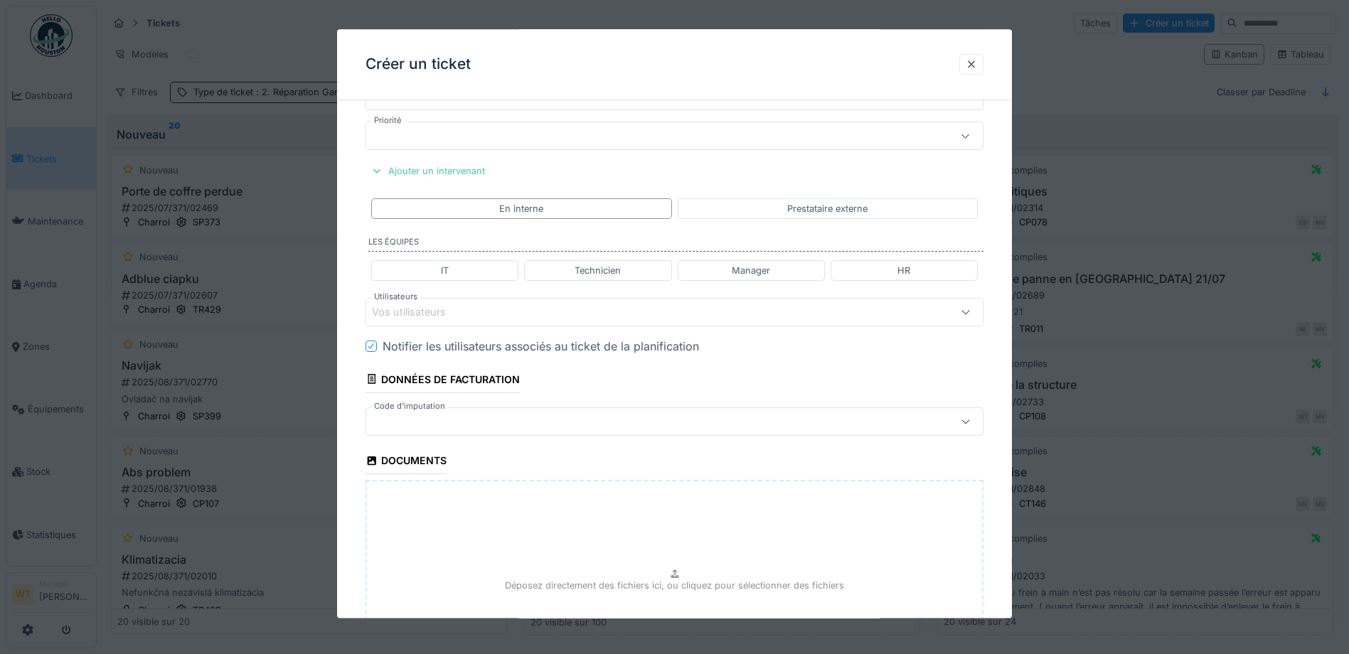
click at [441, 425] on div at bounding box center [638, 422] width 533 height 16
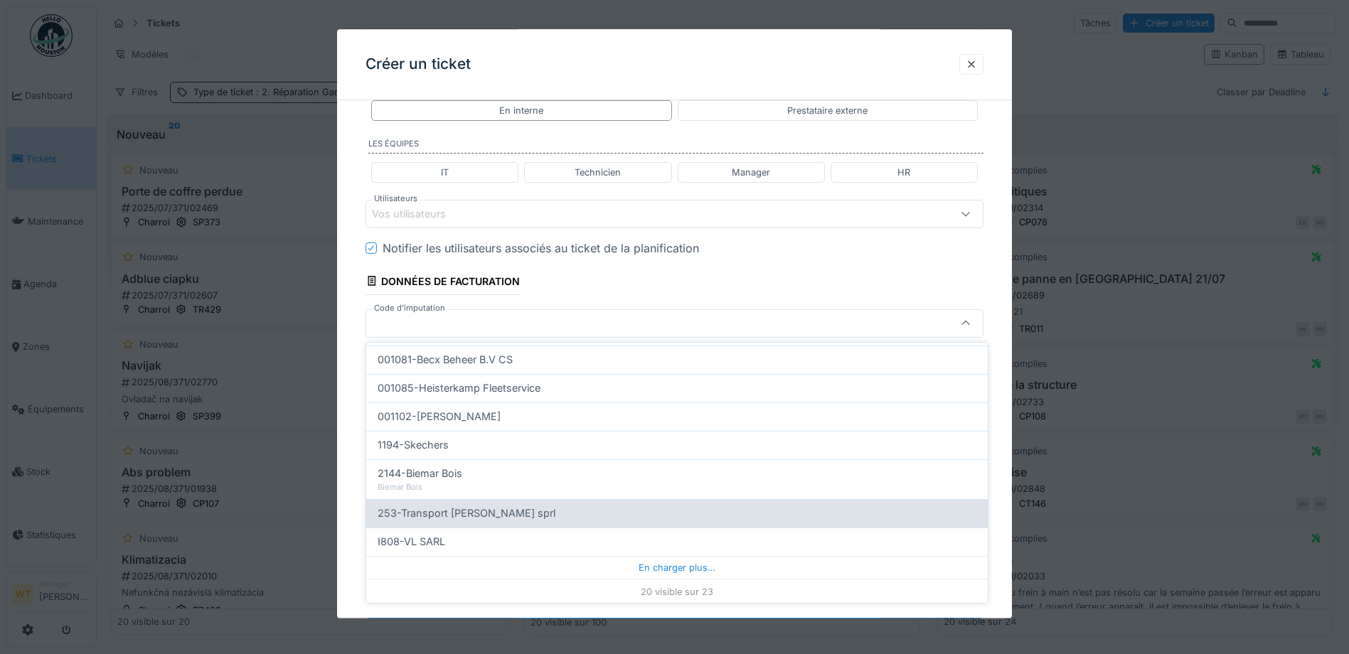
scroll to position [455, 0]
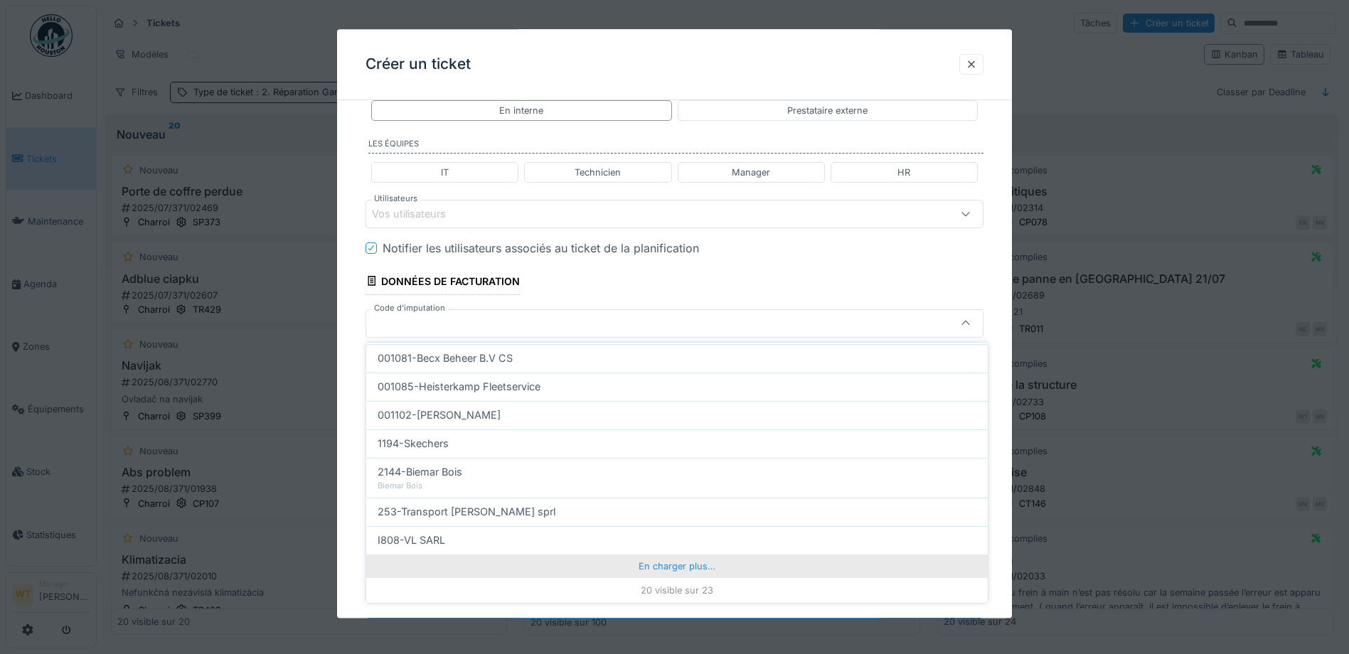
click at [670, 563] on div "En charger plus…" at bounding box center [677, 566] width 622 height 23
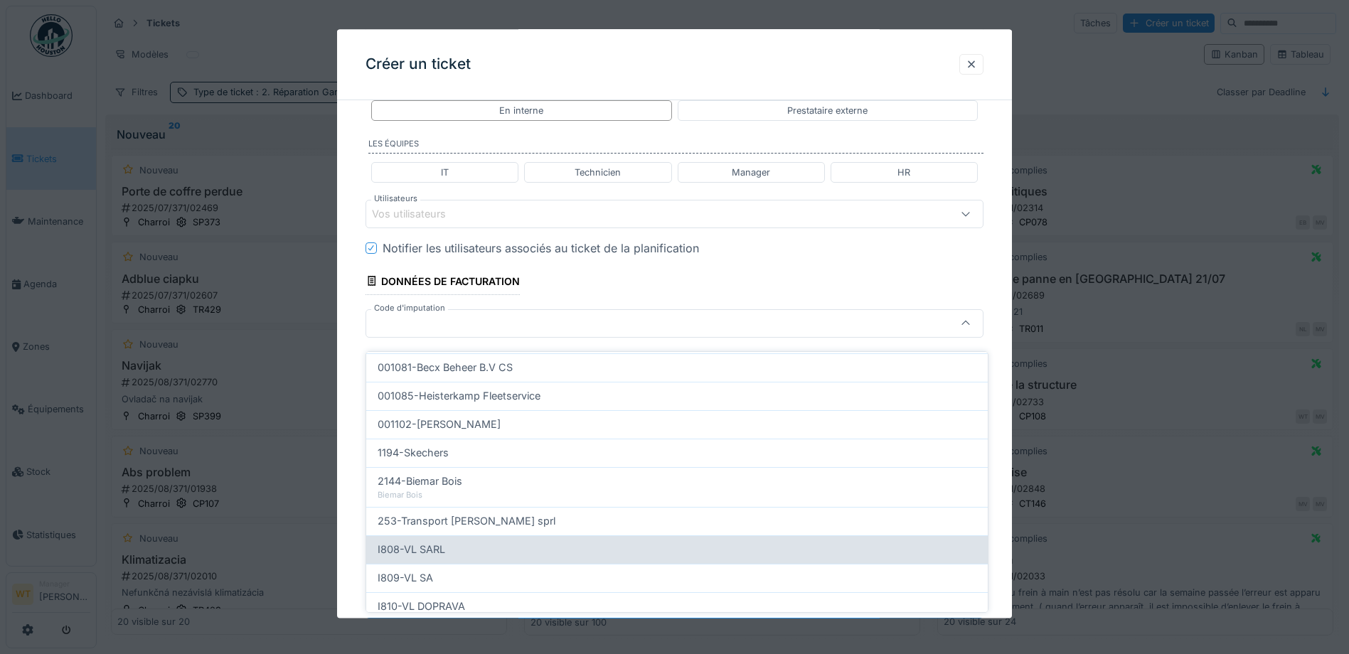
scroll to position [9, 0]
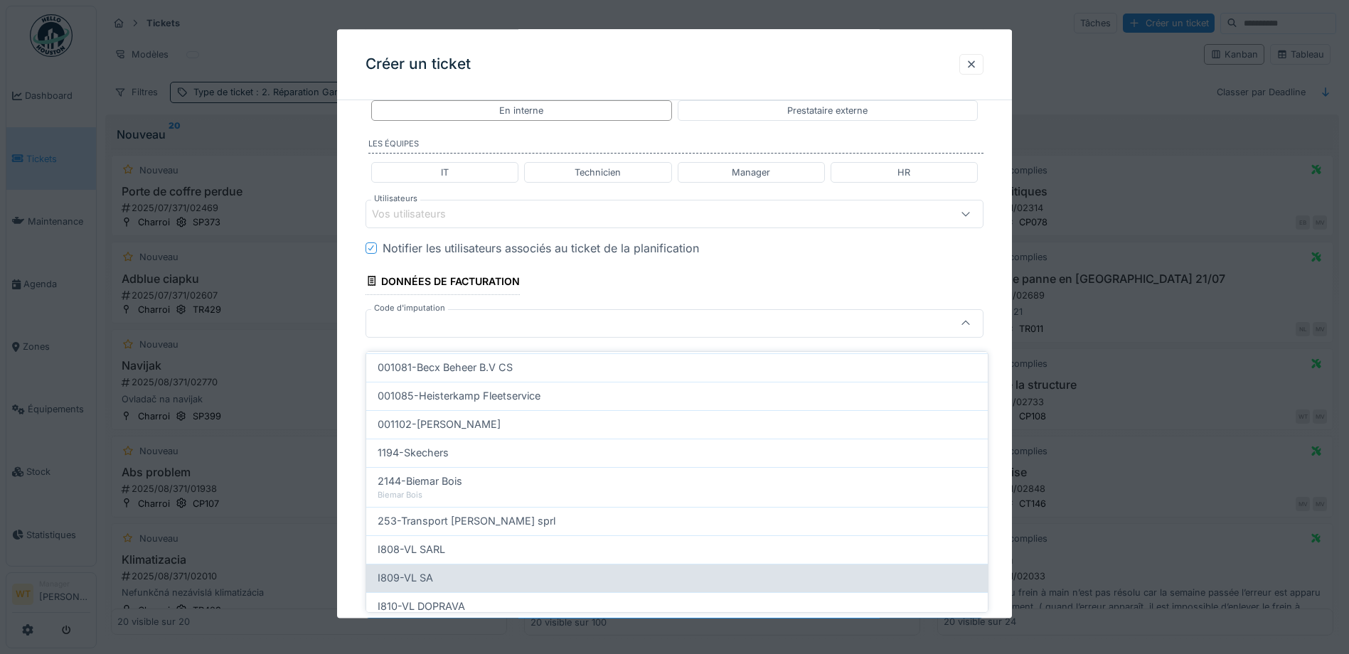
click at [475, 570] on div "I809-VL SA" at bounding box center [677, 578] width 599 height 16
type input "***"
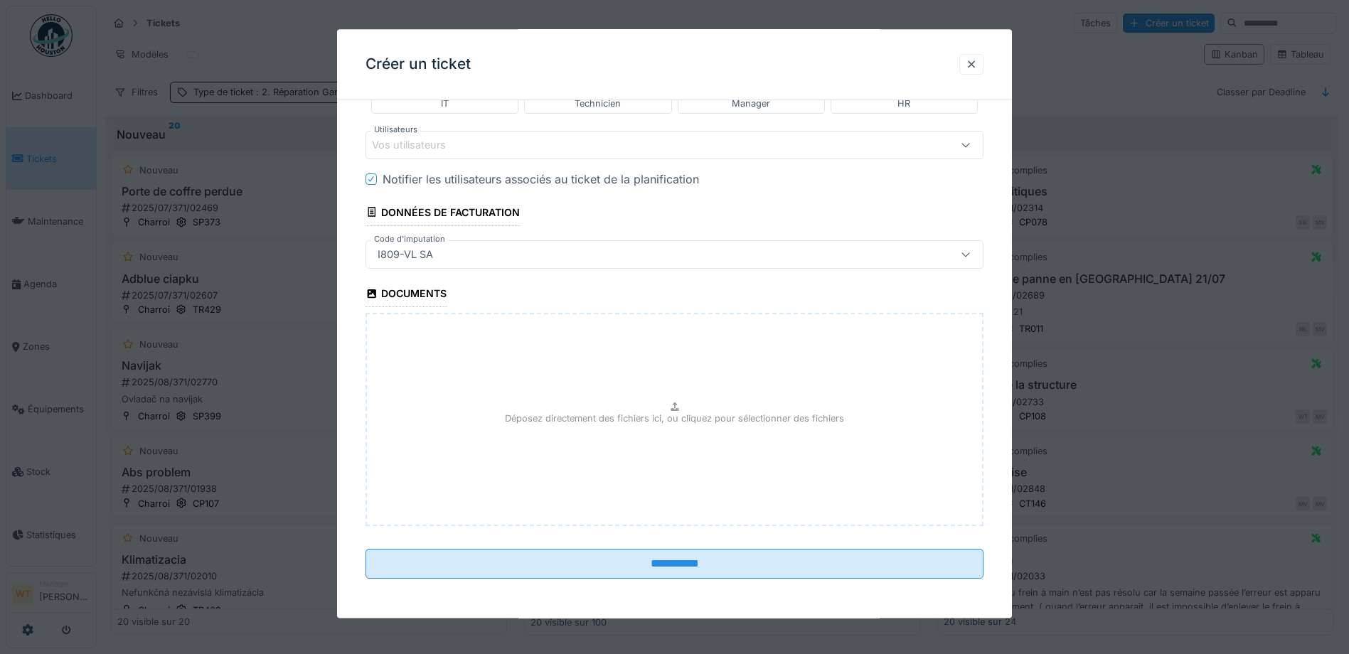
scroll to position [808, 0]
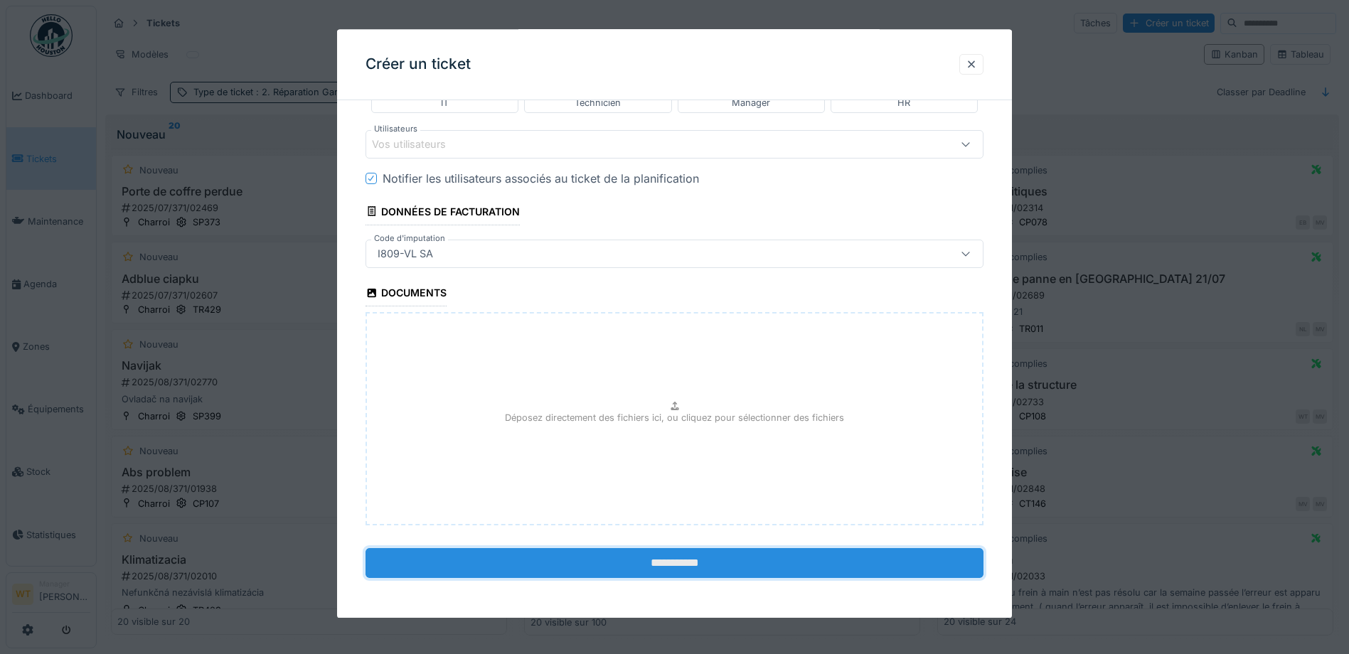
click at [585, 556] on input "**********" at bounding box center [675, 563] width 618 height 30
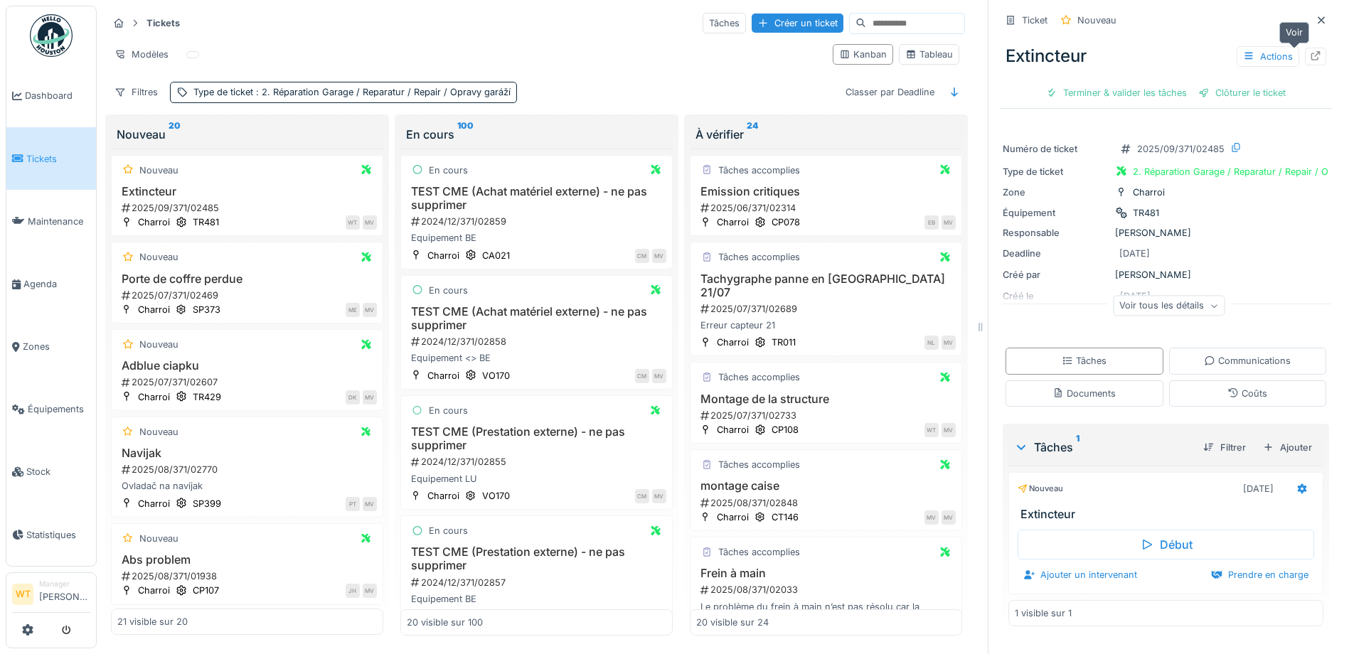
click at [1310, 51] on icon at bounding box center [1315, 55] width 11 height 9
click at [39, 278] on span "Agenda" at bounding box center [56, 284] width 67 height 14
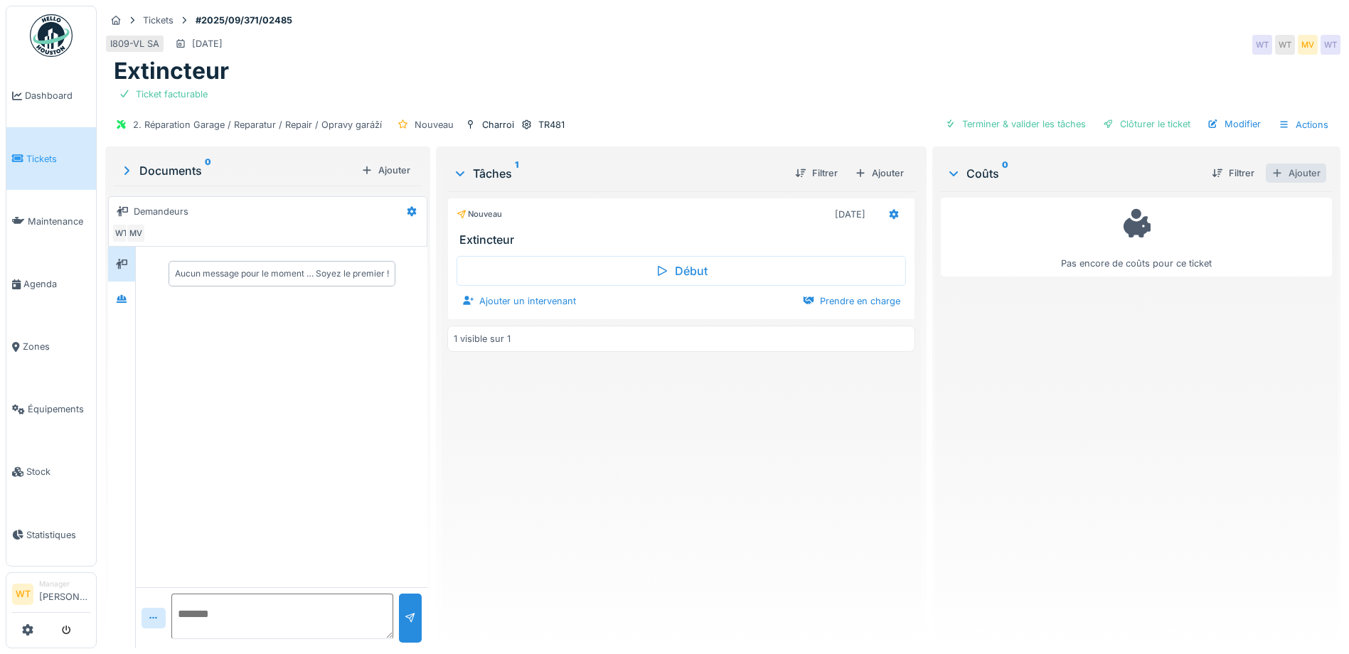
click at [1273, 173] on div "Ajouter" at bounding box center [1296, 173] width 60 height 19
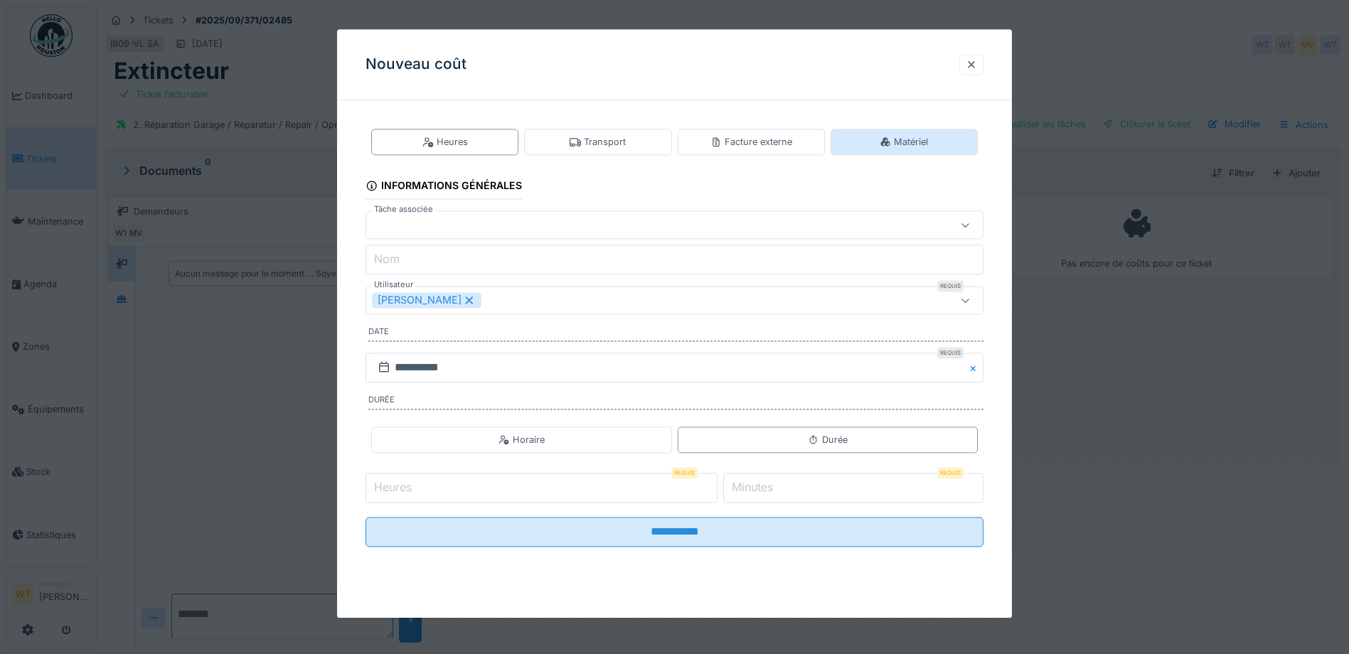
click at [898, 150] on div "Matériel" at bounding box center [904, 142] width 147 height 26
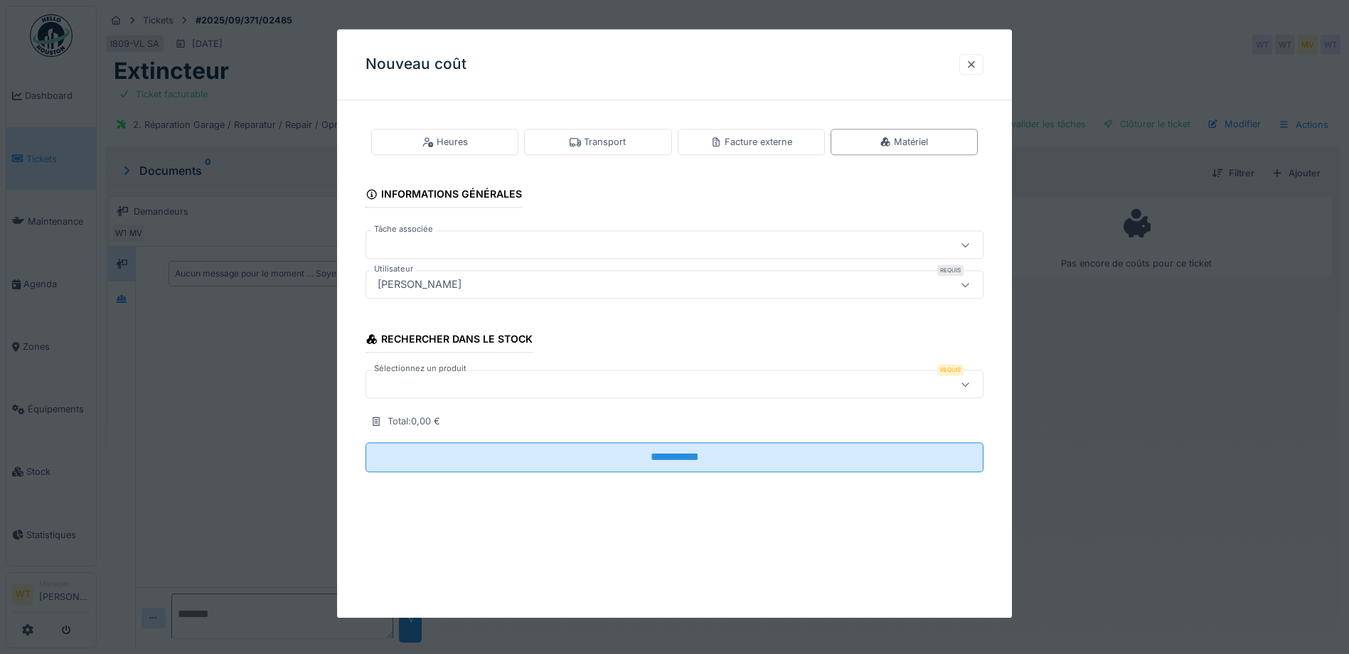
click at [544, 383] on div at bounding box center [638, 385] width 533 height 16
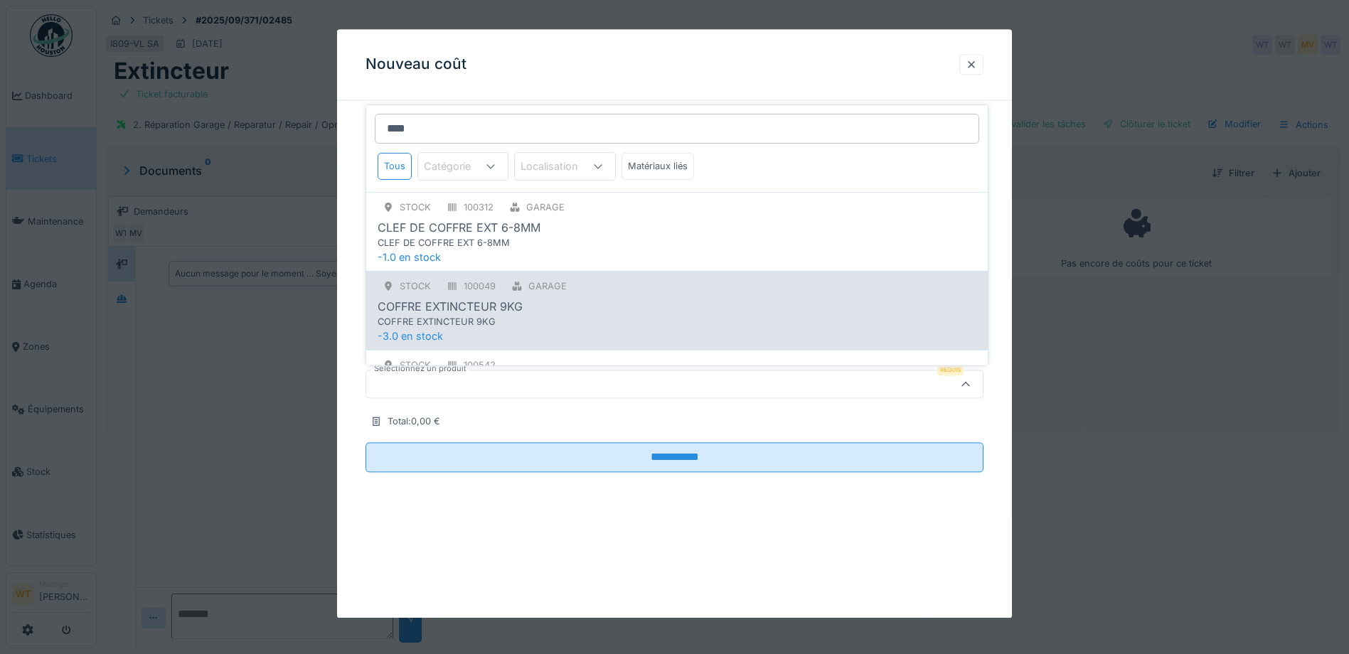
type input "****"
click at [536, 304] on div "COFFRE EXTINCTEUR 9KG" at bounding box center [677, 306] width 599 height 17
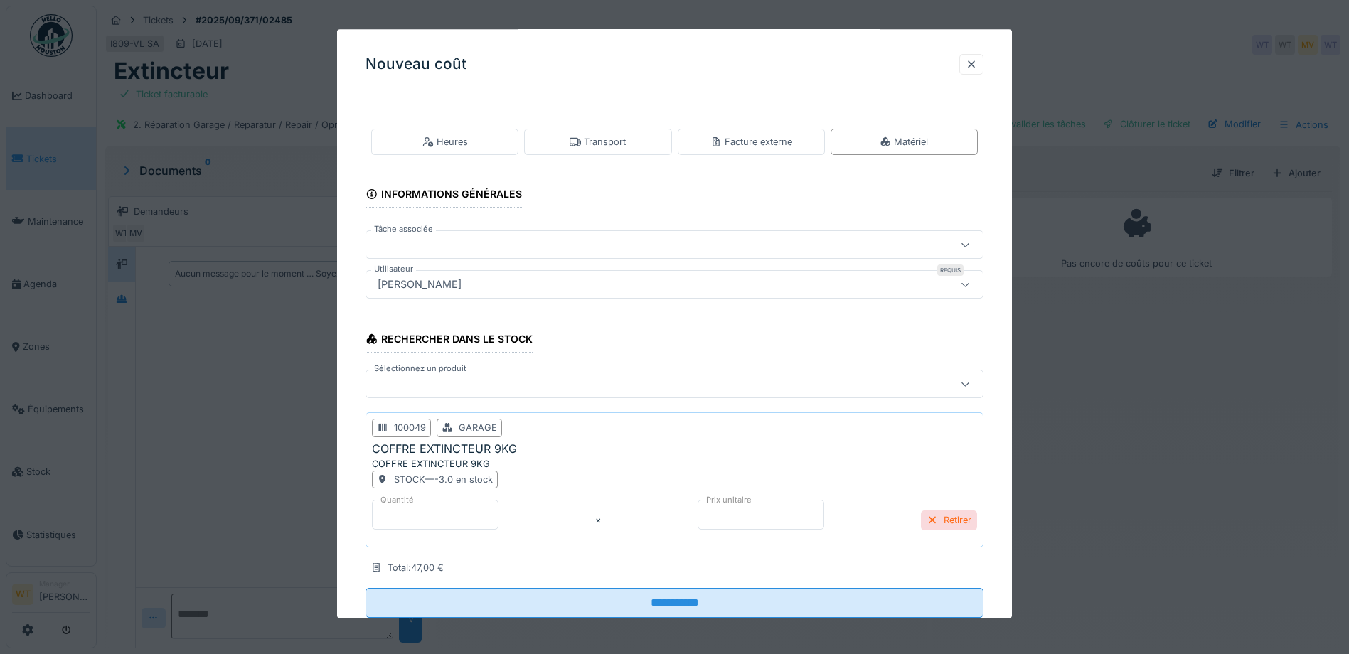
click at [938, 522] on div at bounding box center [932, 521] width 11 height 14
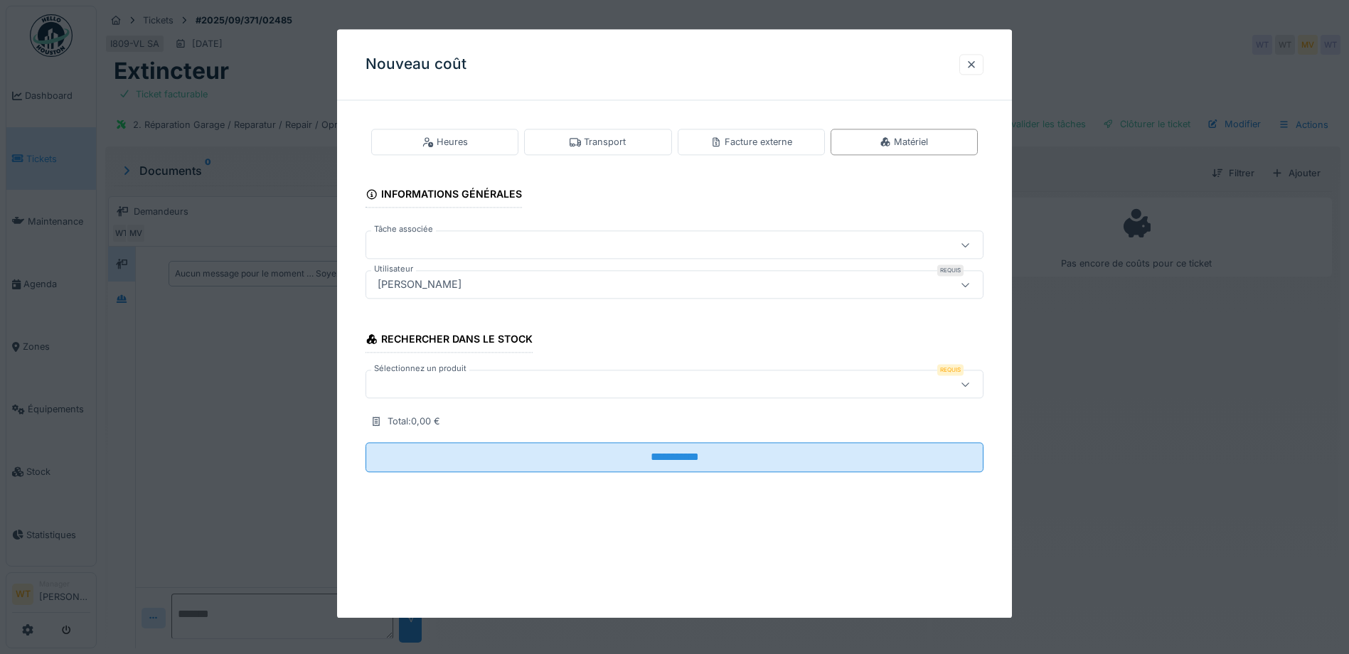
click at [451, 383] on div at bounding box center [638, 385] width 533 height 16
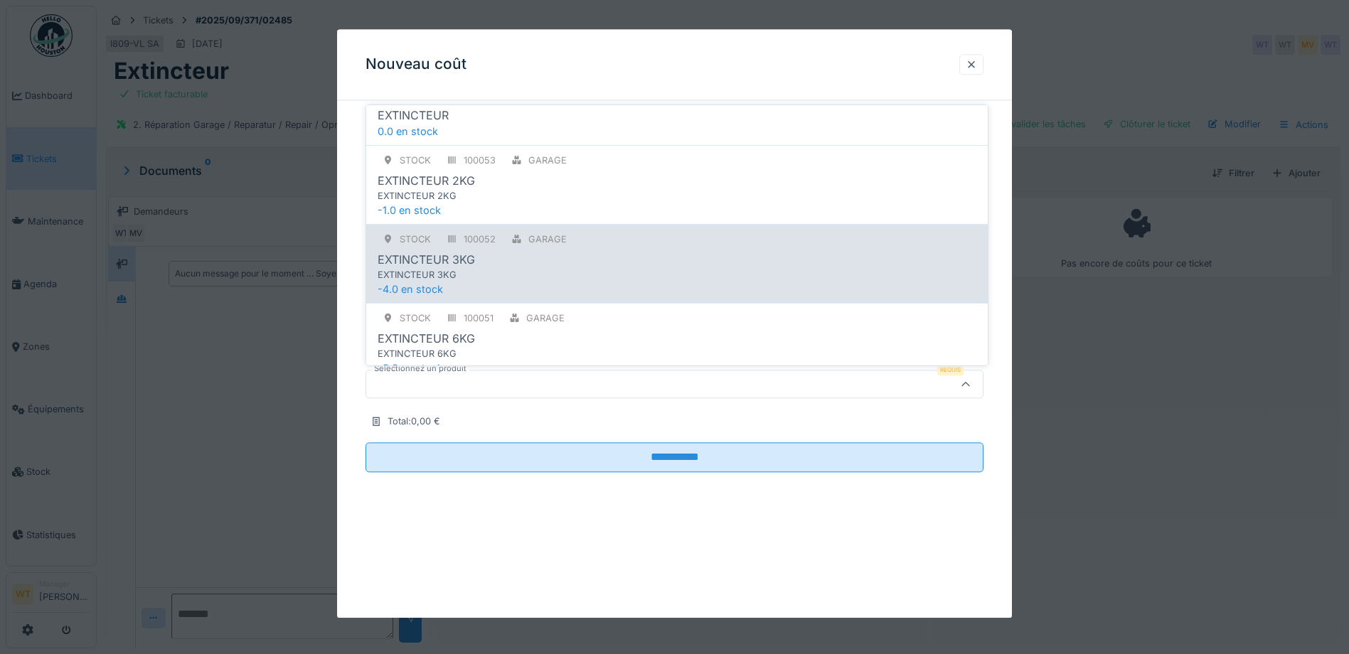
scroll to position [285, 0]
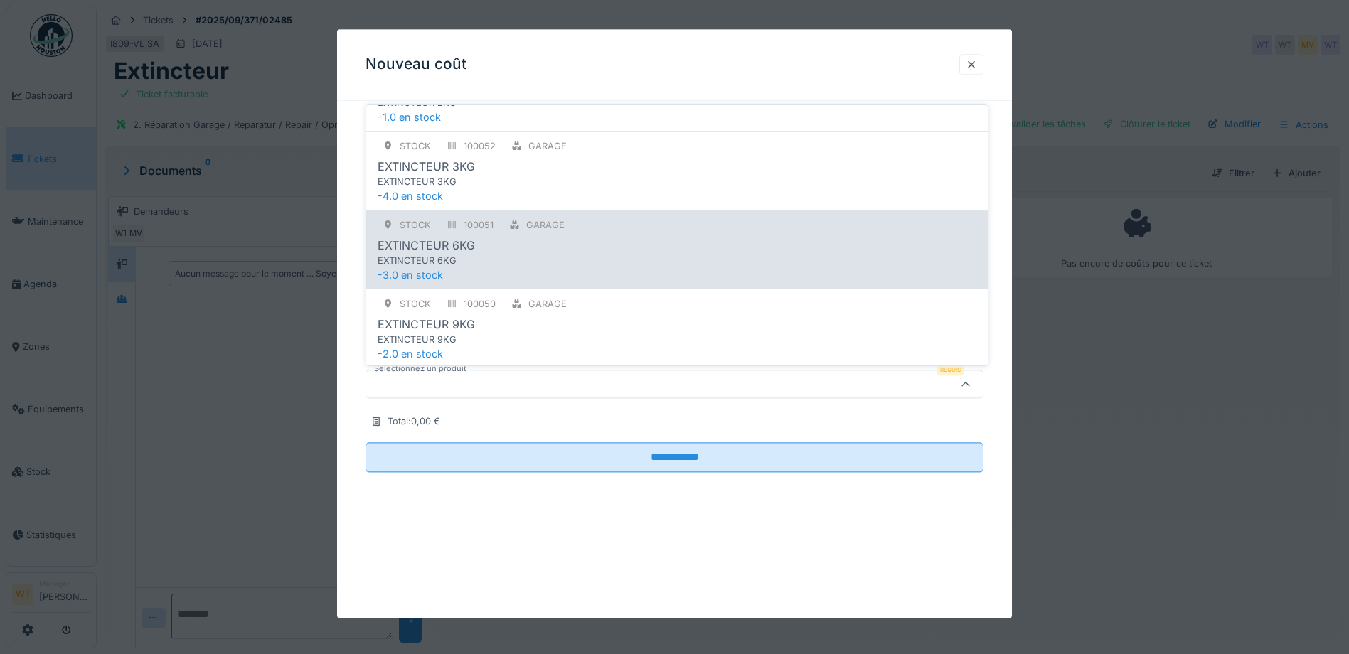
type input "*****"
click at [558, 260] on div "EXTINCTEUR 6KG" at bounding box center [648, 261] width 540 height 14
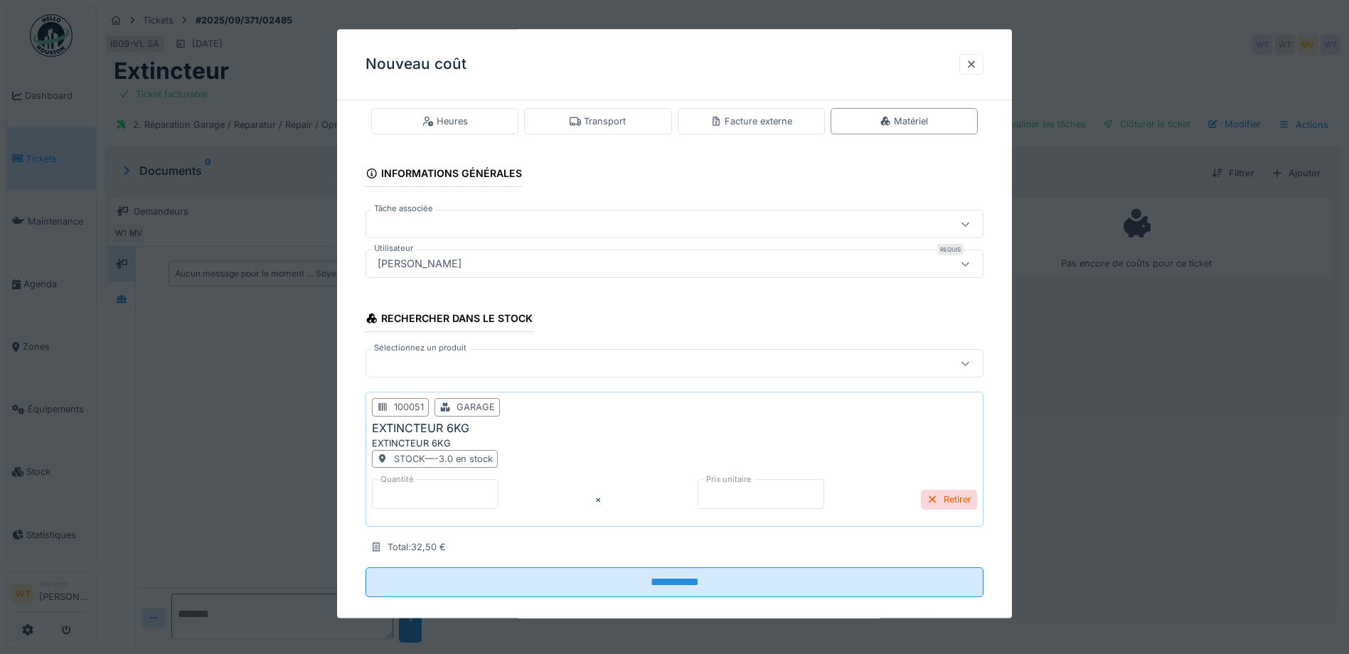
scroll to position [40, 0]
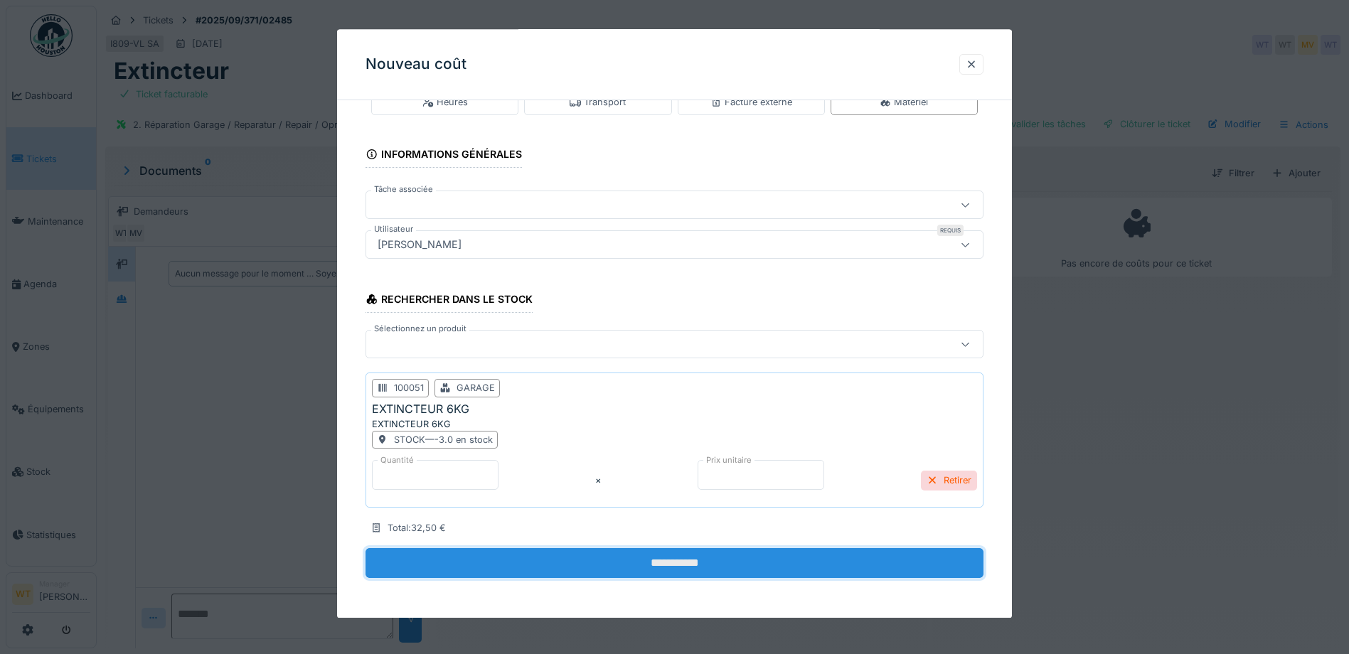
click at [598, 576] on input "**********" at bounding box center [675, 564] width 618 height 30
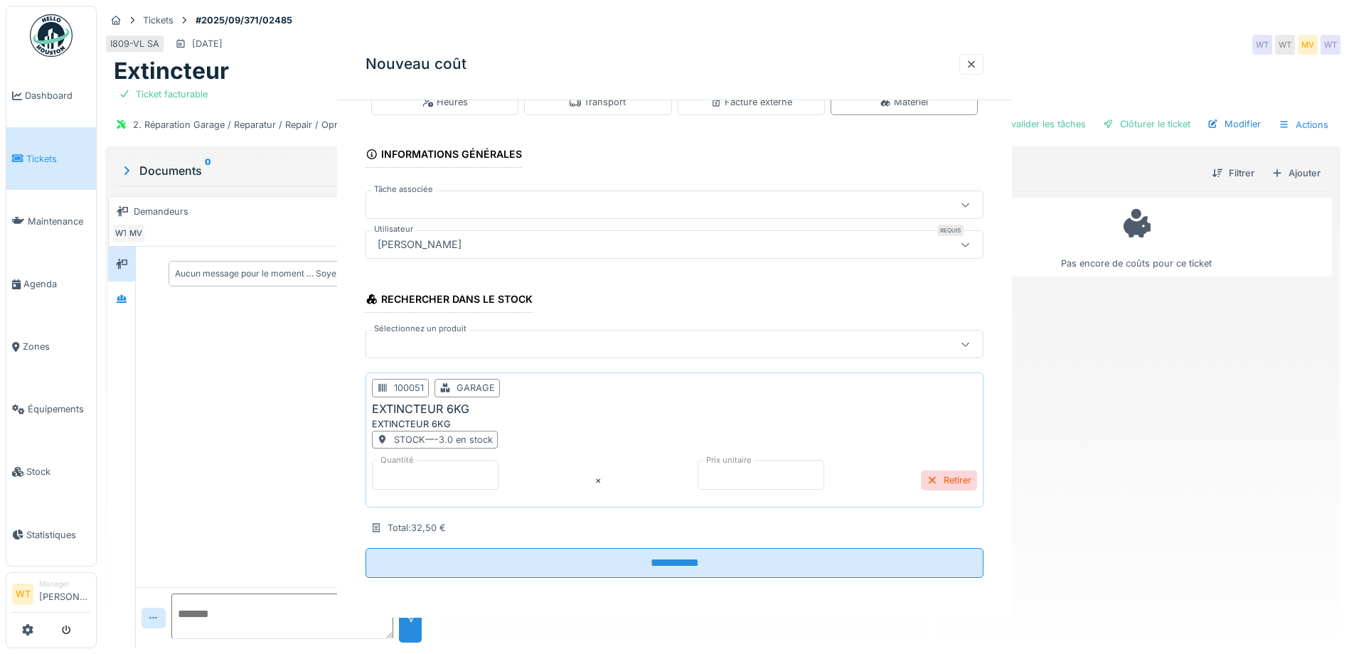
scroll to position [0, 0]
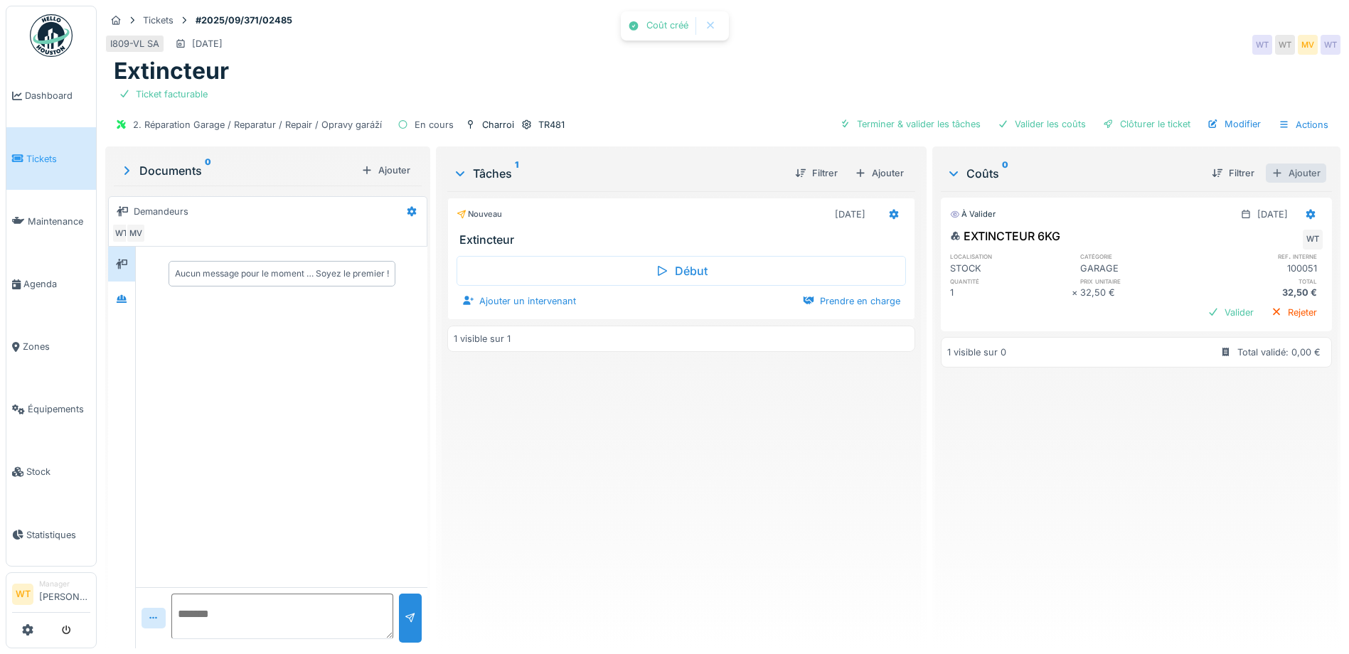
click at [1270, 173] on div "Ajouter" at bounding box center [1296, 173] width 60 height 19
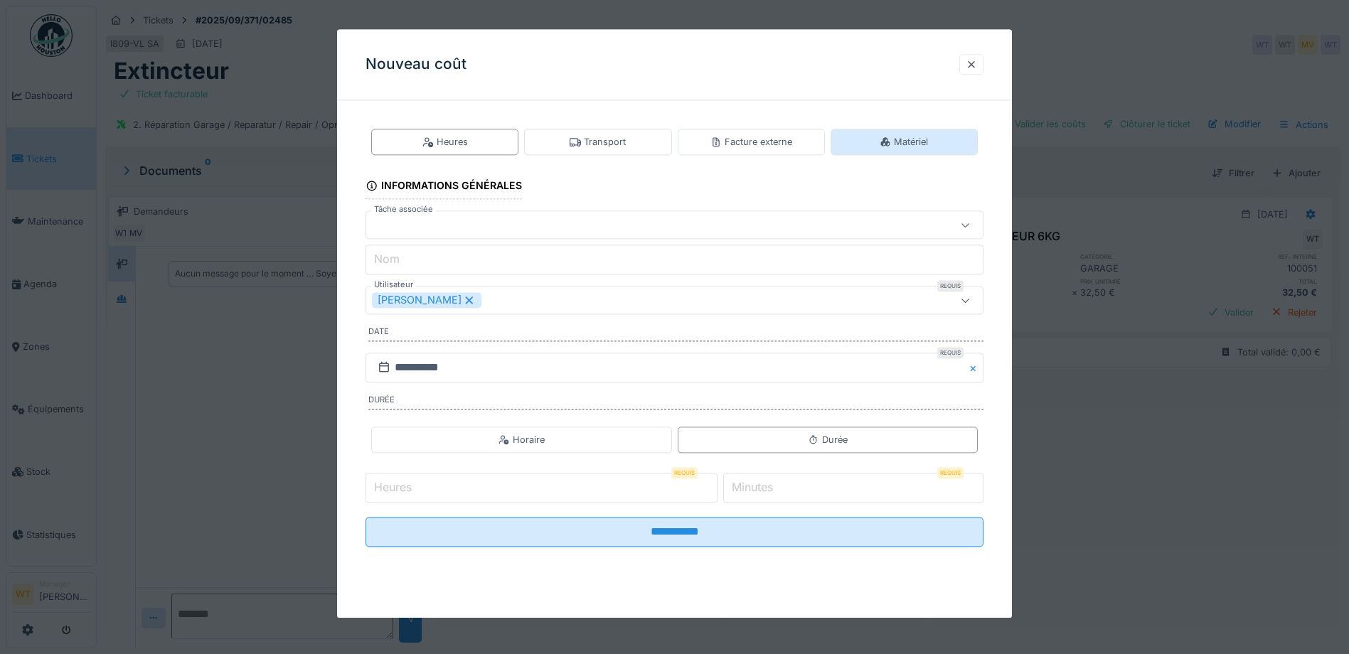
click at [878, 152] on div "Matériel" at bounding box center [904, 142] width 147 height 26
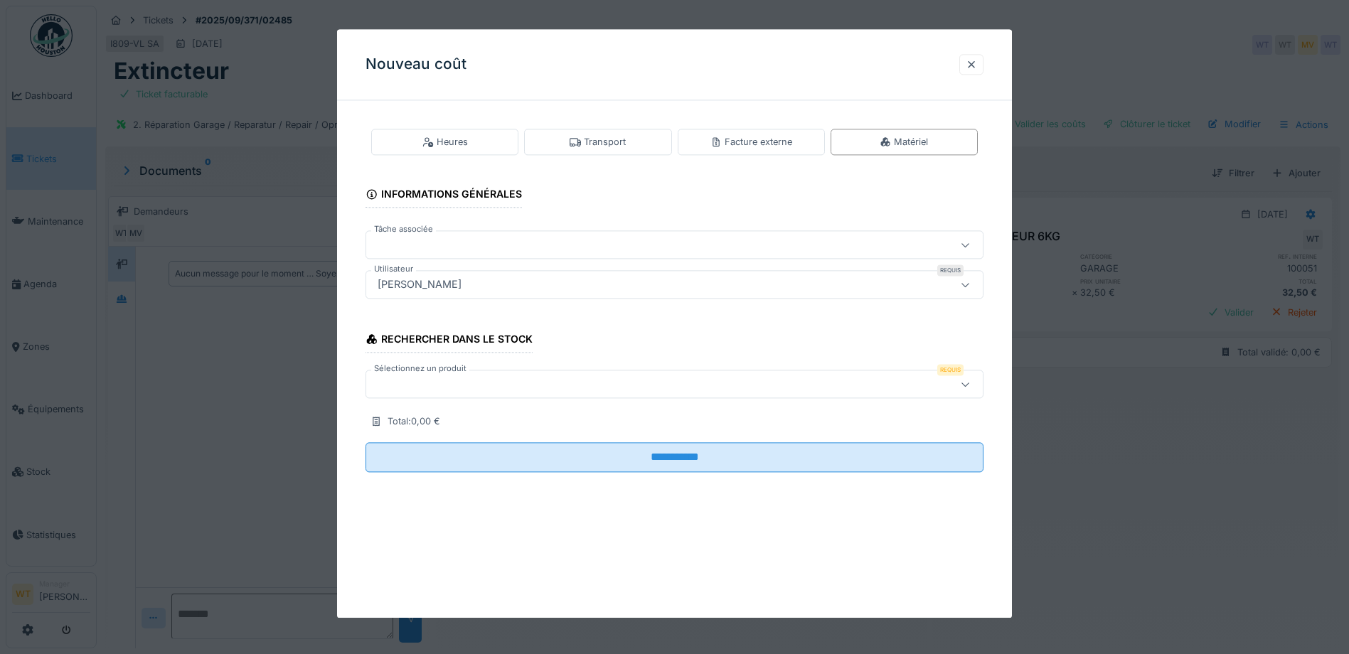
click at [530, 388] on div at bounding box center [638, 385] width 533 height 16
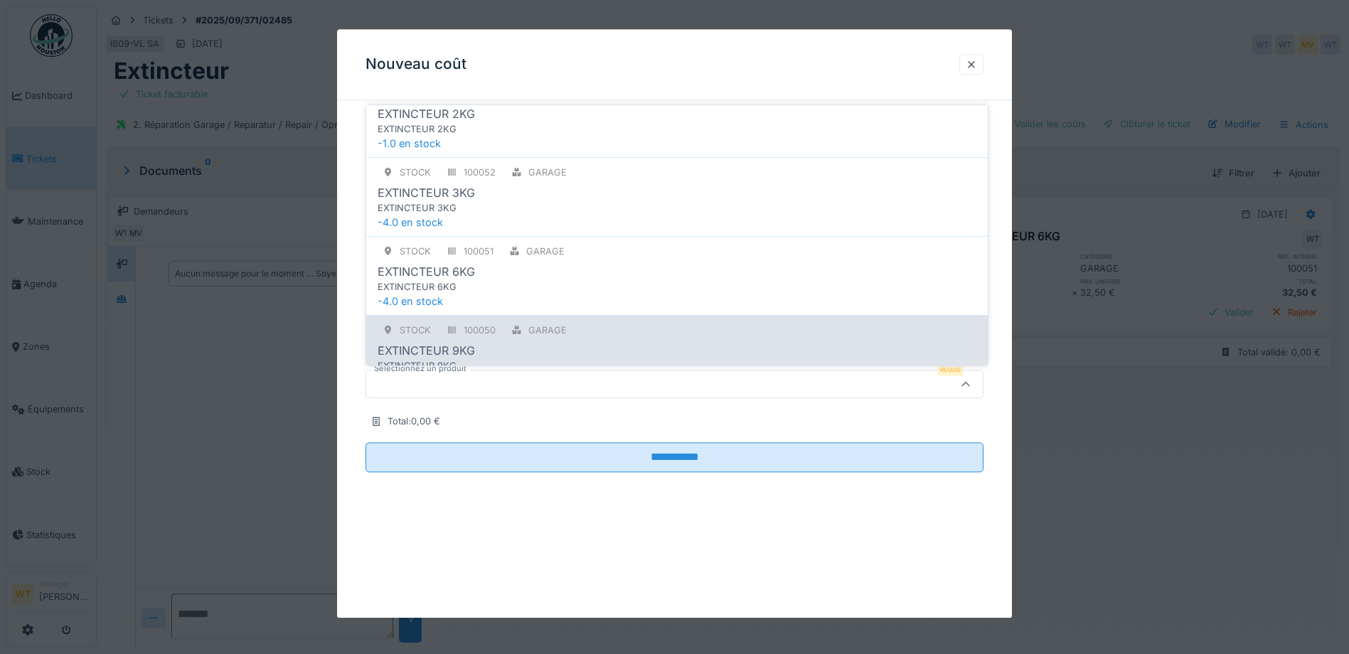
scroll to position [312, 0]
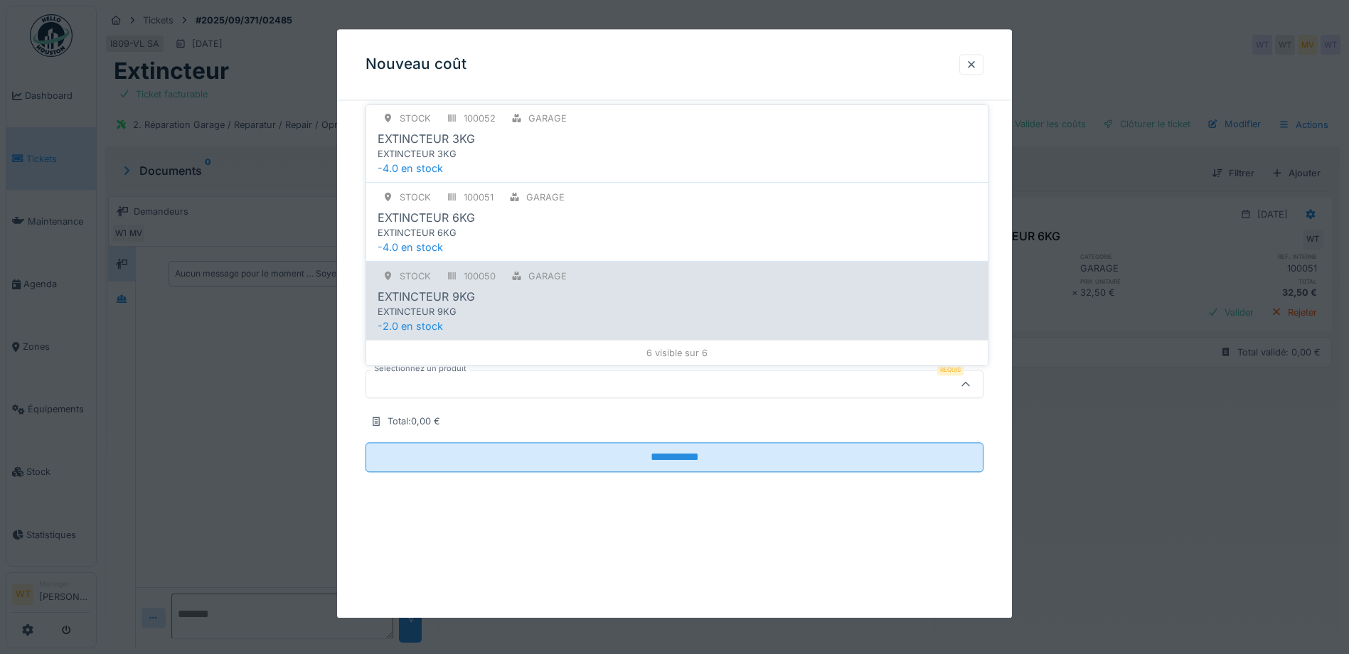
type input "*****"
click at [546, 293] on div "EXTINCTEUR 9KG" at bounding box center [677, 296] width 599 height 17
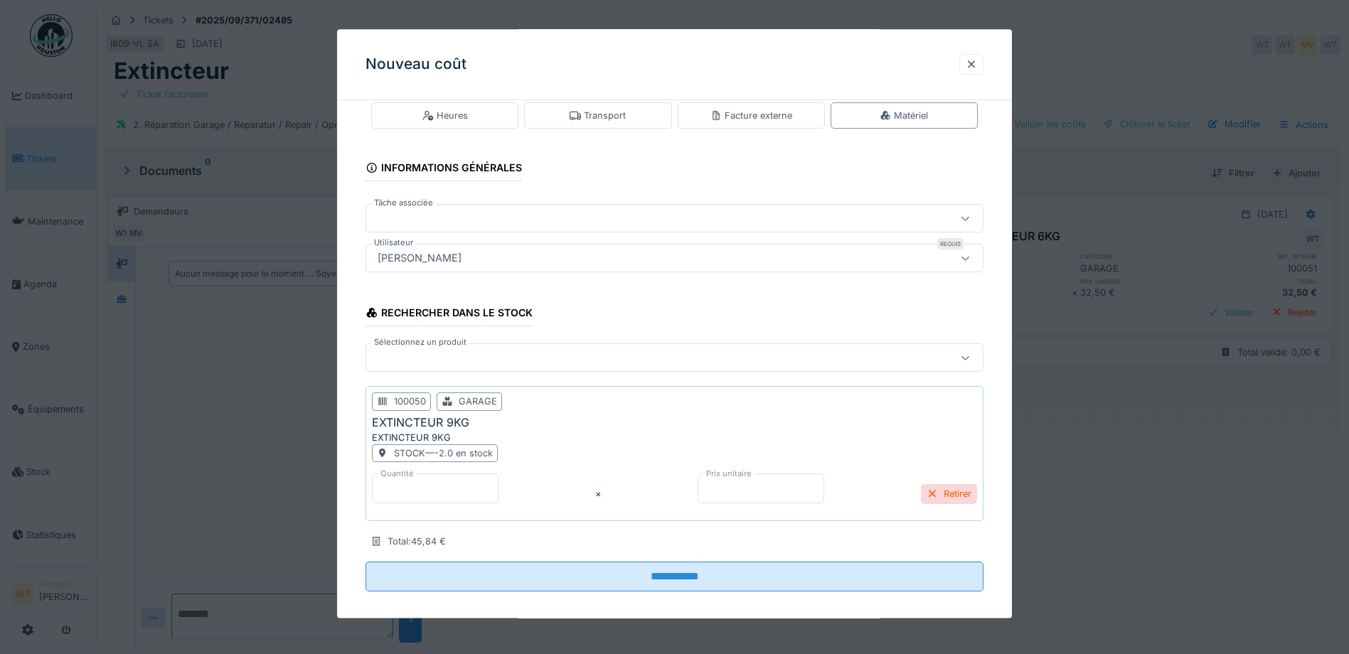
scroll to position [40, 0]
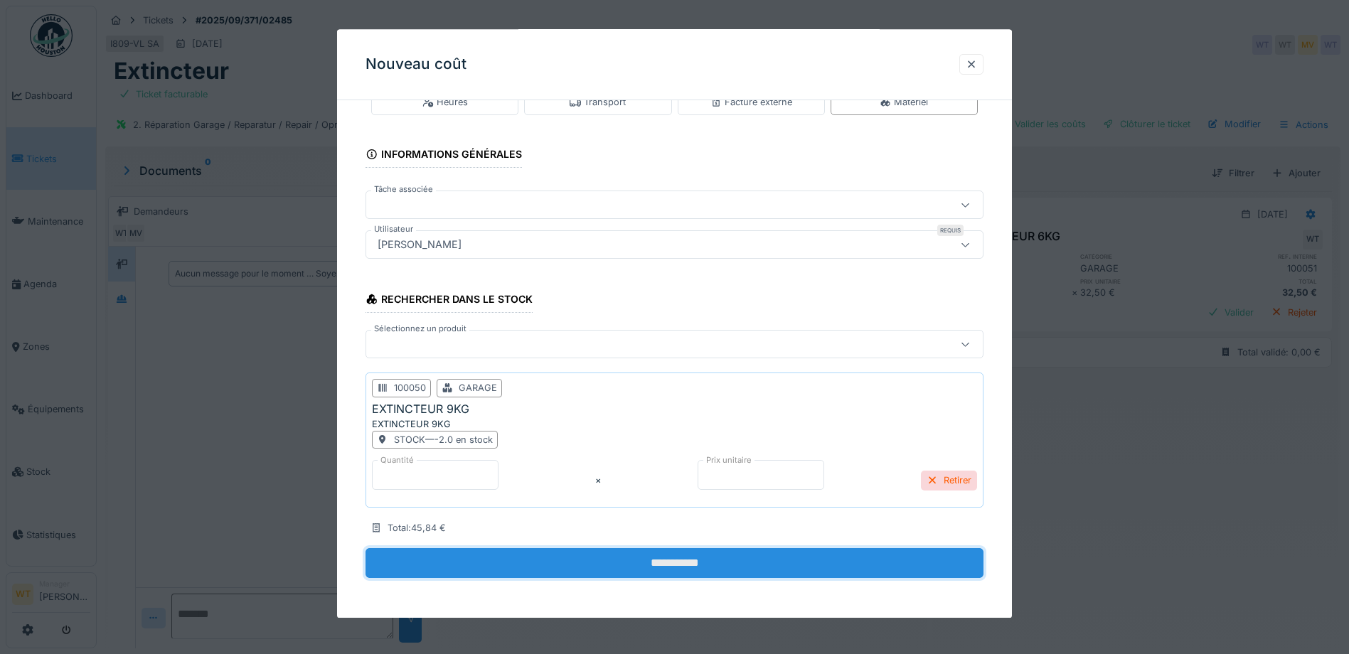
click at [564, 561] on input "**********" at bounding box center [675, 564] width 618 height 30
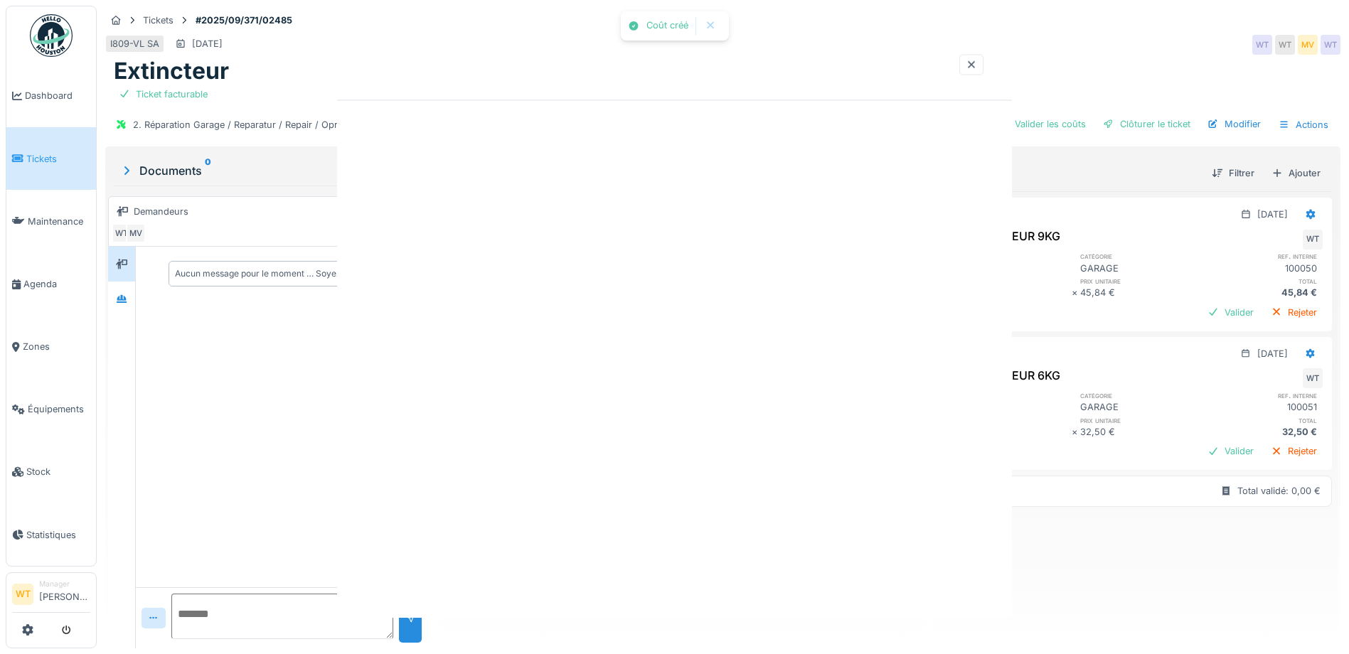
scroll to position [0, 0]
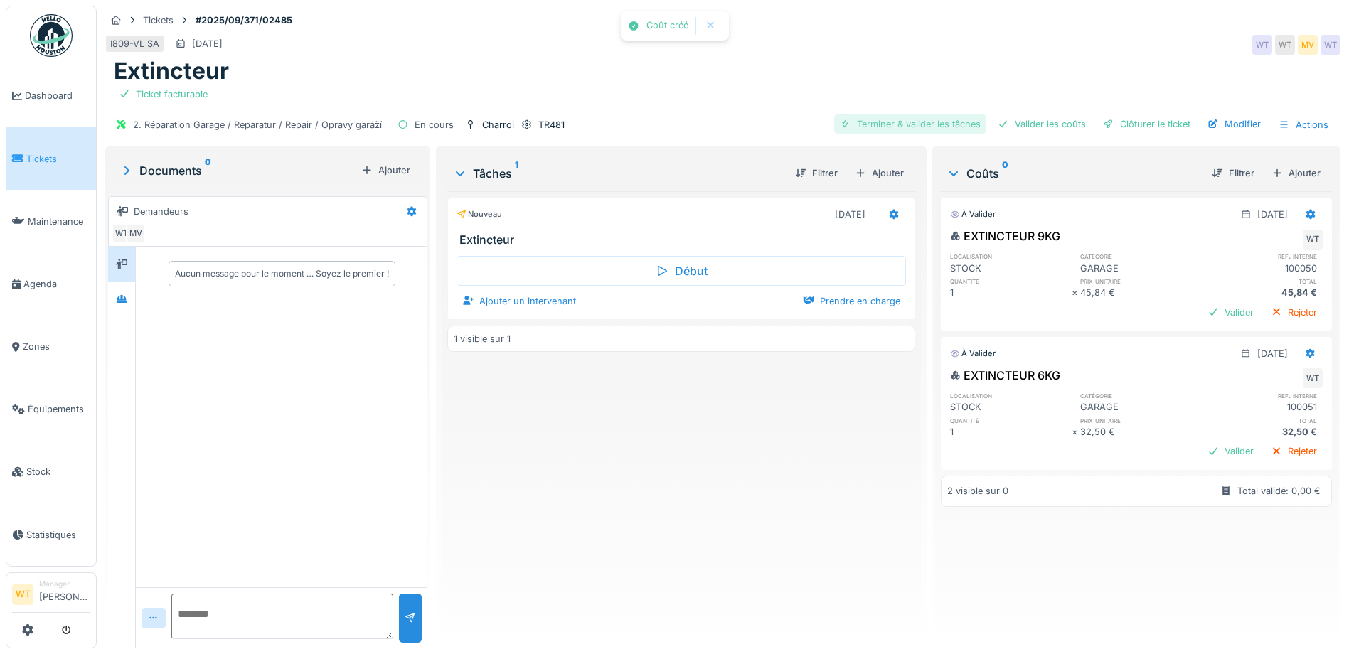
click at [944, 122] on div "Terminer & valider les tâches" at bounding box center [910, 124] width 152 height 19
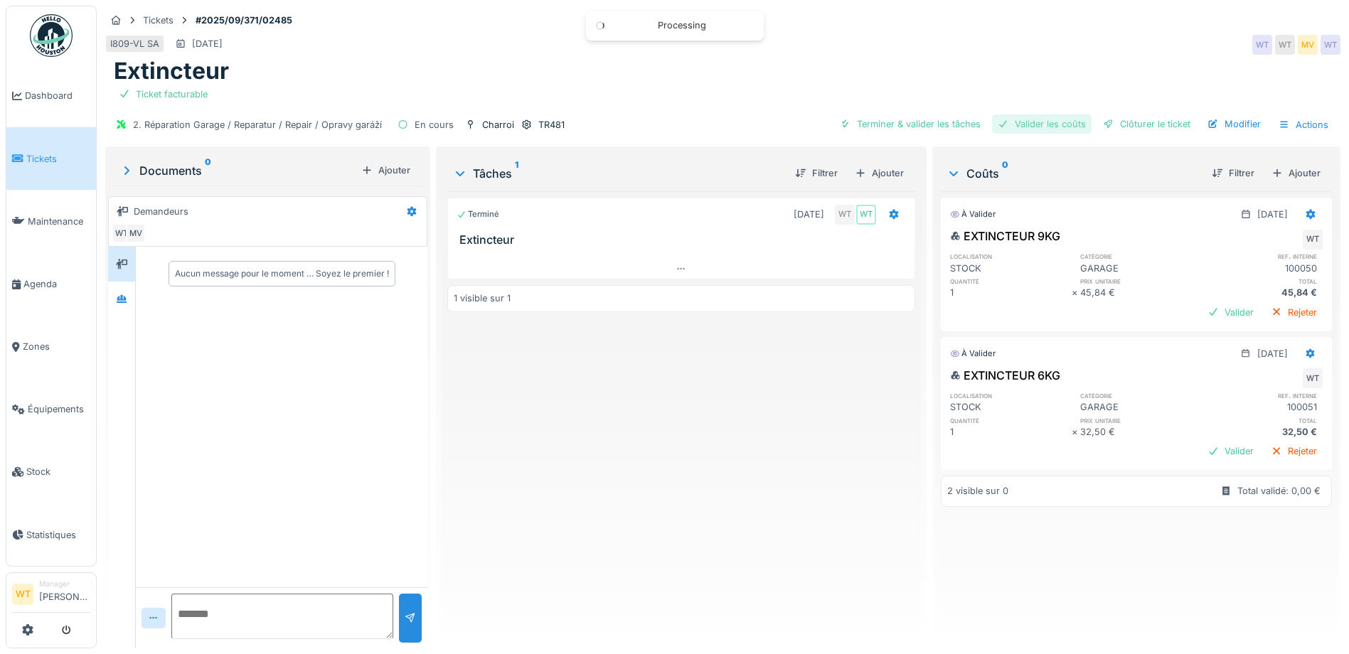
click at [1031, 123] on div "Valider les coûts" at bounding box center [1042, 124] width 100 height 19
click at [1103, 126] on div at bounding box center [1108, 124] width 11 height 14
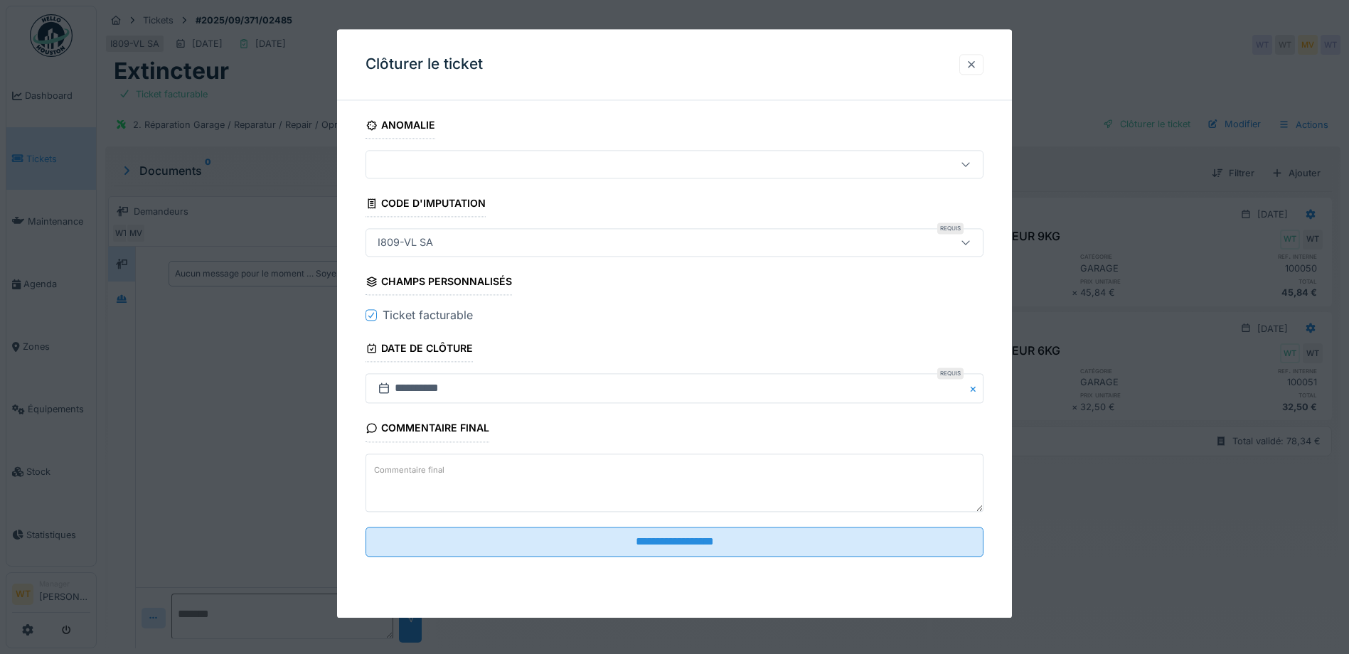
click at [971, 68] on div at bounding box center [971, 65] width 11 height 14
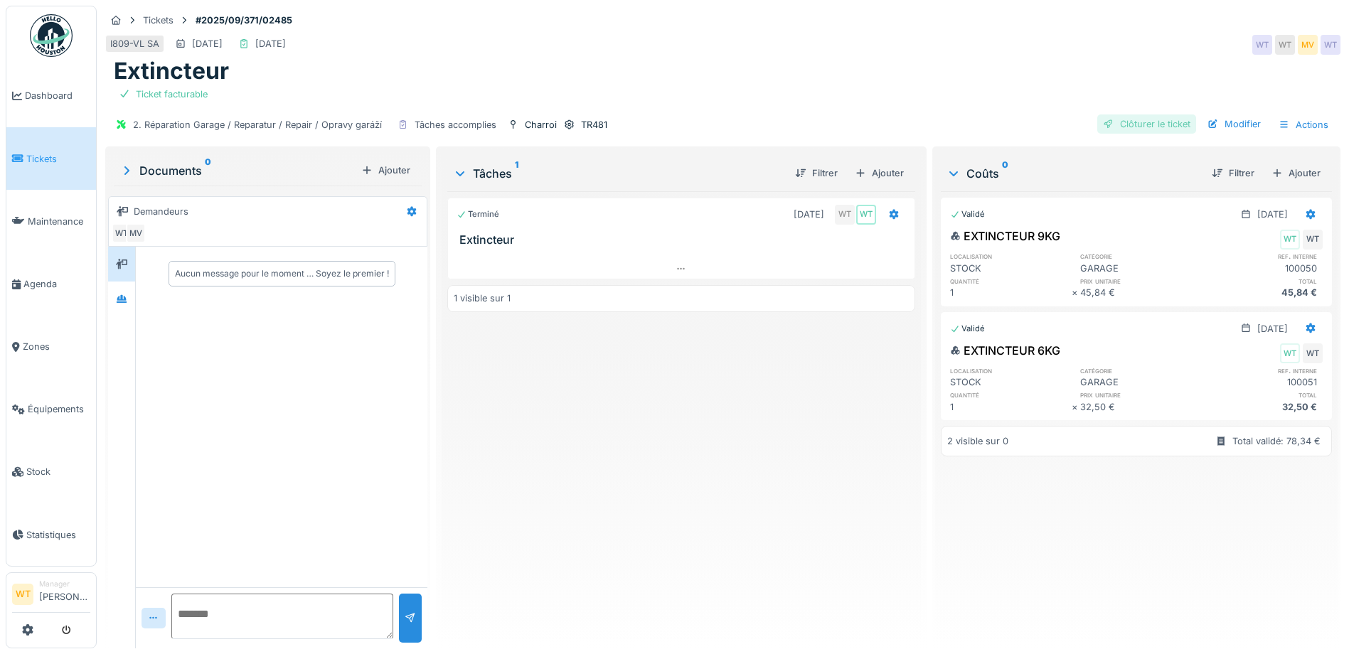
click at [1125, 129] on div "Clôturer le ticket" at bounding box center [1147, 124] width 99 height 19
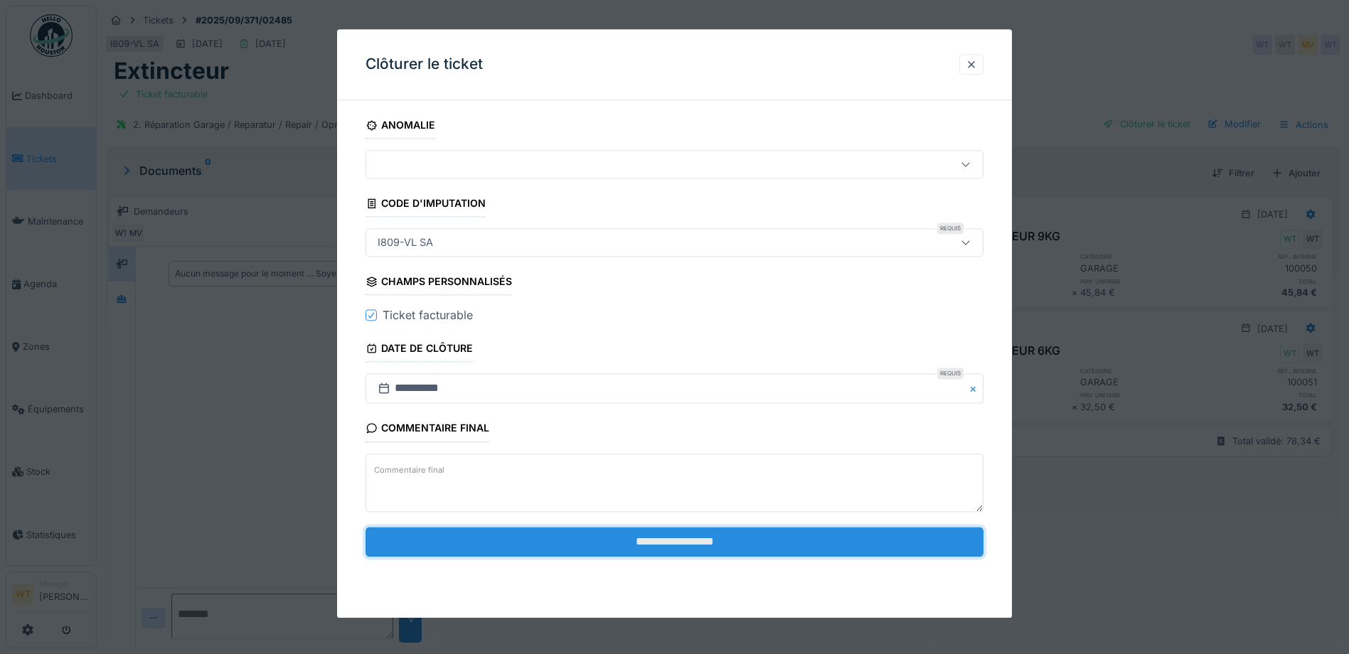
click at [543, 541] on input "**********" at bounding box center [675, 542] width 618 height 30
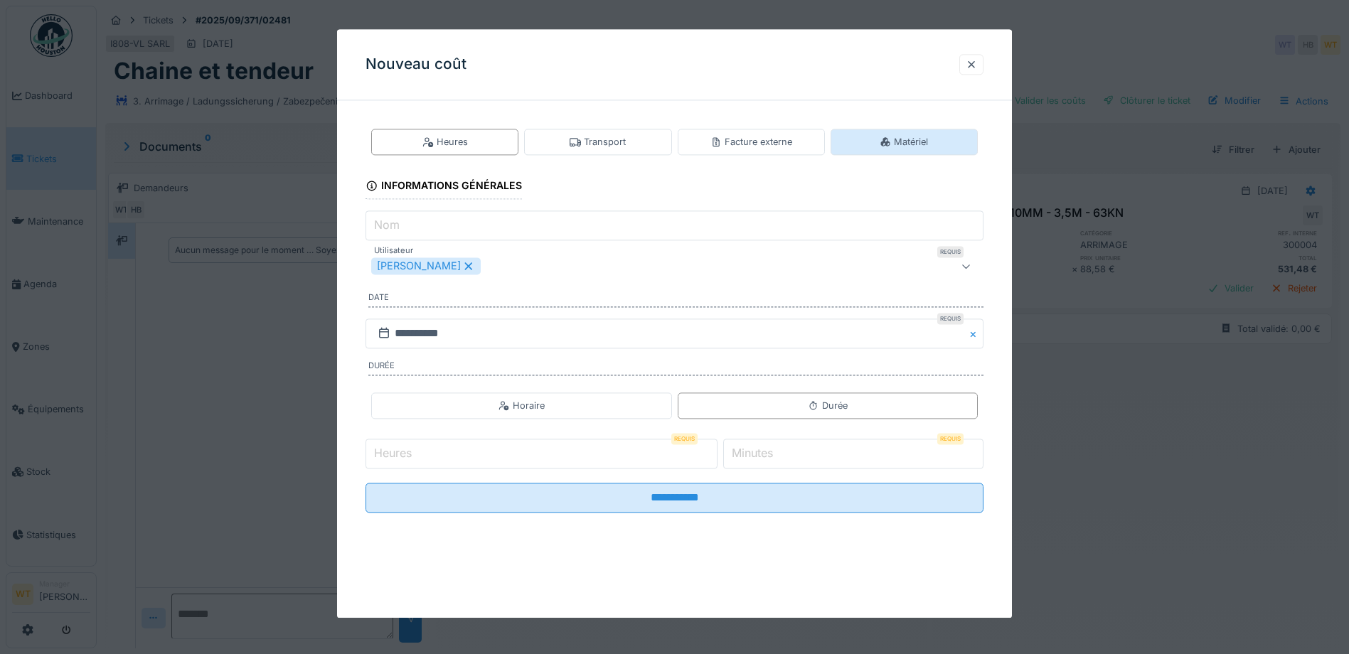
click at [925, 135] on div "Matériel" at bounding box center [904, 142] width 48 height 14
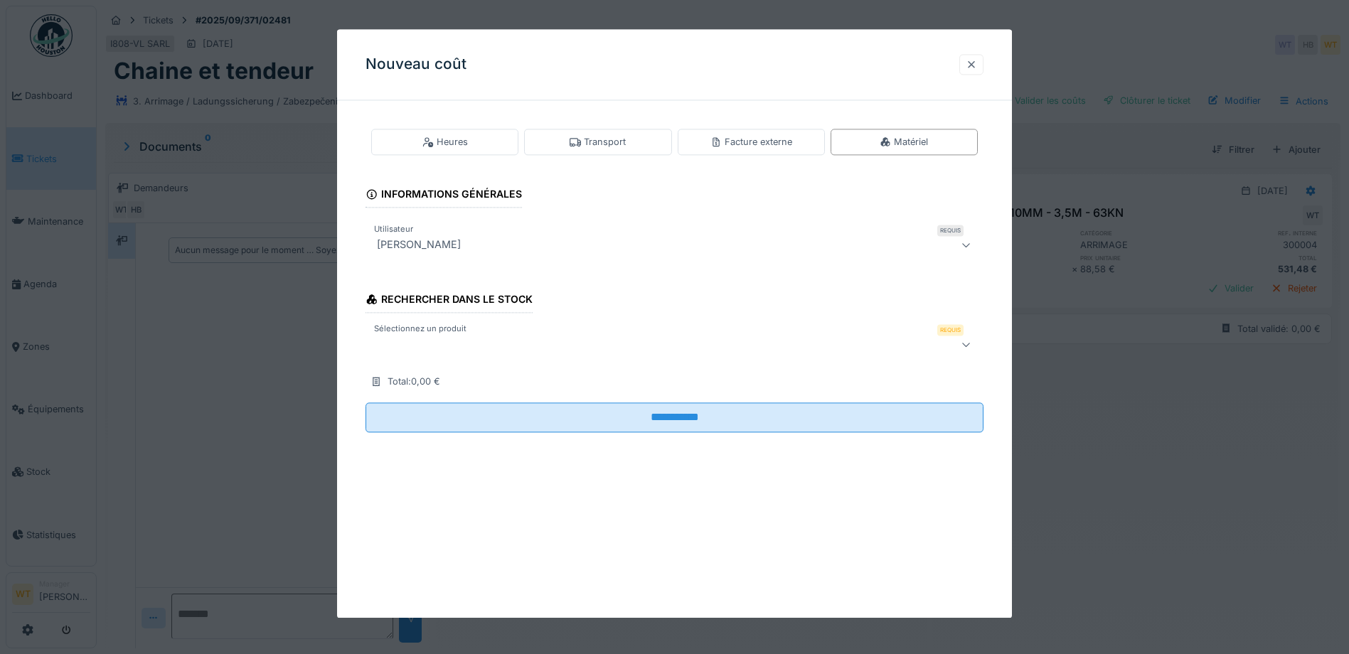
click at [984, 62] on div at bounding box center [972, 64] width 24 height 21
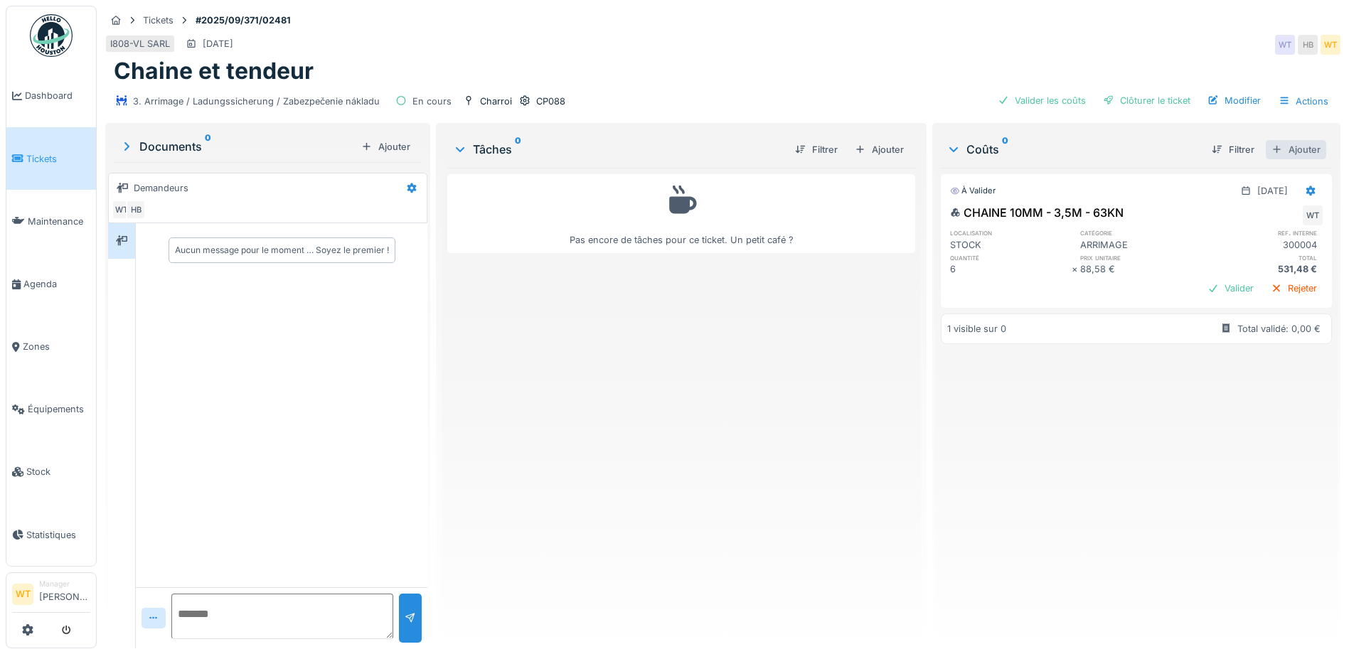
click at [1275, 154] on div "Ajouter" at bounding box center [1296, 149] width 60 height 19
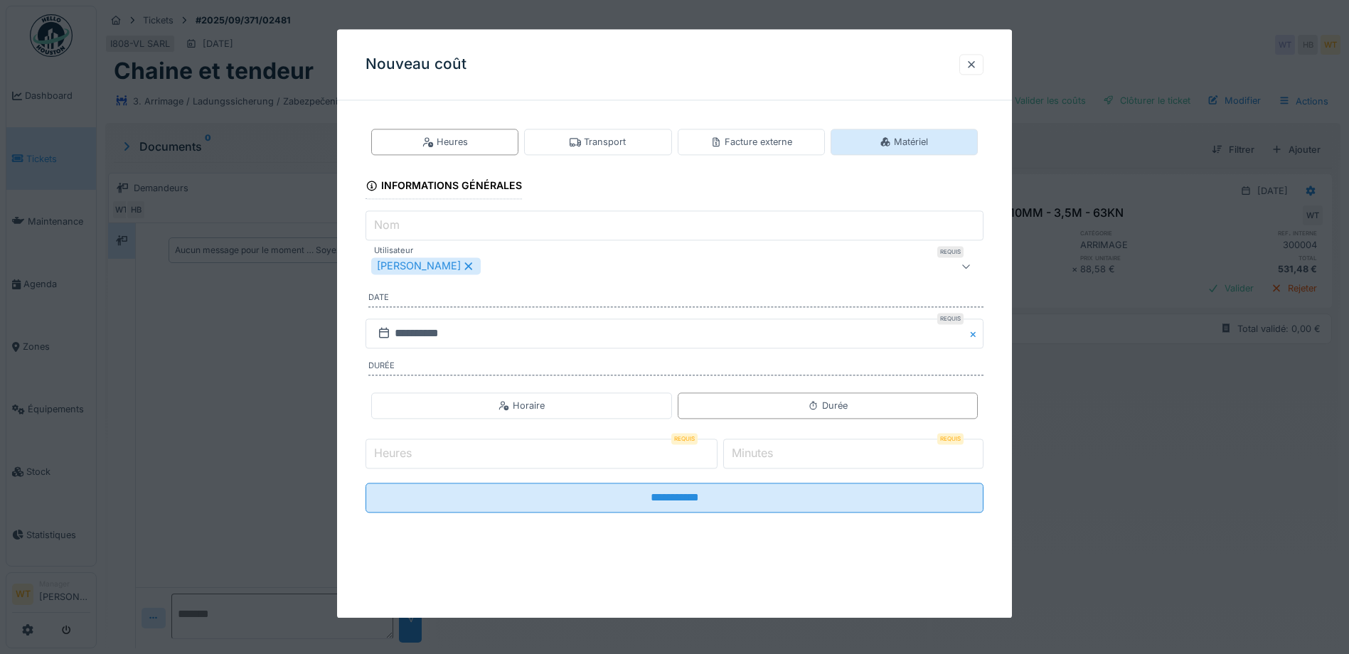
click at [922, 154] on div "Matériel" at bounding box center [904, 142] width 147 height 26
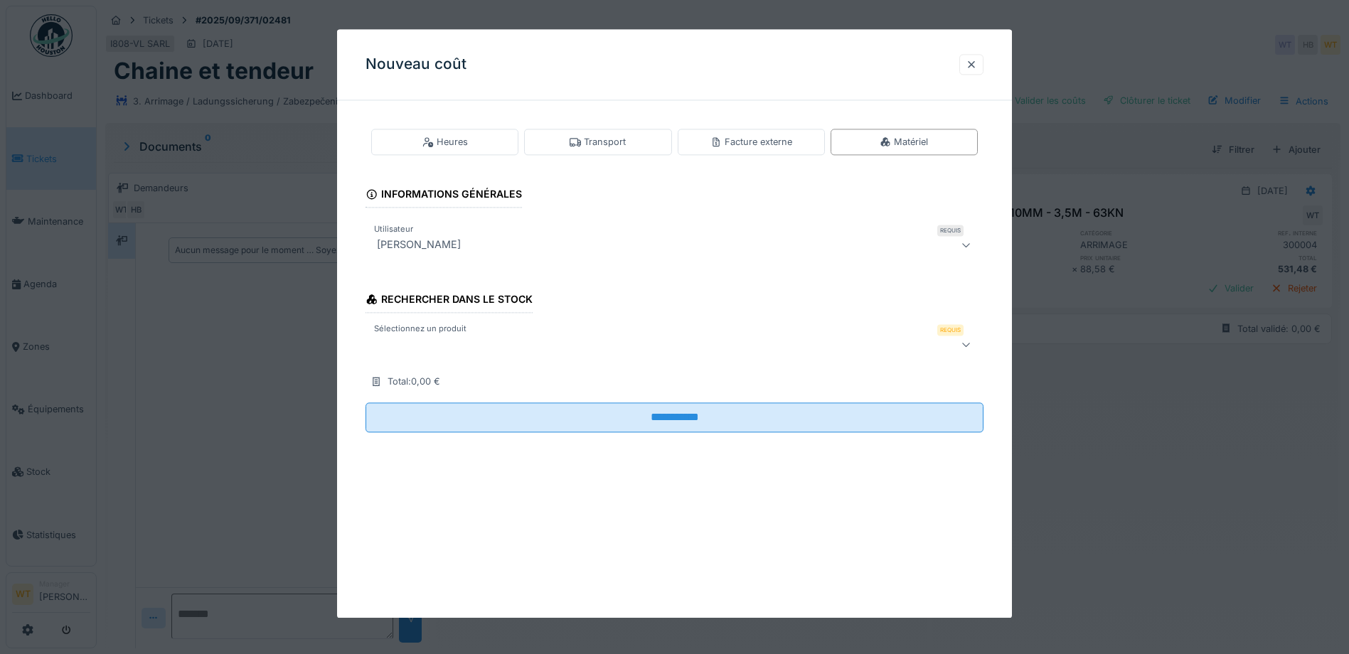
click at [489, 342] on div at bounding box center [638, 344] width 534 height 17
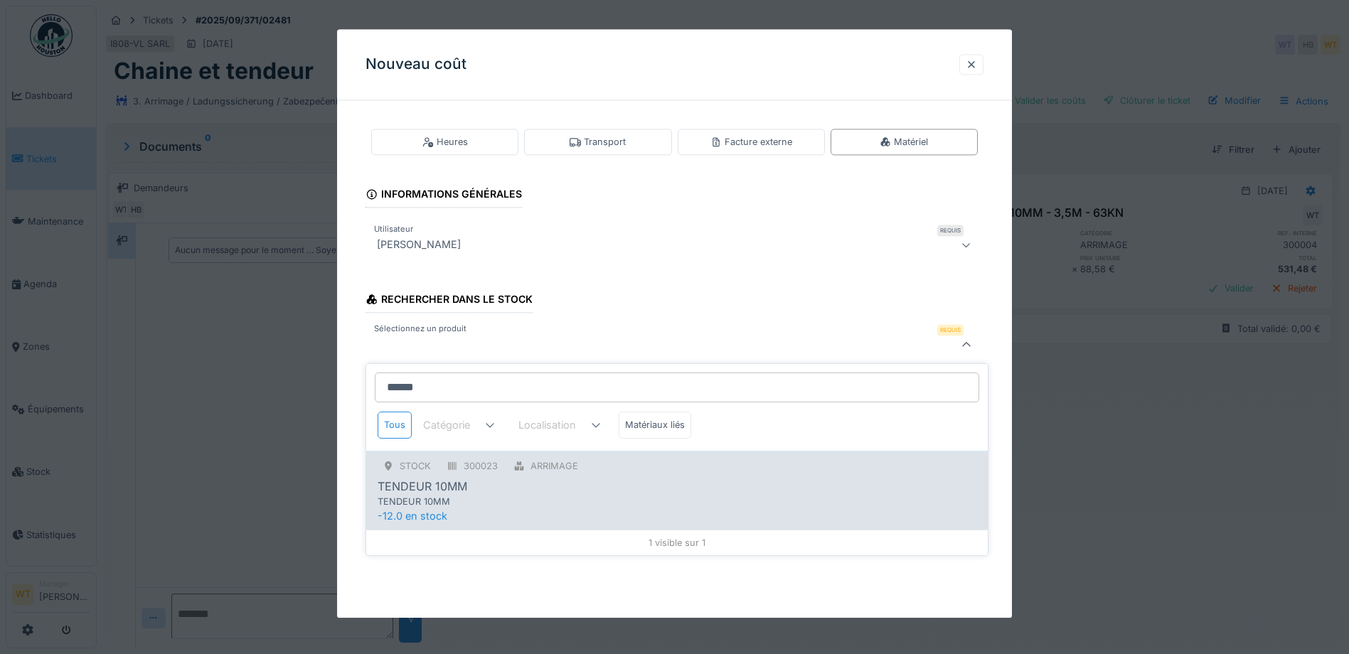
type input "******"
click at [614, 497] on div "TENDEUR 10MM" at bounding box center [648, 502] width 540 height 14
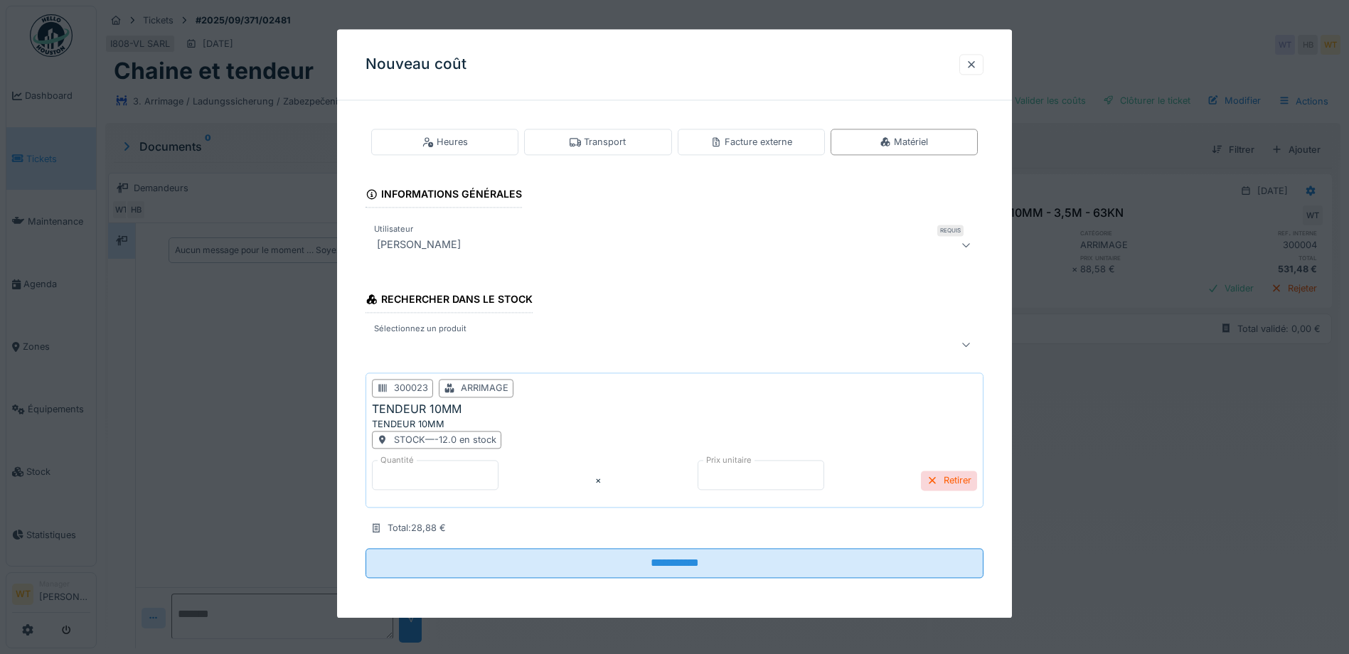
click at [451, 485] on input "*" at bounding box center [435, 475] width 127 height 30
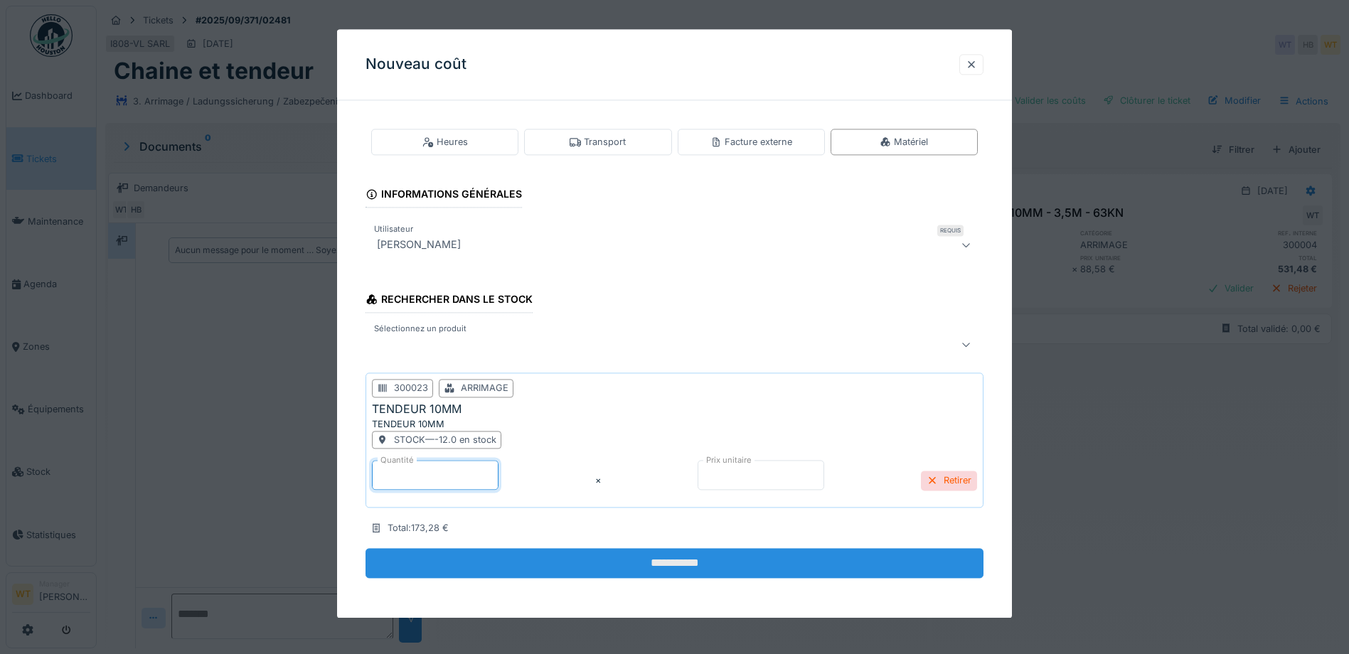
type input "*"
click at [505, 575] on input "**********" at bounding box center [675, 564] width 618 height 30
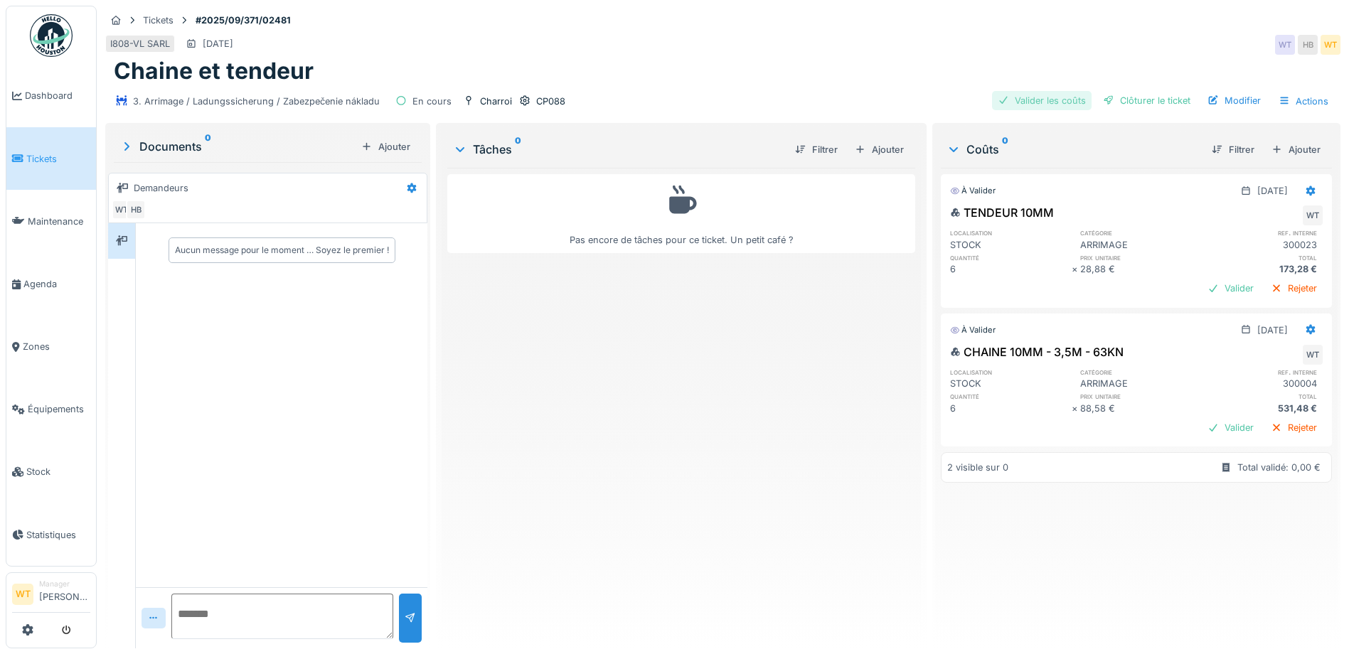
click at [1034, 99] on div "Valider les coûts" at bounding box center [1042, 100] width 100 height 19
click at [1149, 105] on div "Clôturer le ticket" at bounding box center [1147, 100] width 99 height 19
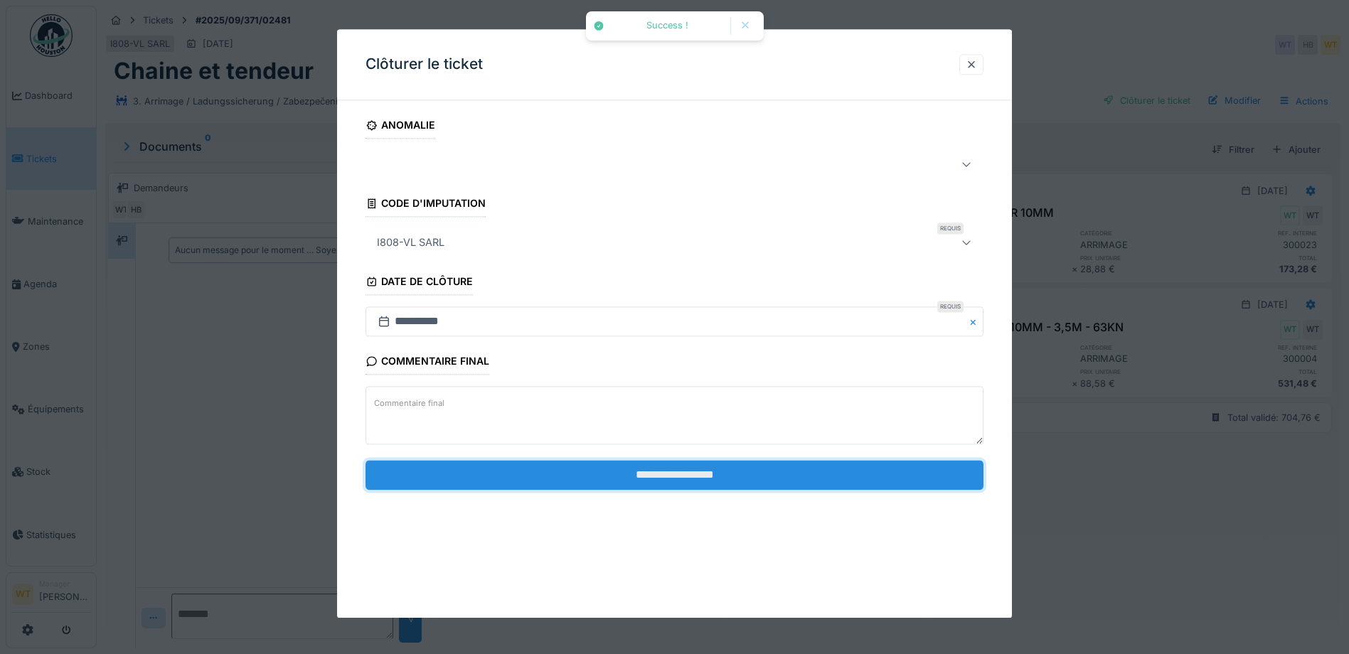
click at [530, 474] on input "**********" at bounding box center [675, 475] width 618 height 30
